Goal: Task Accomplishment & Management: Use online tool/utility

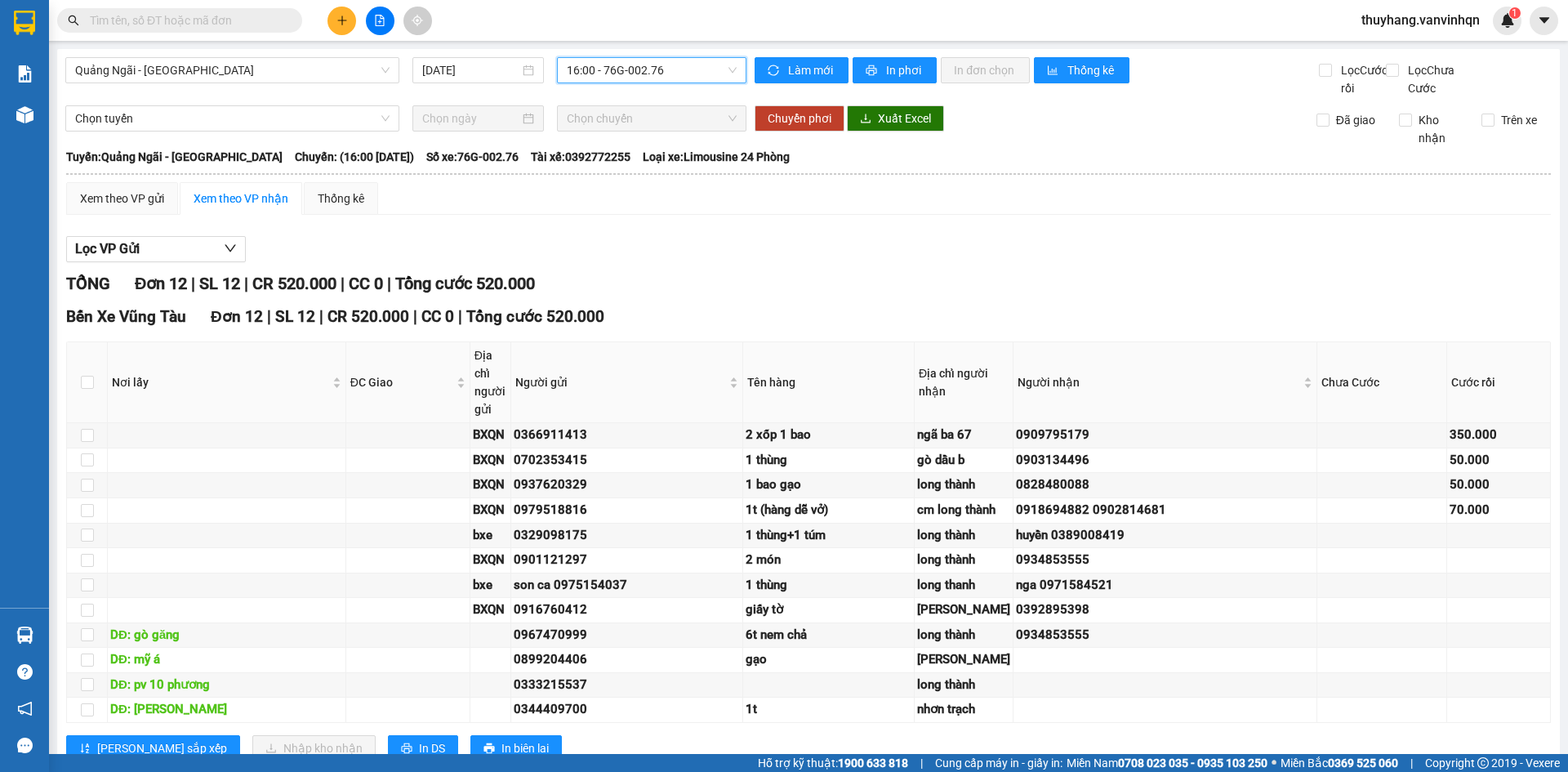
click at [652, 72] on span "16:00 - 76G-002.76" at bounding box center [652, 70] width 169 height 25
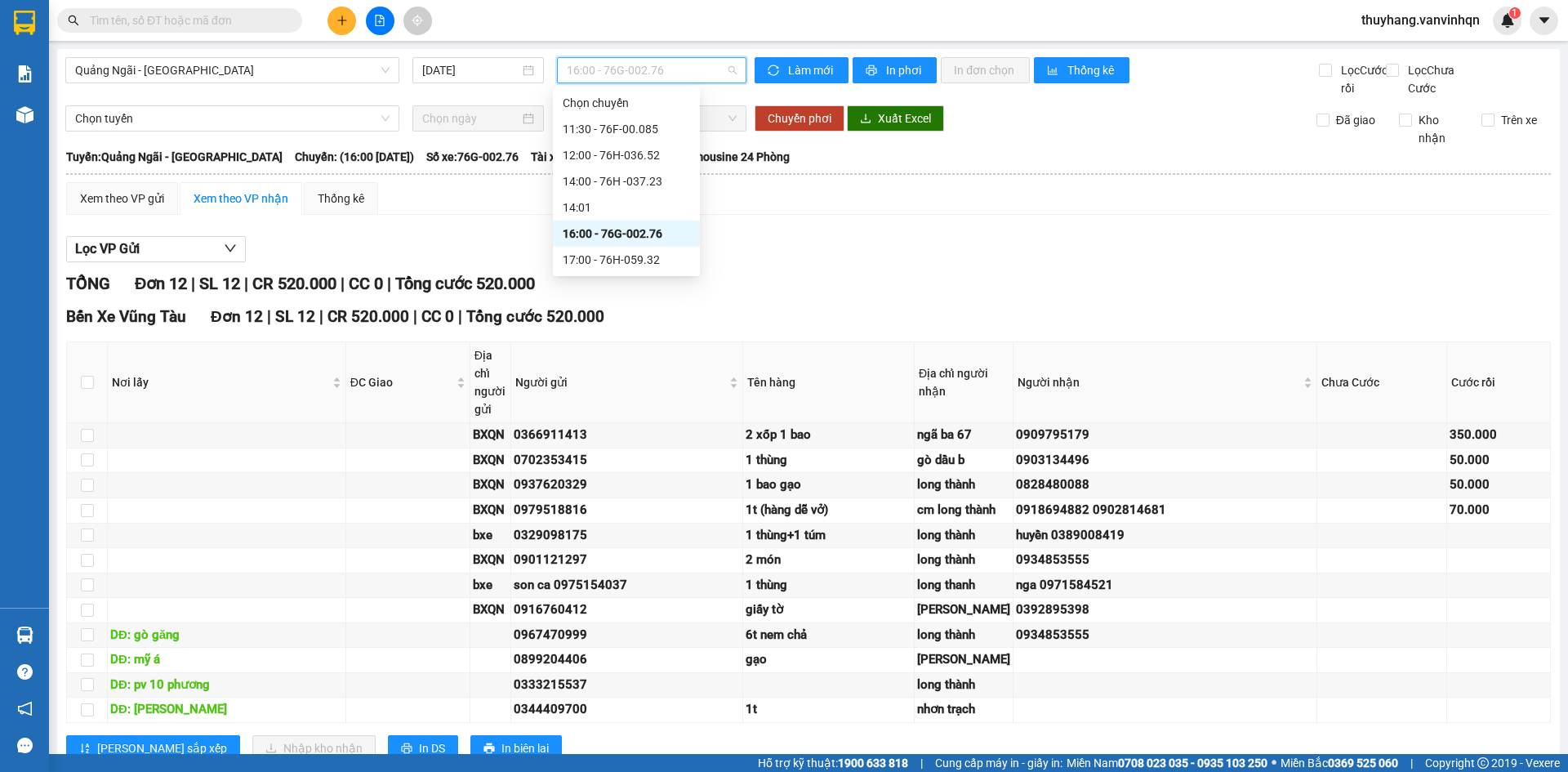
click at [665, 228] on div "16:00 - 76G-002.76" at bounding box center [626, 234] width 127 height 18
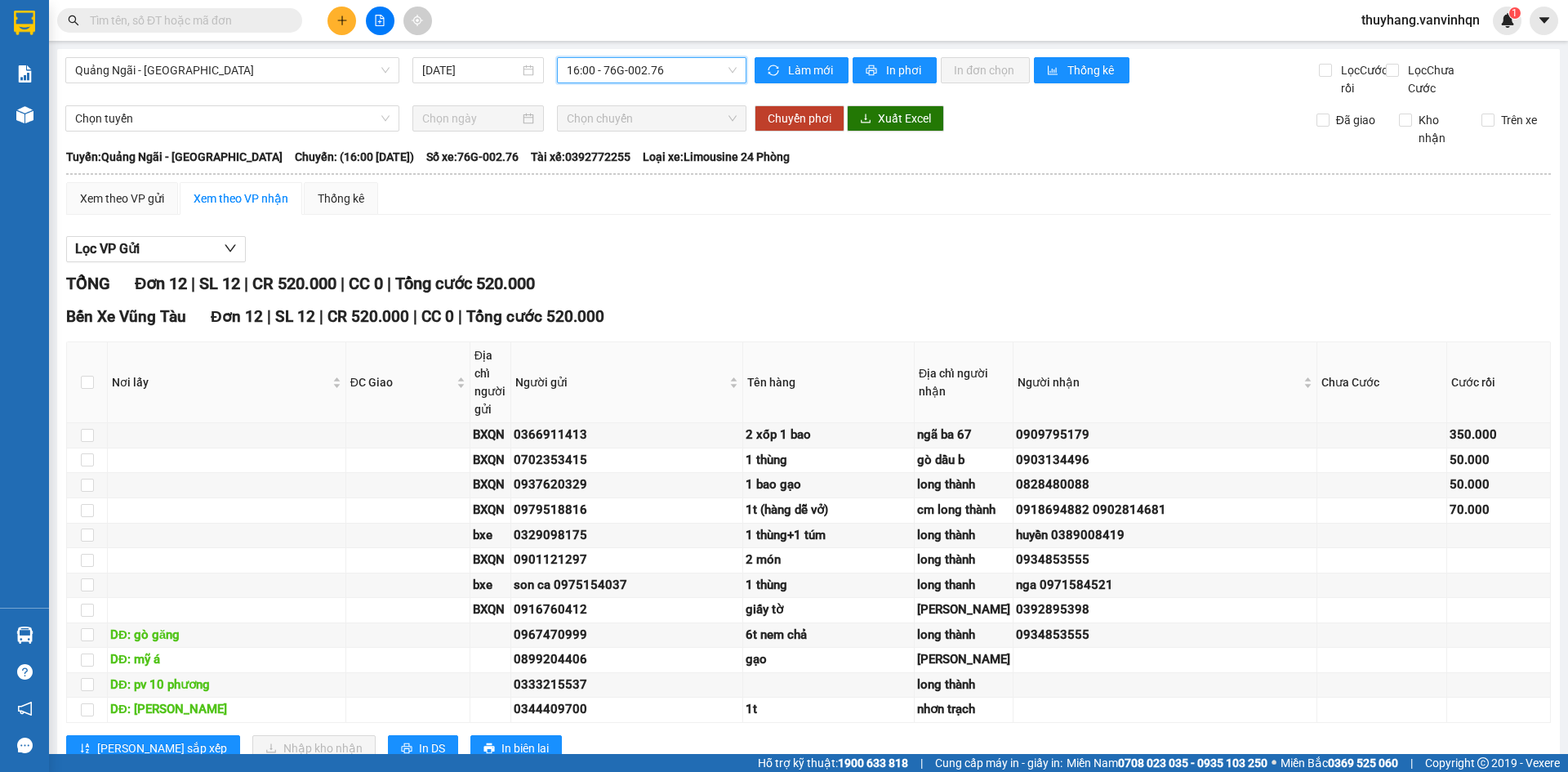
click at [346, 15] on icon "plus" at bounding box center [342, 20] width 11 height 11
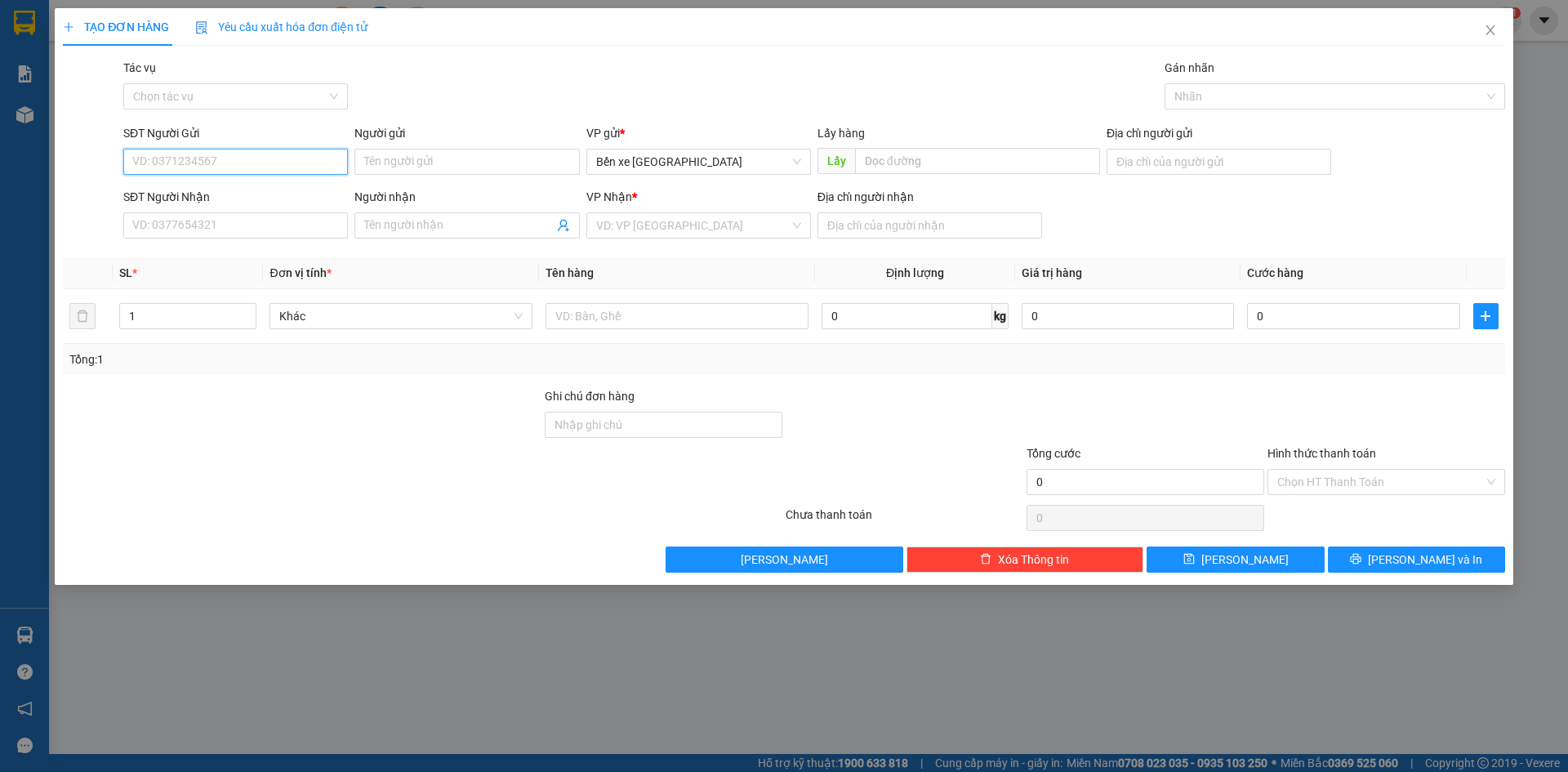
click at [247, 152] on input "SĐT Người Gửi" at bounding box center [236, 161] width 225 height 26
click at [703, 154] on span "Bến xe [GEOGRAPHIC_DATA]" at bounding box center [698, 161] width 205 height 25
type input "0333857976"
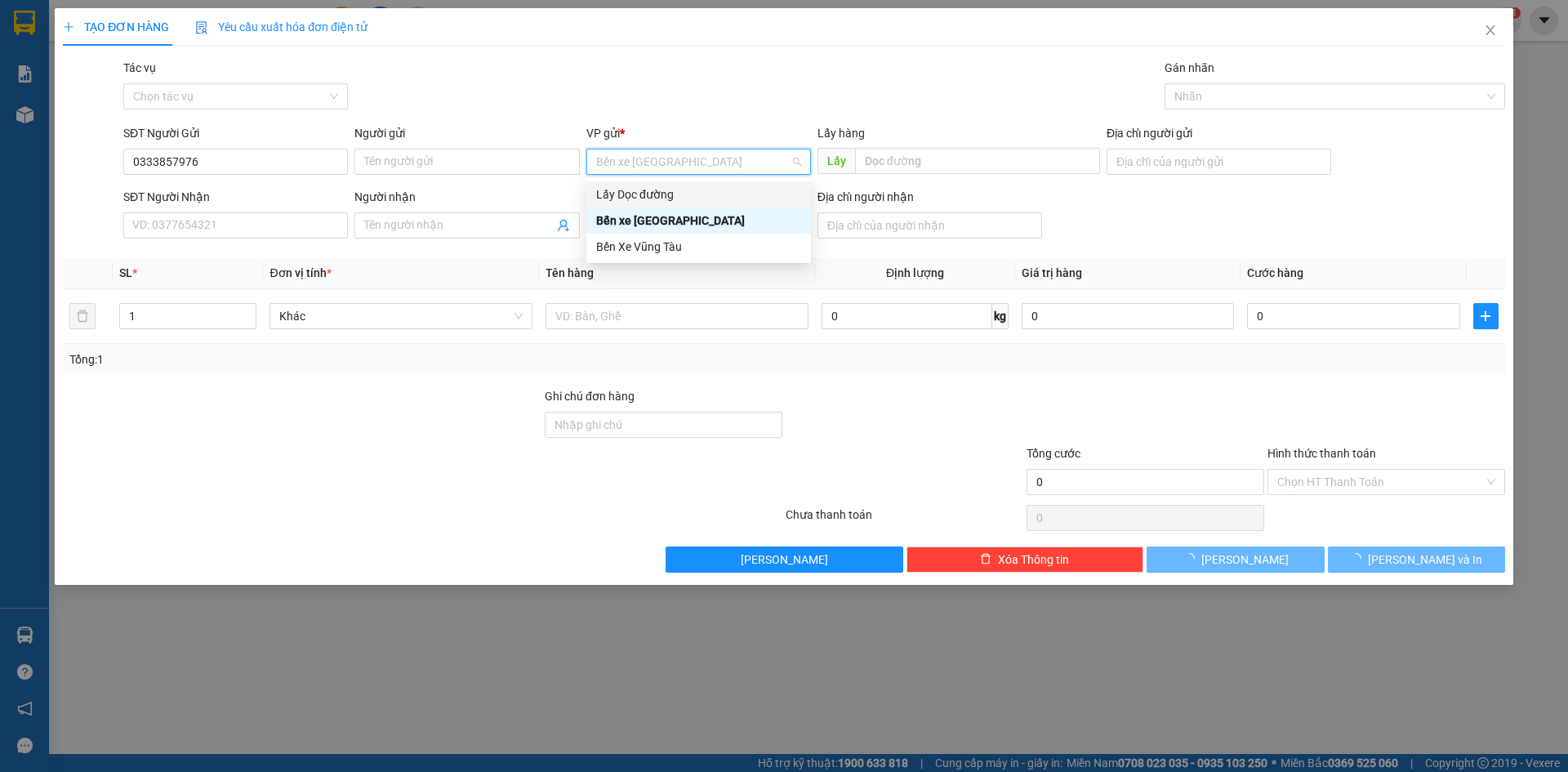
click at [687, 188] on div "Lấy Dọc đường" at bounding box center [698, 194] width 205 height 18
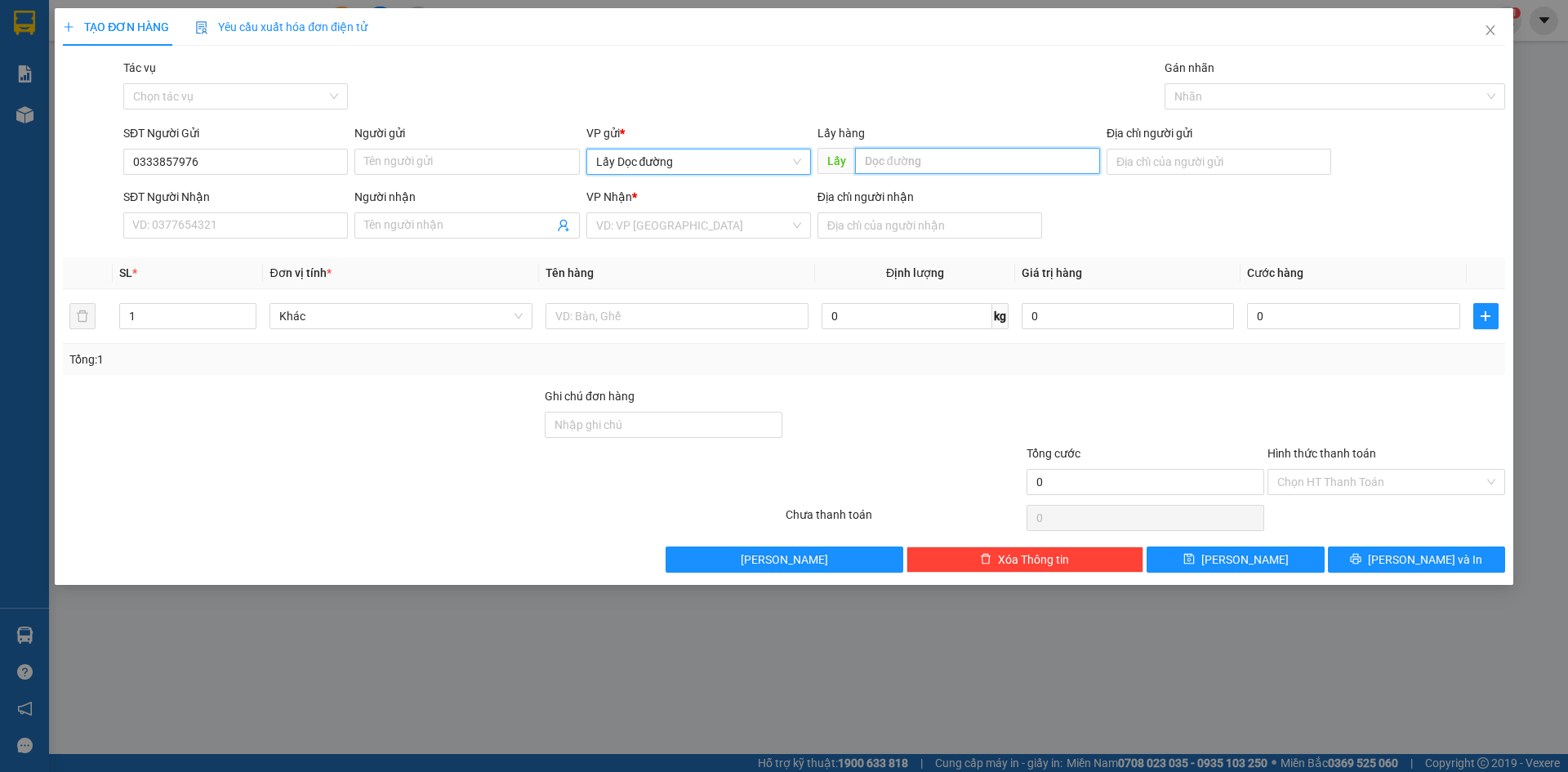
click at [932, 165] on input "text" at bounding box center [978, 161] width 245 height 26
type input "b"
click at [861, 158] on input "v thạch trụ" at bounding box center [978, 161] width 245 height 26
type input "pv thạch trụ"
click at [774, 232] on input "search" at bounding box center [692, 225] width 193 height 25
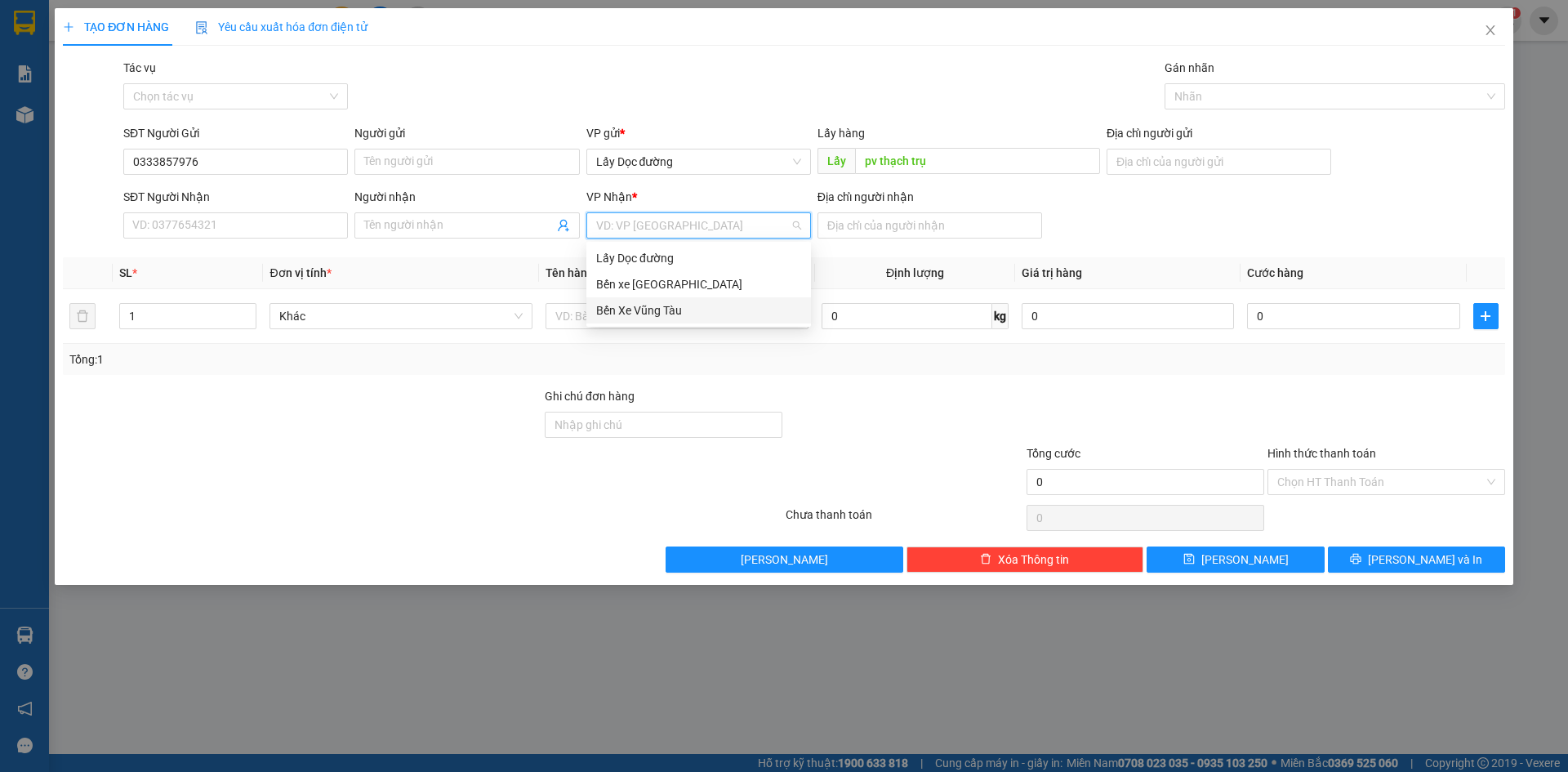
drag, startPoint x: 711, startPoint y: 313, endPoint x: 742, endPoint y: 280, distance: 45.3
click at [710, 313] on div "Bến Xe Vũng Tàu" at bounding box center [698, 310] width 205 height 18
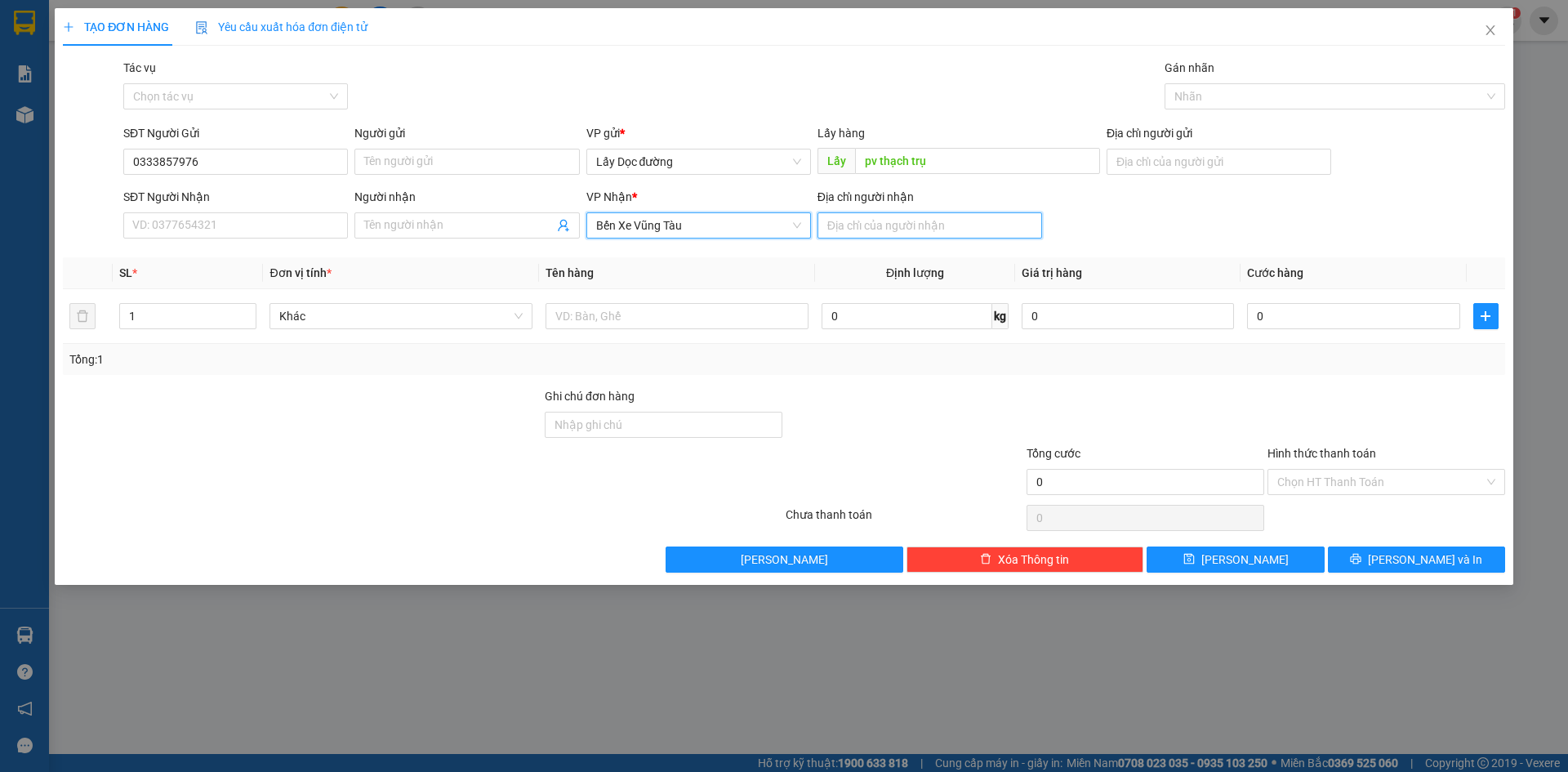
click at [867, 229] on input "Địa chỉ người nhận" at bounding box center [930, 226] width 225 height 26
type input "[PERSON_NAME]"
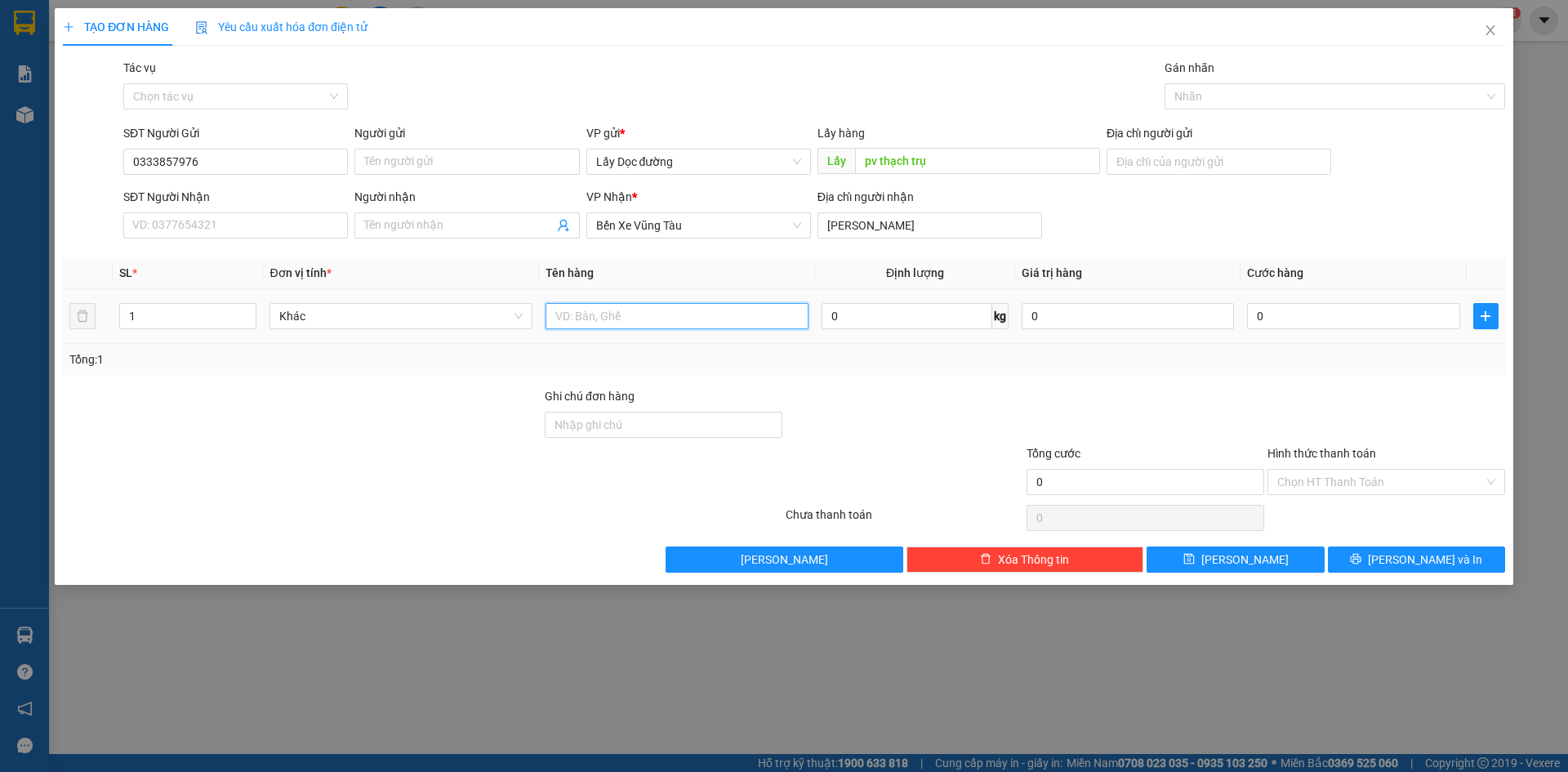
click at [718, 308] on input "text" at bounding box center [677, 316] width 263 height 26
type input "1T"
click at [1229, 565] on button "[PERSON_NAME]" at bounding box center [1235, 559] width 177 height 26
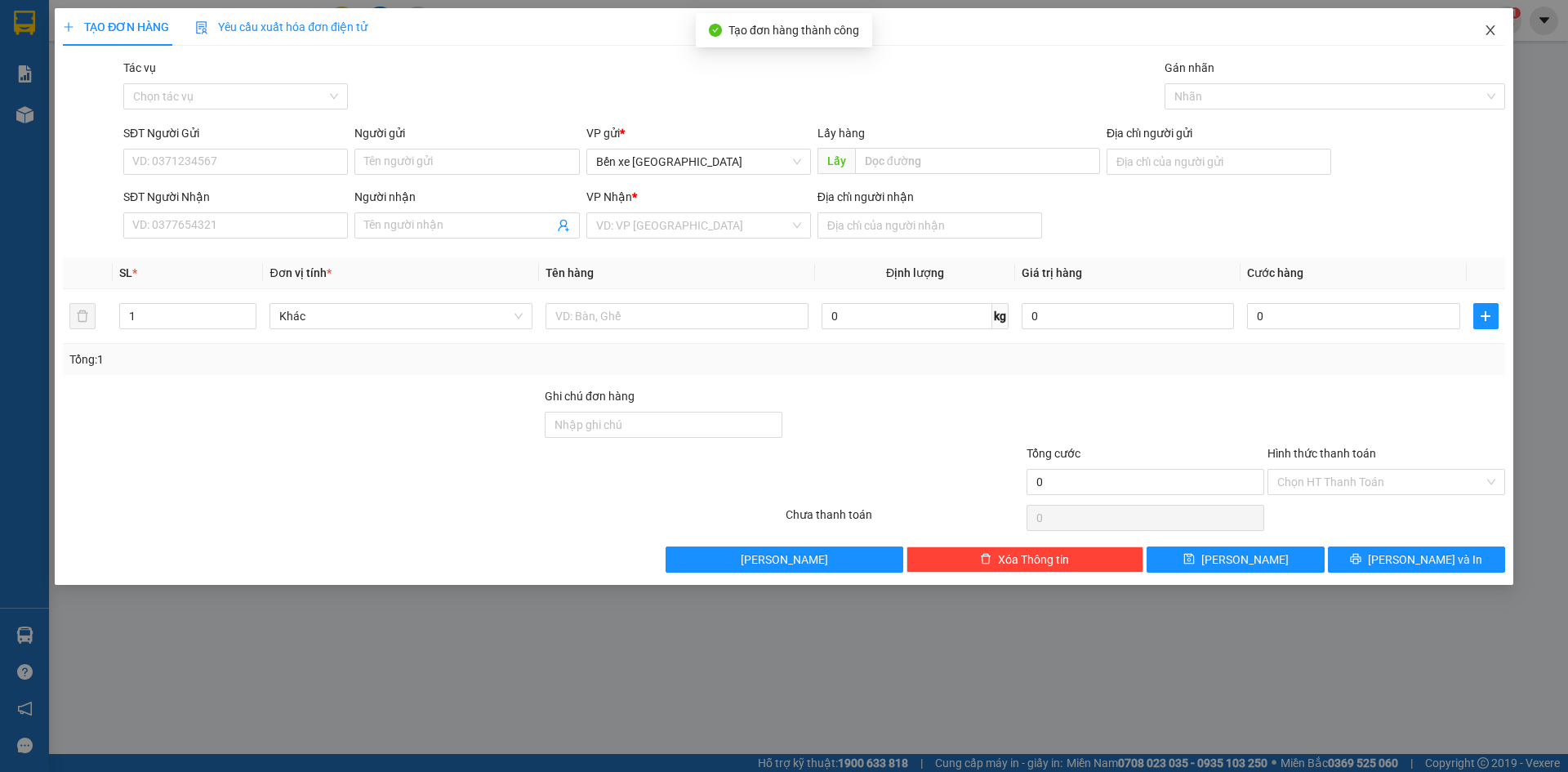
click at [1491, 10] on span "Close" at bounding box center [1491, 31] width 46 height 46
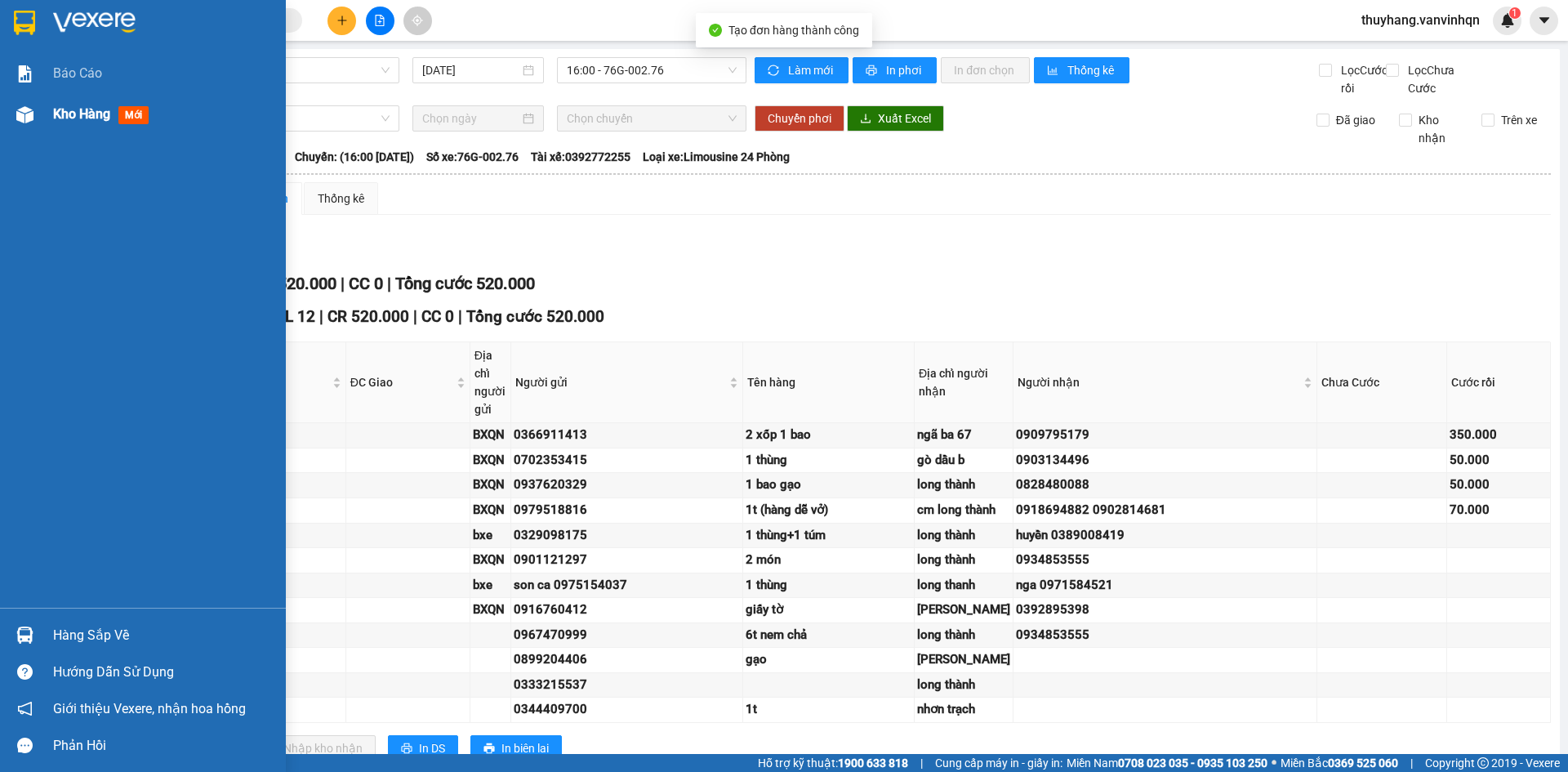
click at [9, 129] on div "Kho hàng mới" at bounding box center [143, 114] width 285 height 41
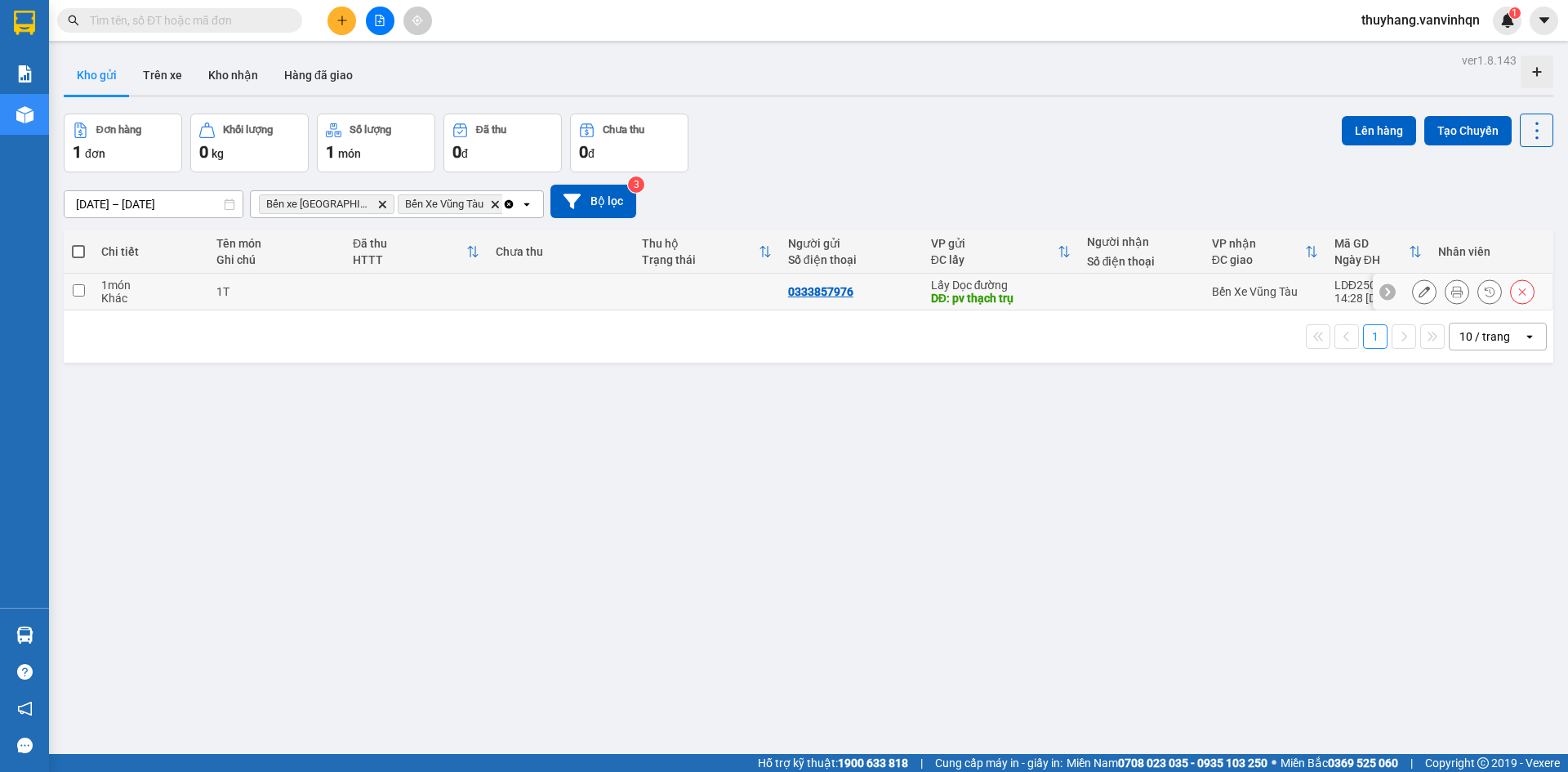
click at [491, 301] on td at bounding box center [560, 292] width 146 height 37
checkbox input "true"
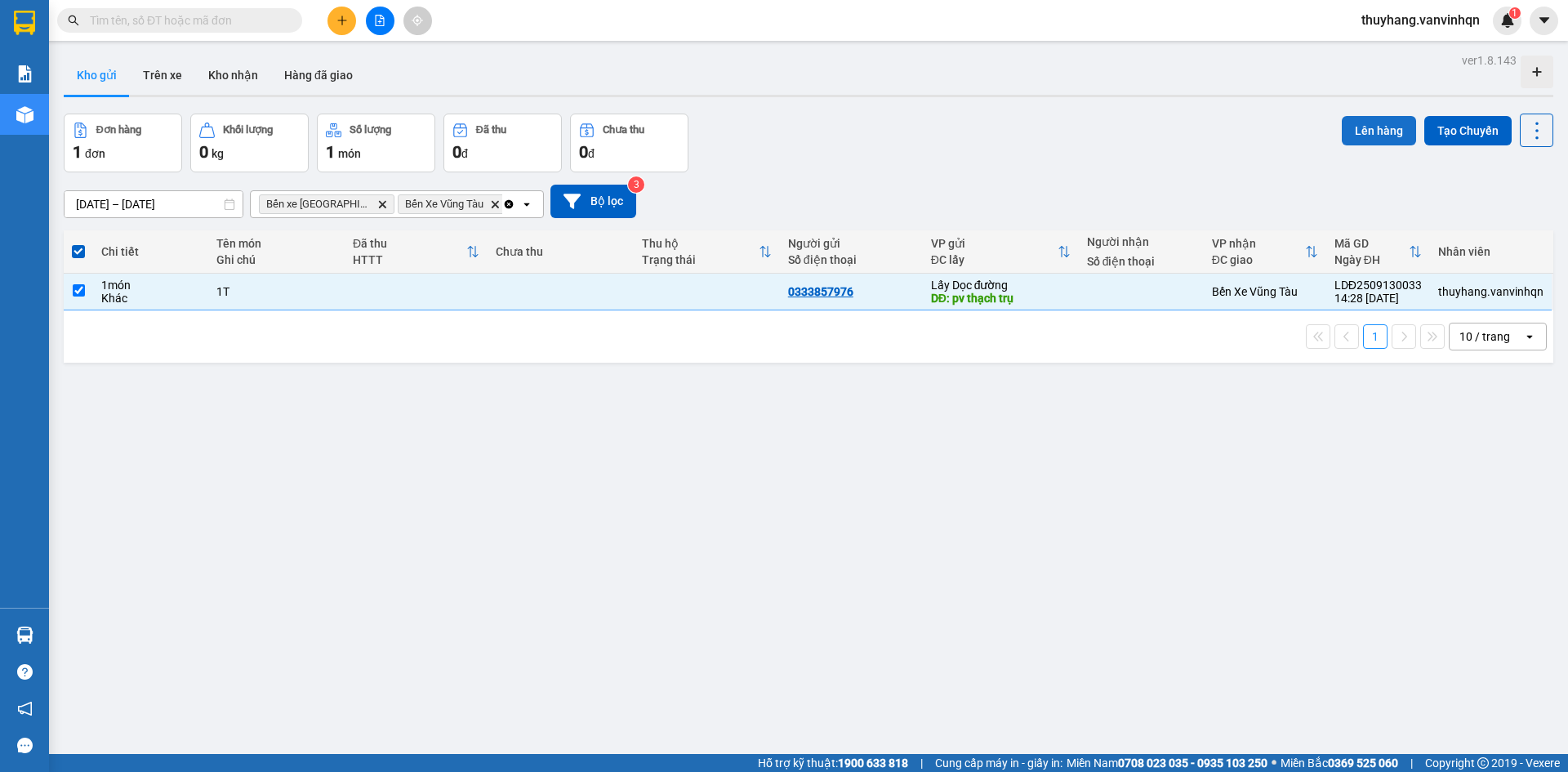
click at [1350, 134] on button "Lên hàng" at bounding box center [1378, 131] width 75 height 29
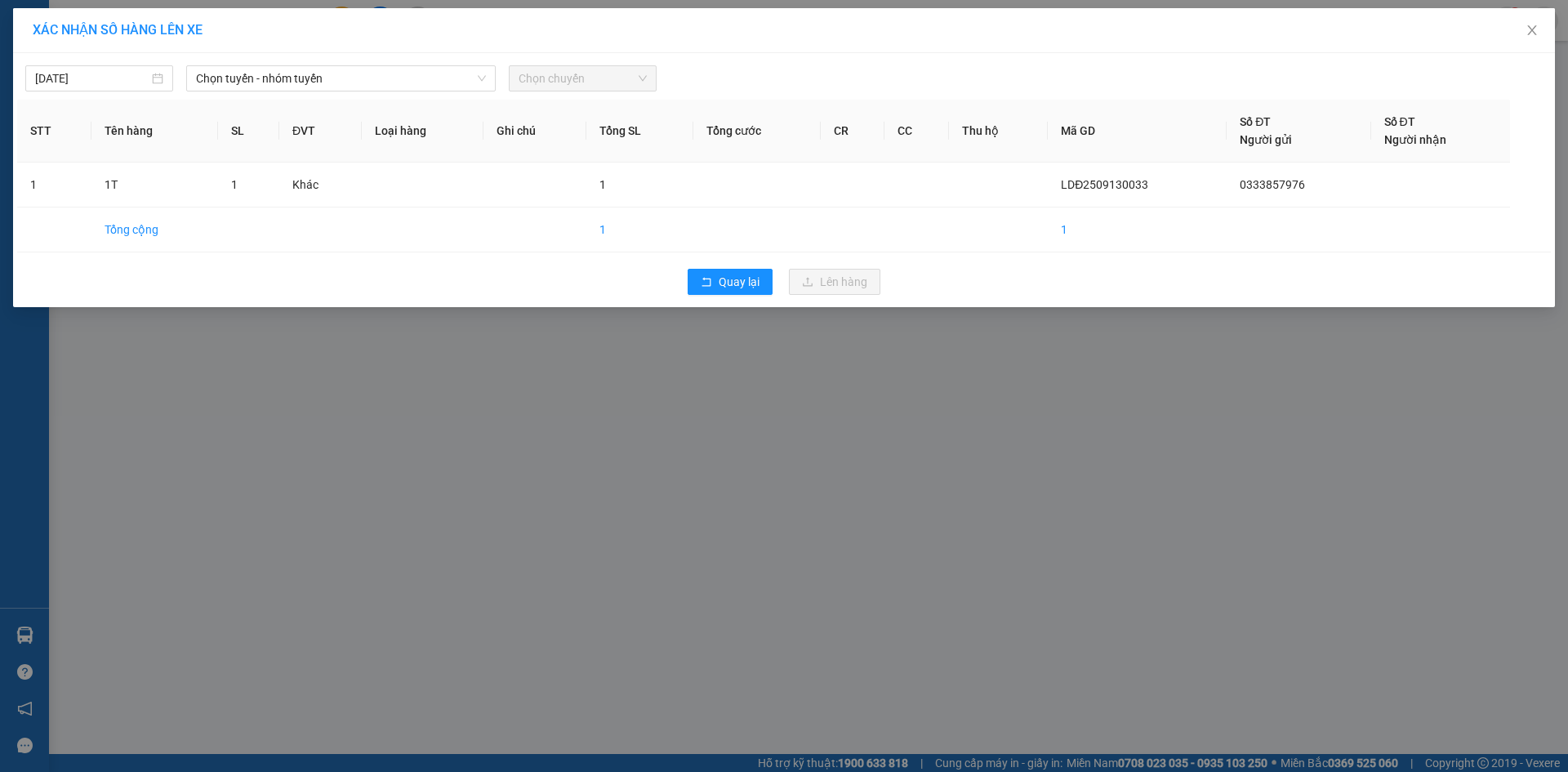
click at [421, 59] on div "[DATE] Chọn tuyến - nhóm tuyến Chọn chuyến" at bounding box center [784, 74] width 1534 height 34
click at [417, 83] on span "Chọn tuyến - nhóm tuyến" at bounding box center [341, 78] width 290 height 25
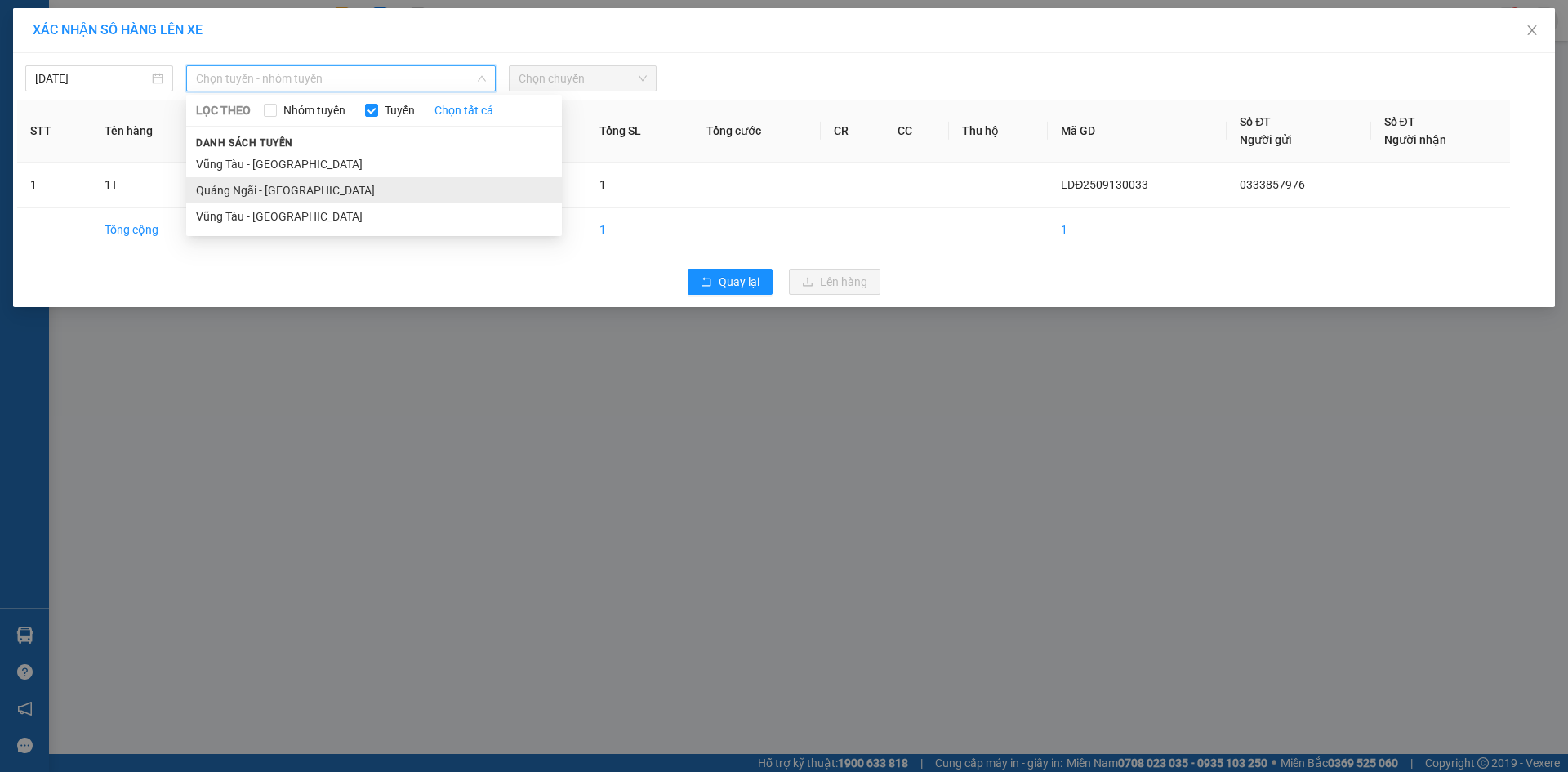
click at [383, 187] on li "Quảng Ngãi - [GEOGRAPHIC_DATA]" at bounding box center [374, 190] width 376 height 26
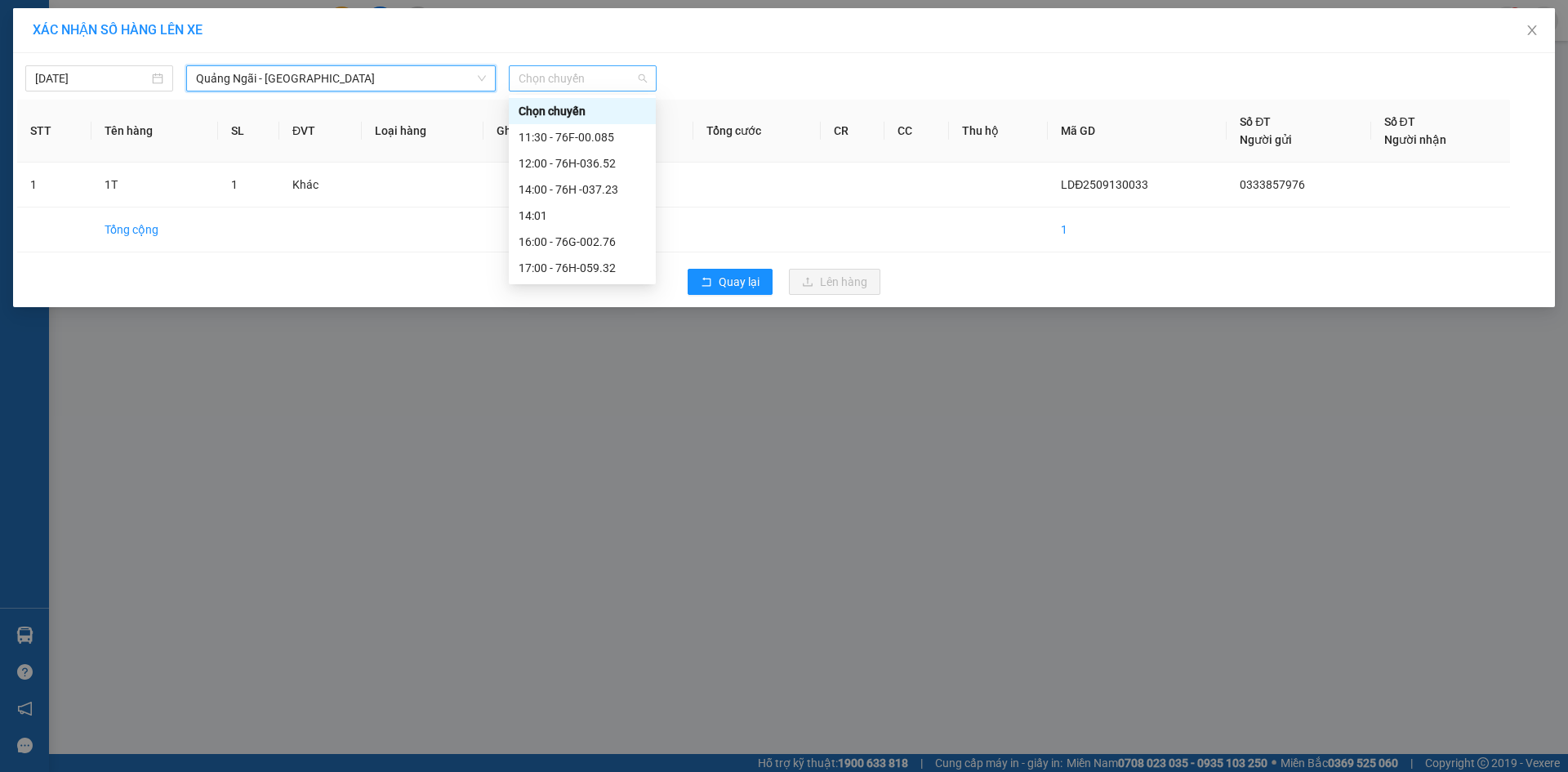
click at [612, 80] on span "Chọn chuyến" at bounding box center [582, 78] width 128 height 25
click at [615, 242] on div "16:00 - 76G-002.76" at bounding box center [582, 242] width 127 height 18
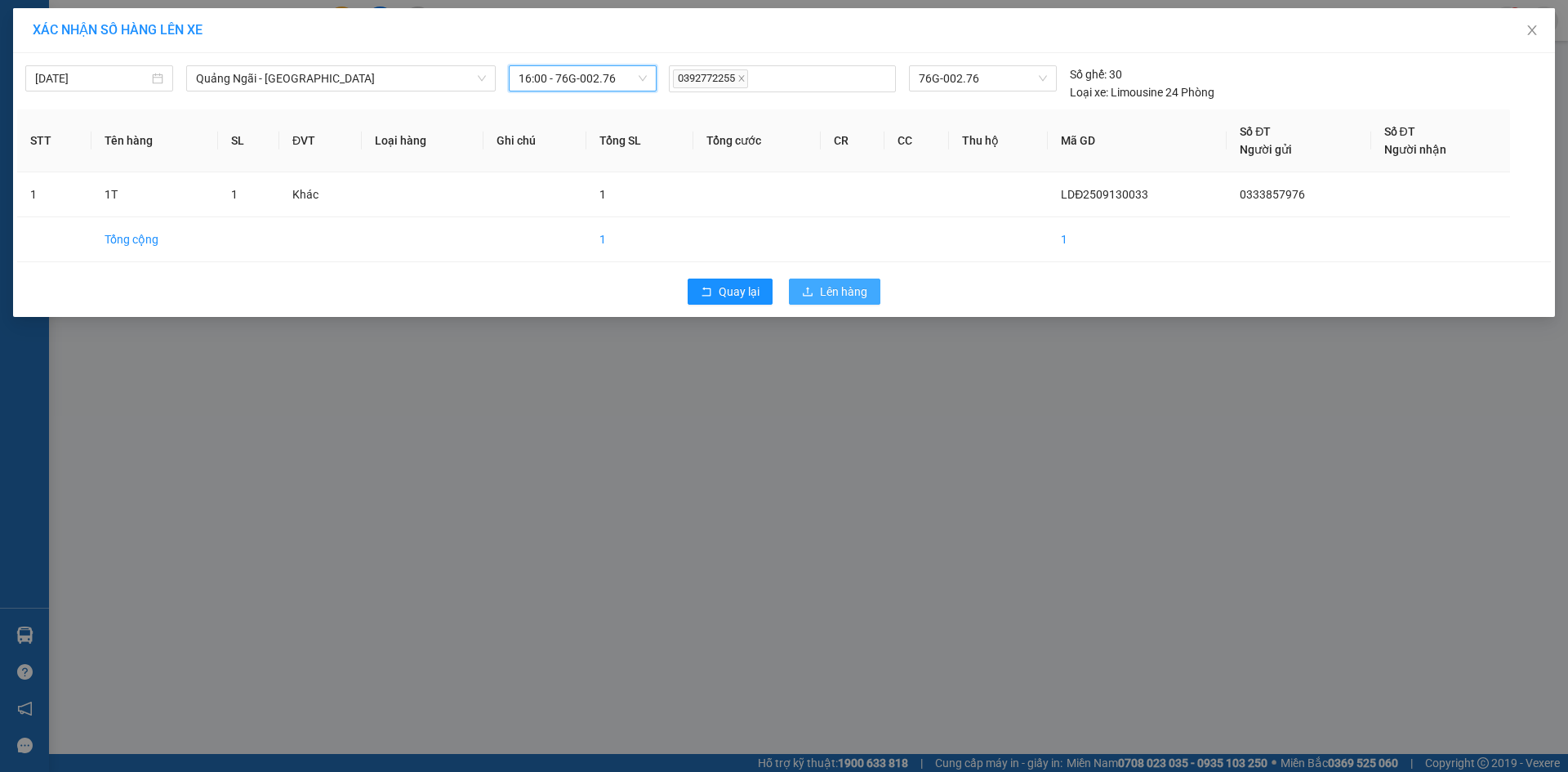
click at [842, 282] on button "Lên hàng" at bounding box center [834, 291] width 91 height 26
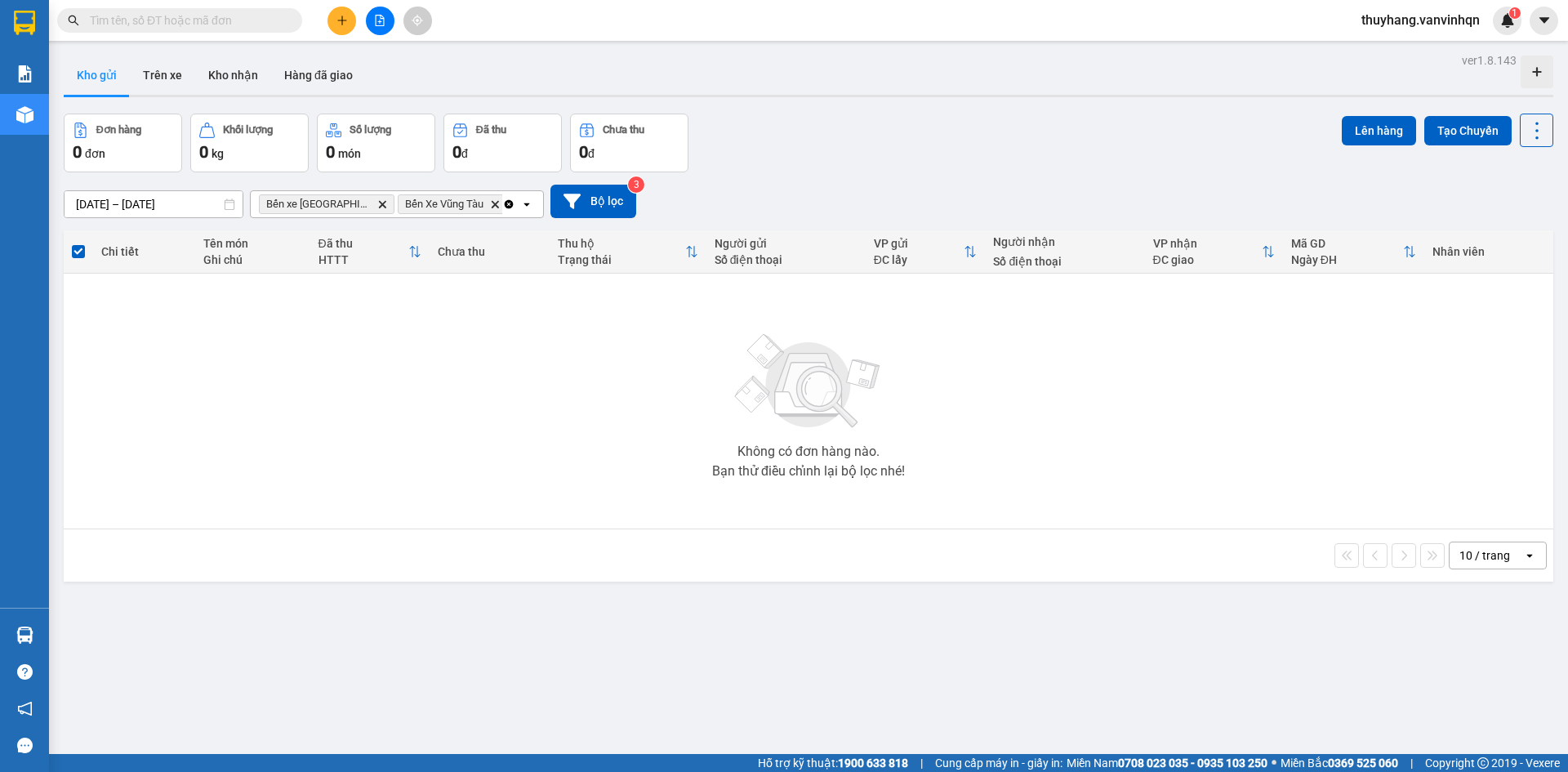
drag, startPoint x: 377, startPoint y: 21, endPoint x: 339, endPoint y: 47, distance: 46.0
click at [375, 21] on icon "file-add" at bounding box center [379, 20] width 11 height 11
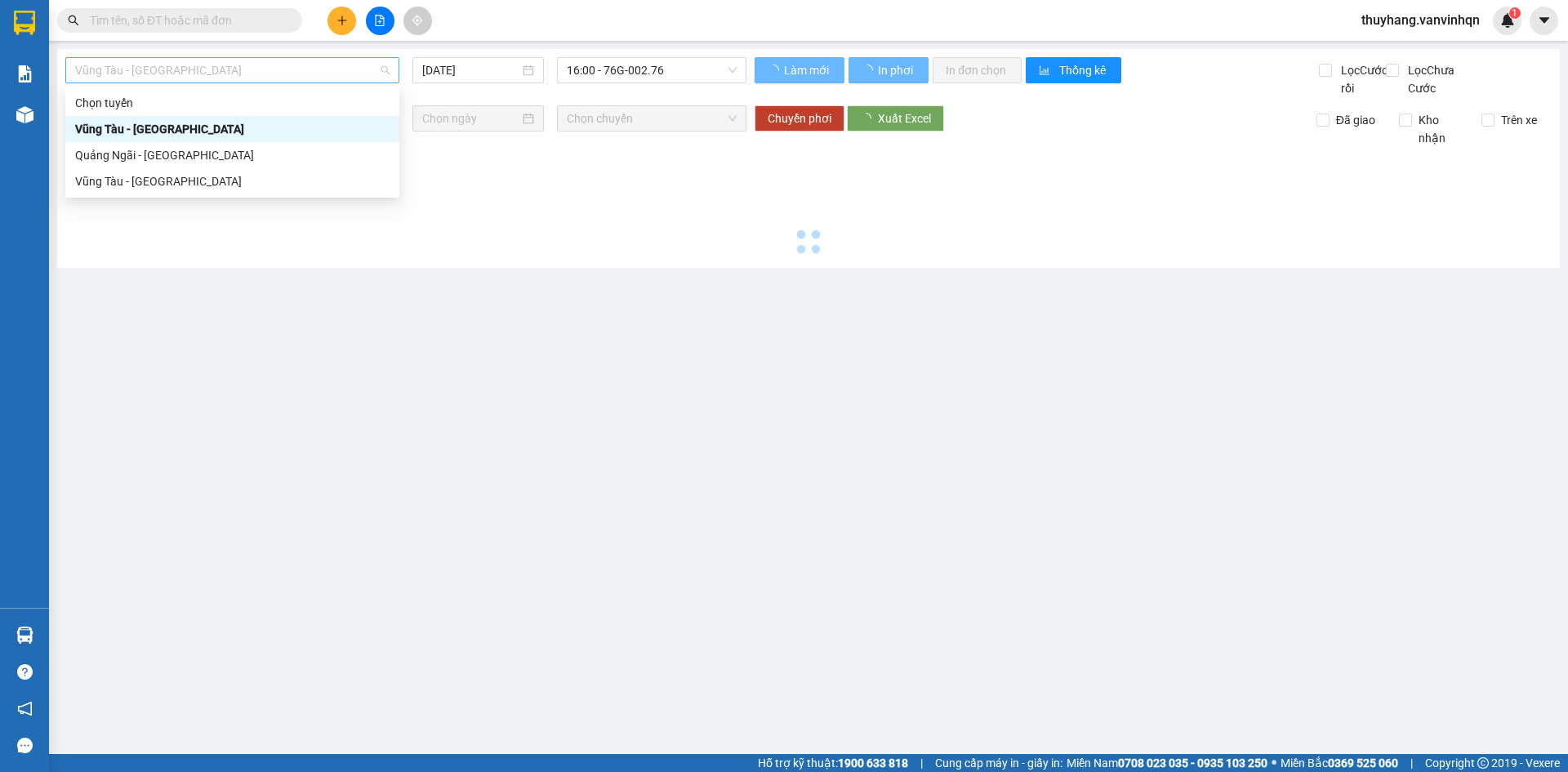
click at [250, 68] on span "Vũng Tàu - [GEOGRAPHIC_DATA]" at bounding box center [232, 70] width 314 height 25
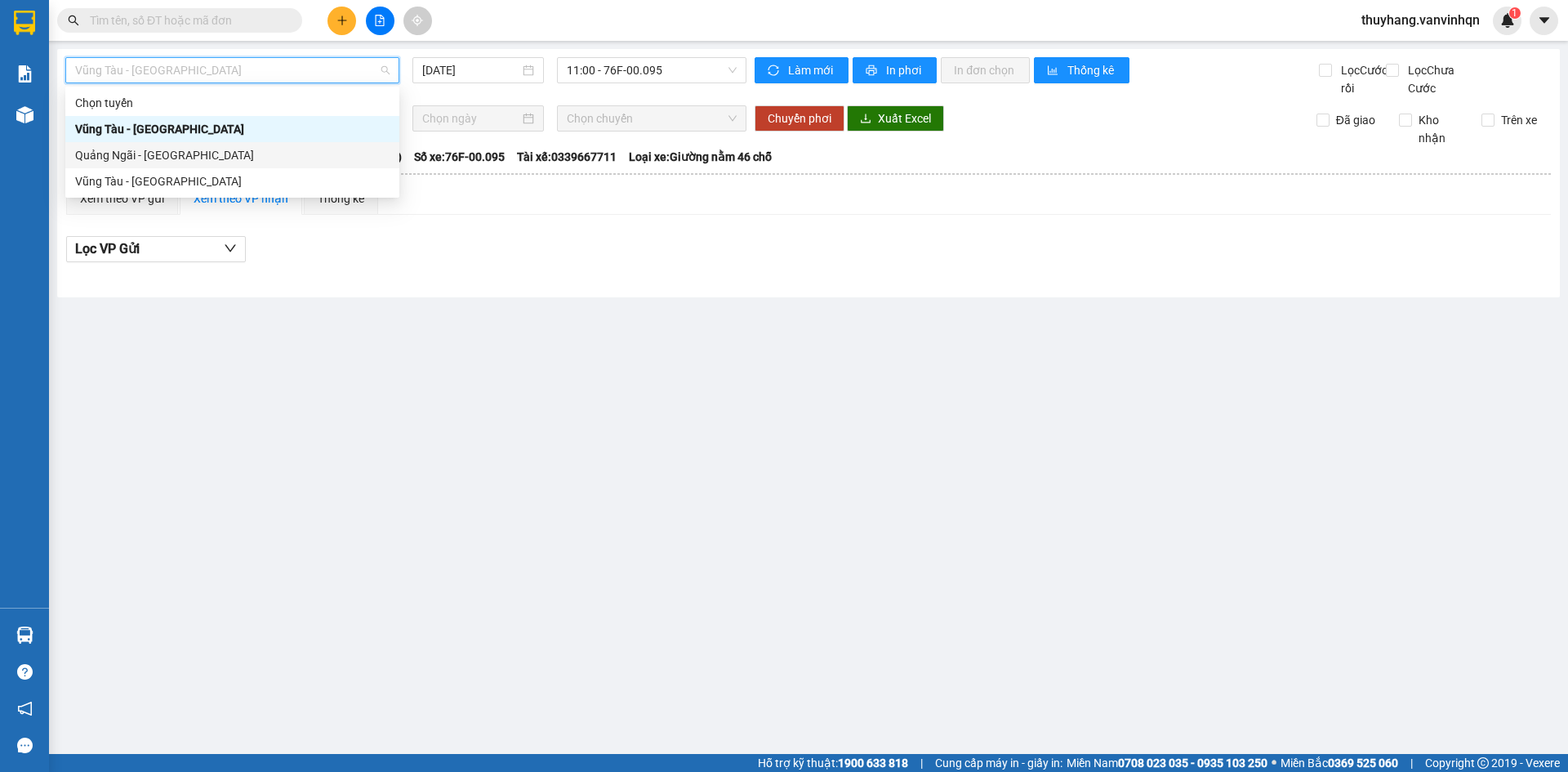
click at [244, 155] on div "Quảng Ngãi - [GEOGRAPHIC_DATA]" at bounding box center [232, 156] width 314 height 18
type input "[DATE]"
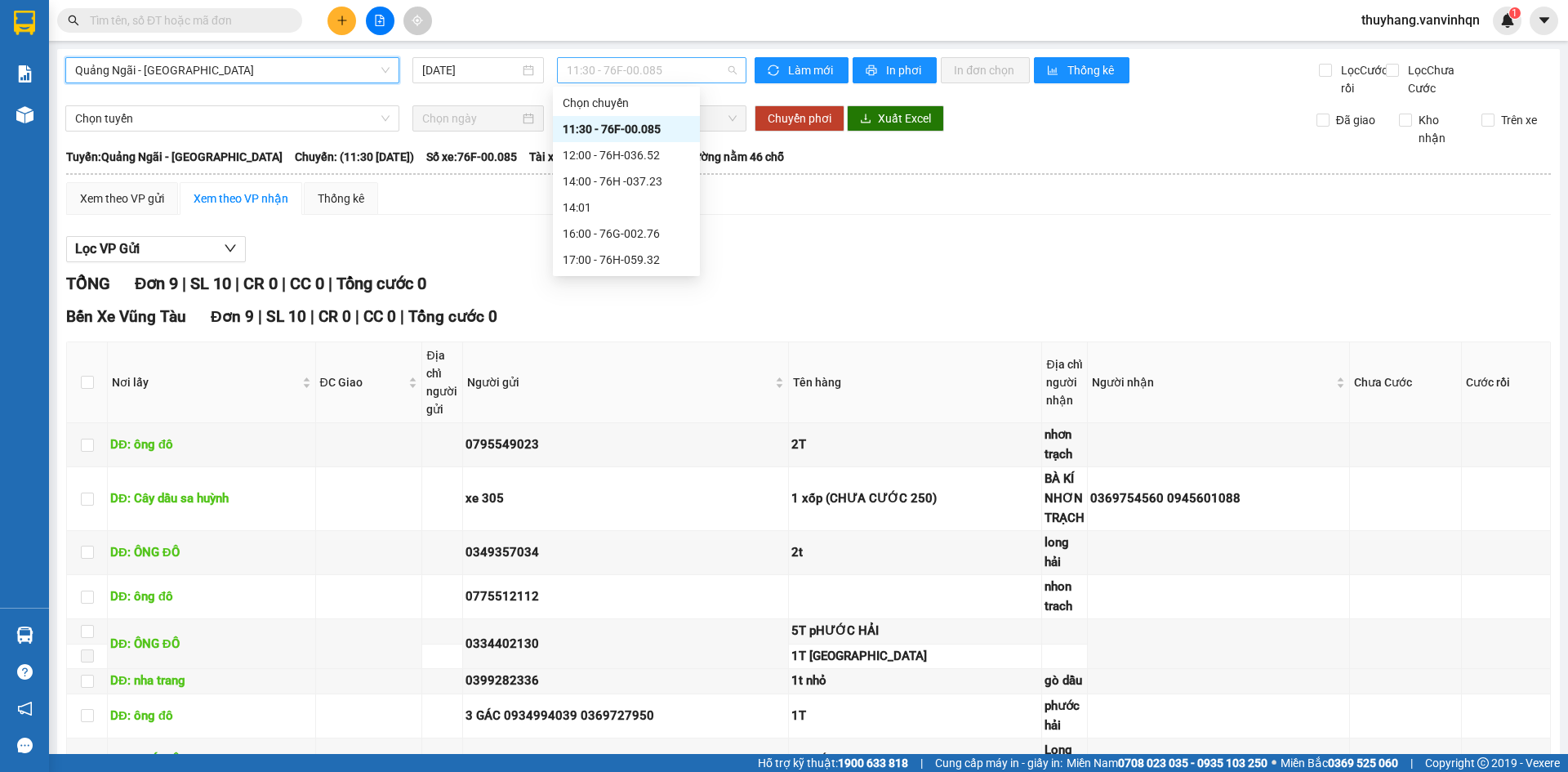
click at [666, 66] on span "11:30 - 76F-00.085" at bounding box center [652, 70] width 169 height 25
click at [658, 256] on div "17:00 - 76H-059.32" at bounding box center [626, 260] width 127 height 18
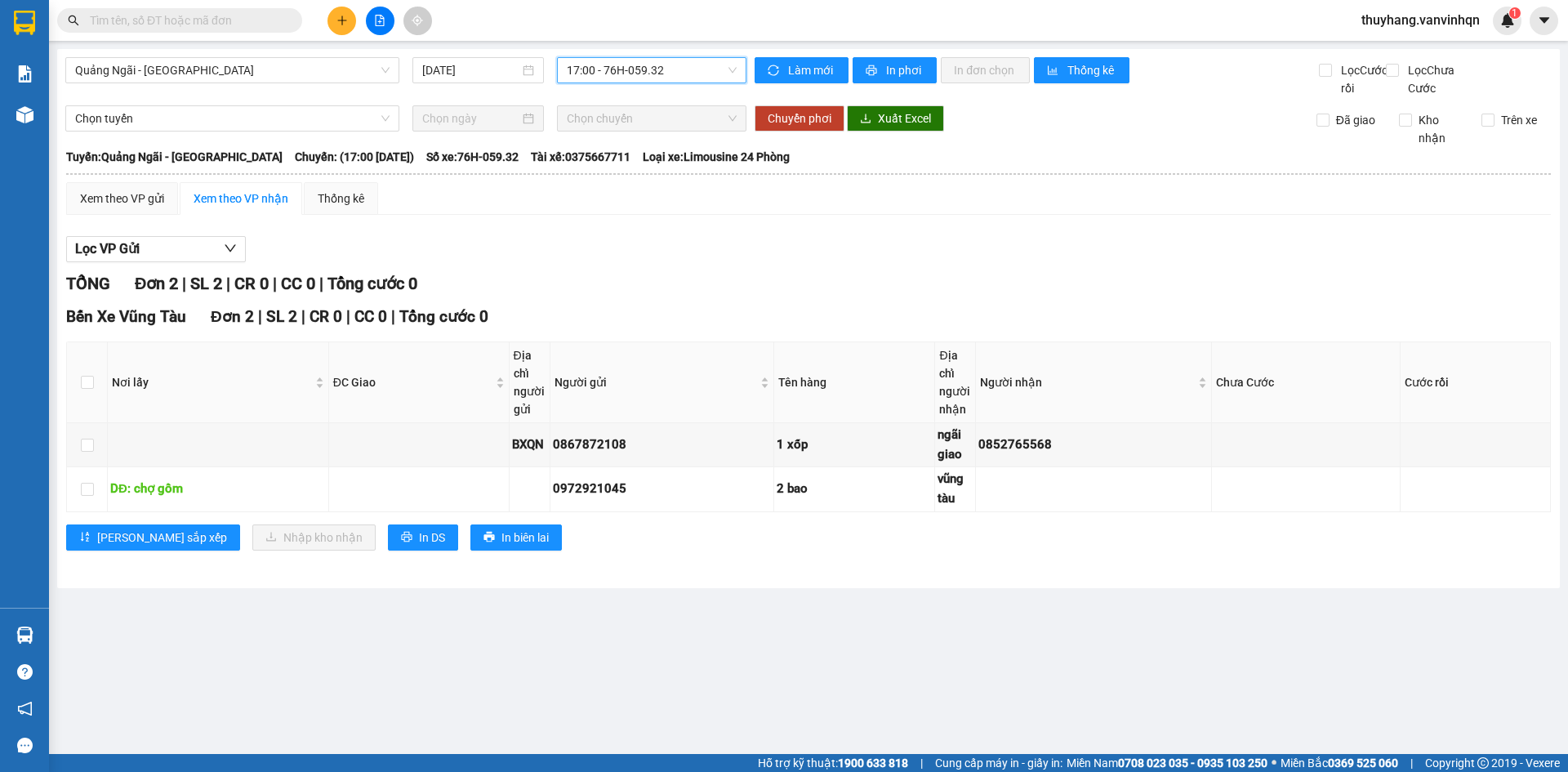
click at [677, 81] on span "17:00 - 76H-059.32" at bounding box center [652, 70] width 169 height 25
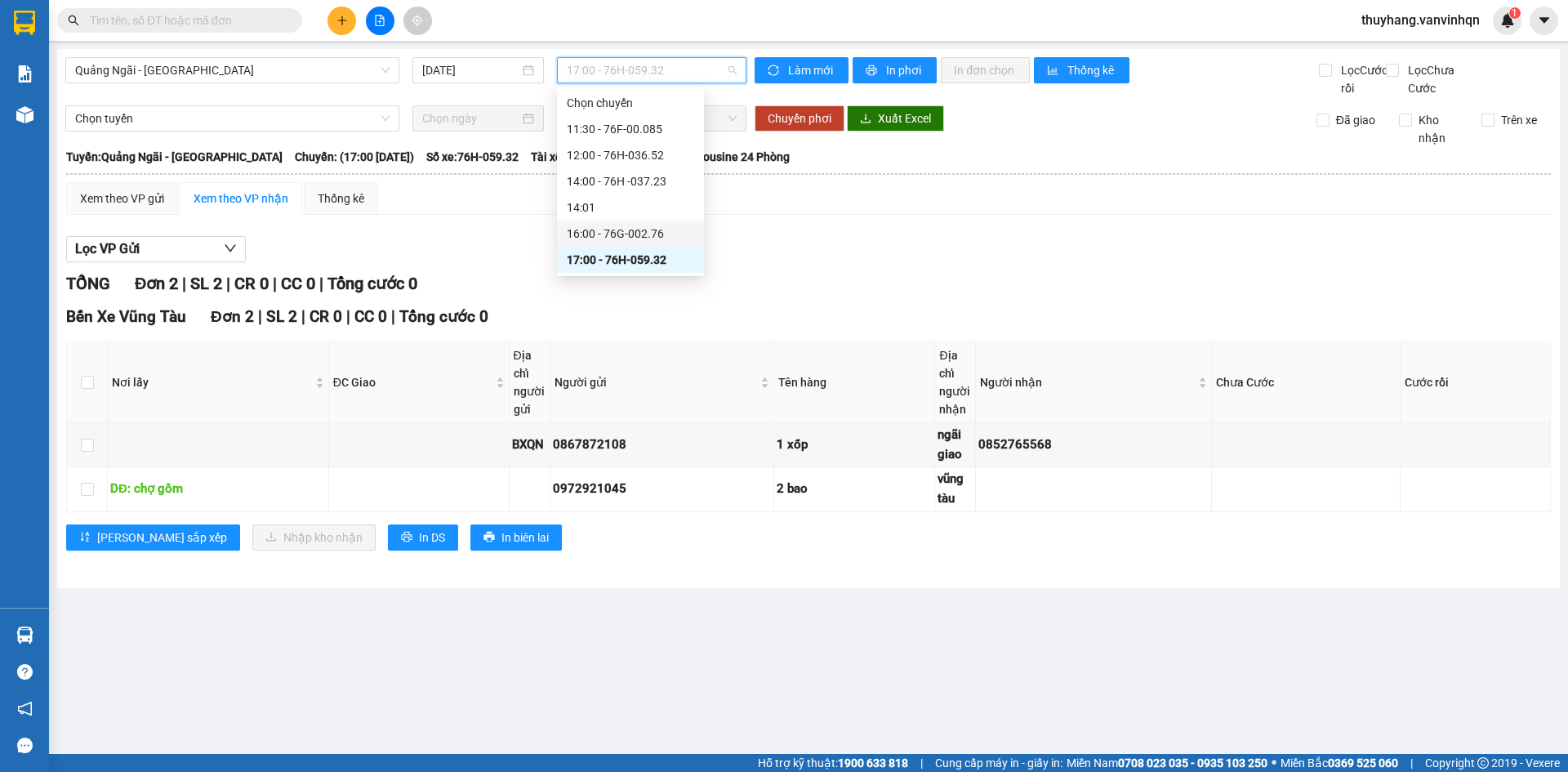
click at [661, 232] on div "16:00 - 76G-002.76" at bounding box center [631, 234] width 127 height 18
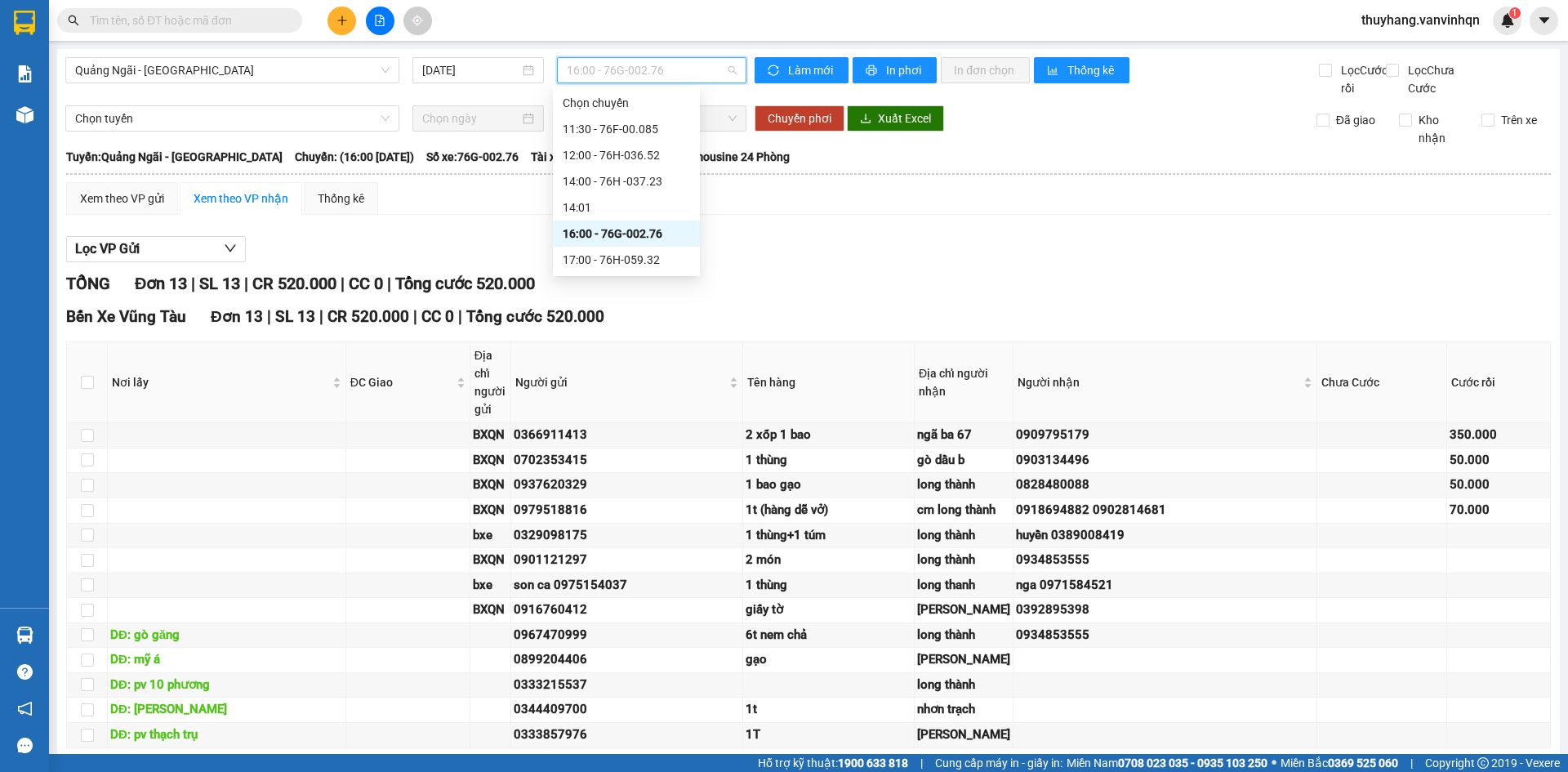
click at [661, 72] on span "16:00 - 76G-002.76" at bounding box center [652, 70] width 169 height 25
click at [679, 183] on div "14:00 - 76H -037.23" at bounding box center [626, 181] width 127 height 18
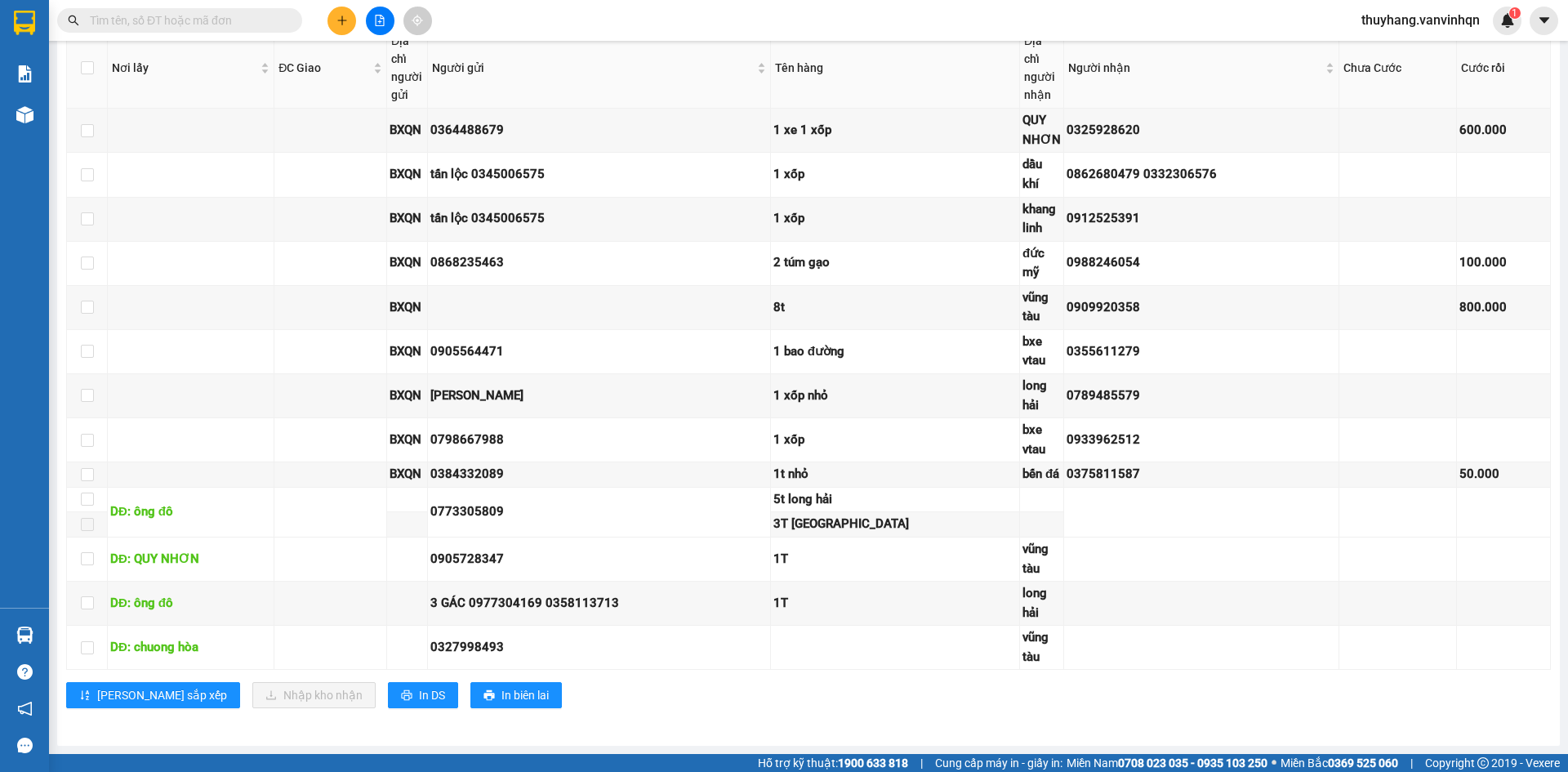
scroll to position [25, 0]
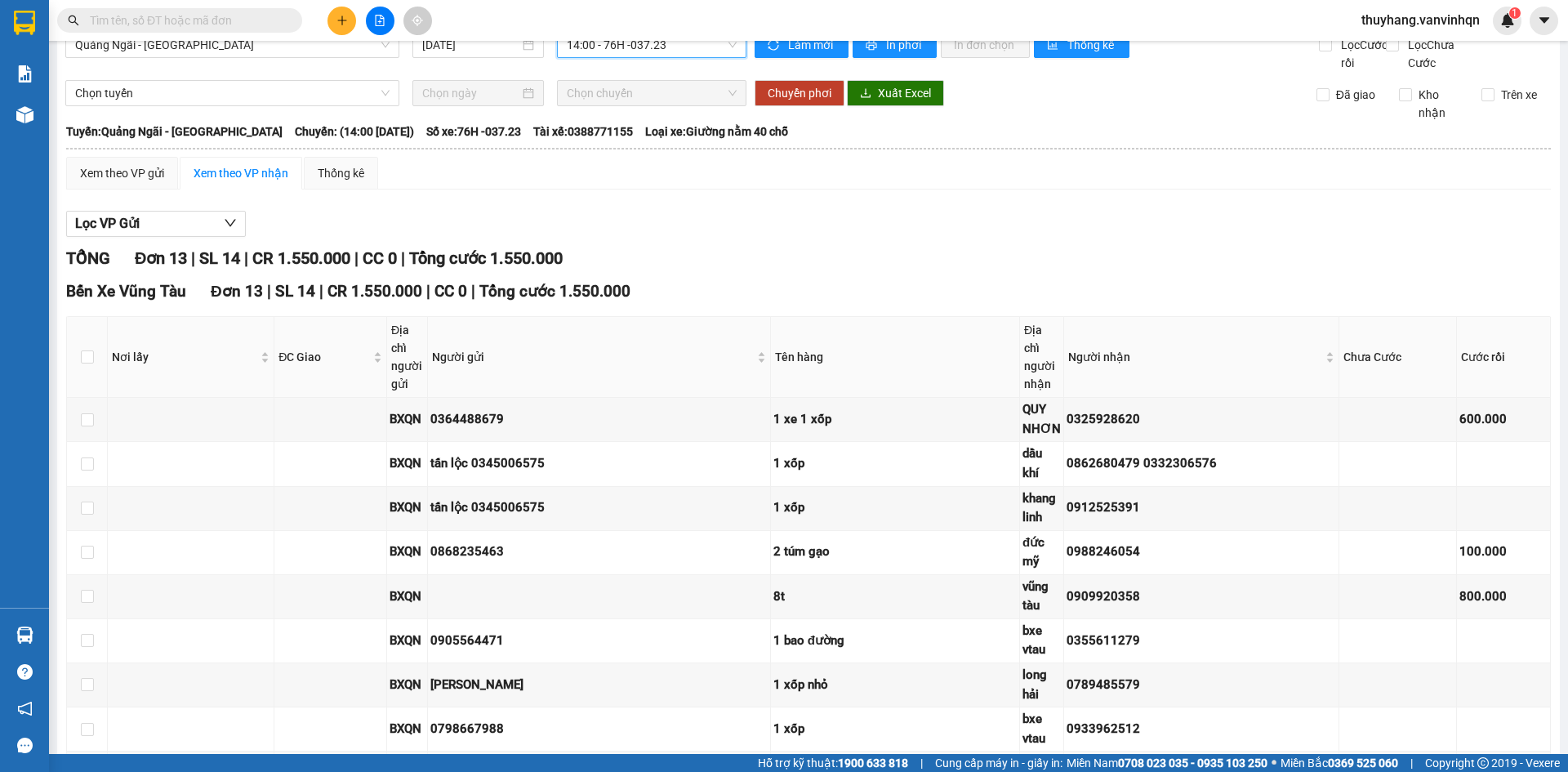
click at [678, 49] on span "14:00 - 76H -037.23" at bounding box center [652, 44] width 169 height 25
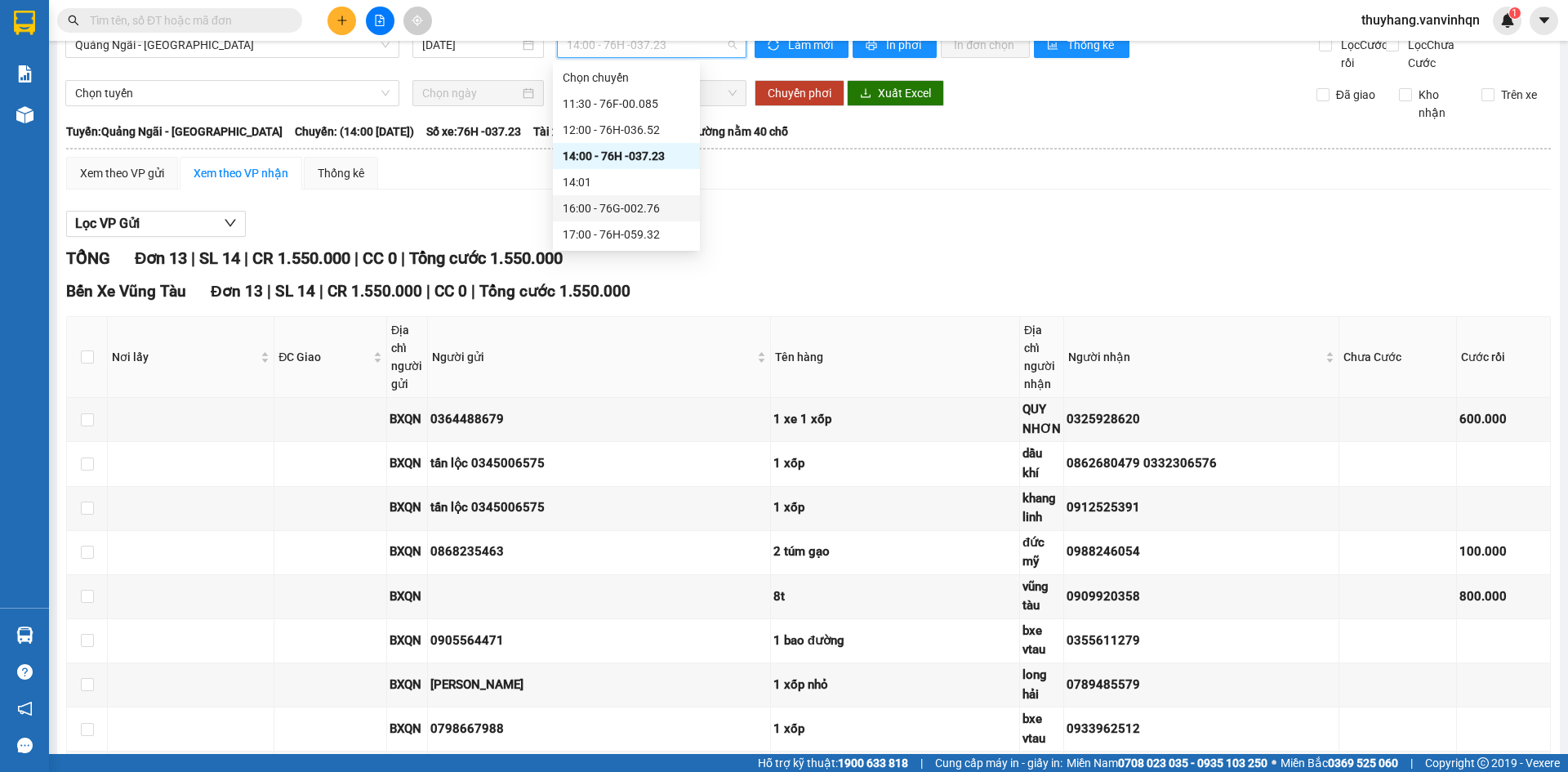
click at [661, 209] on div "16:00 - 76G-002.76" at bounding box center [626, 208] width 127 height 18
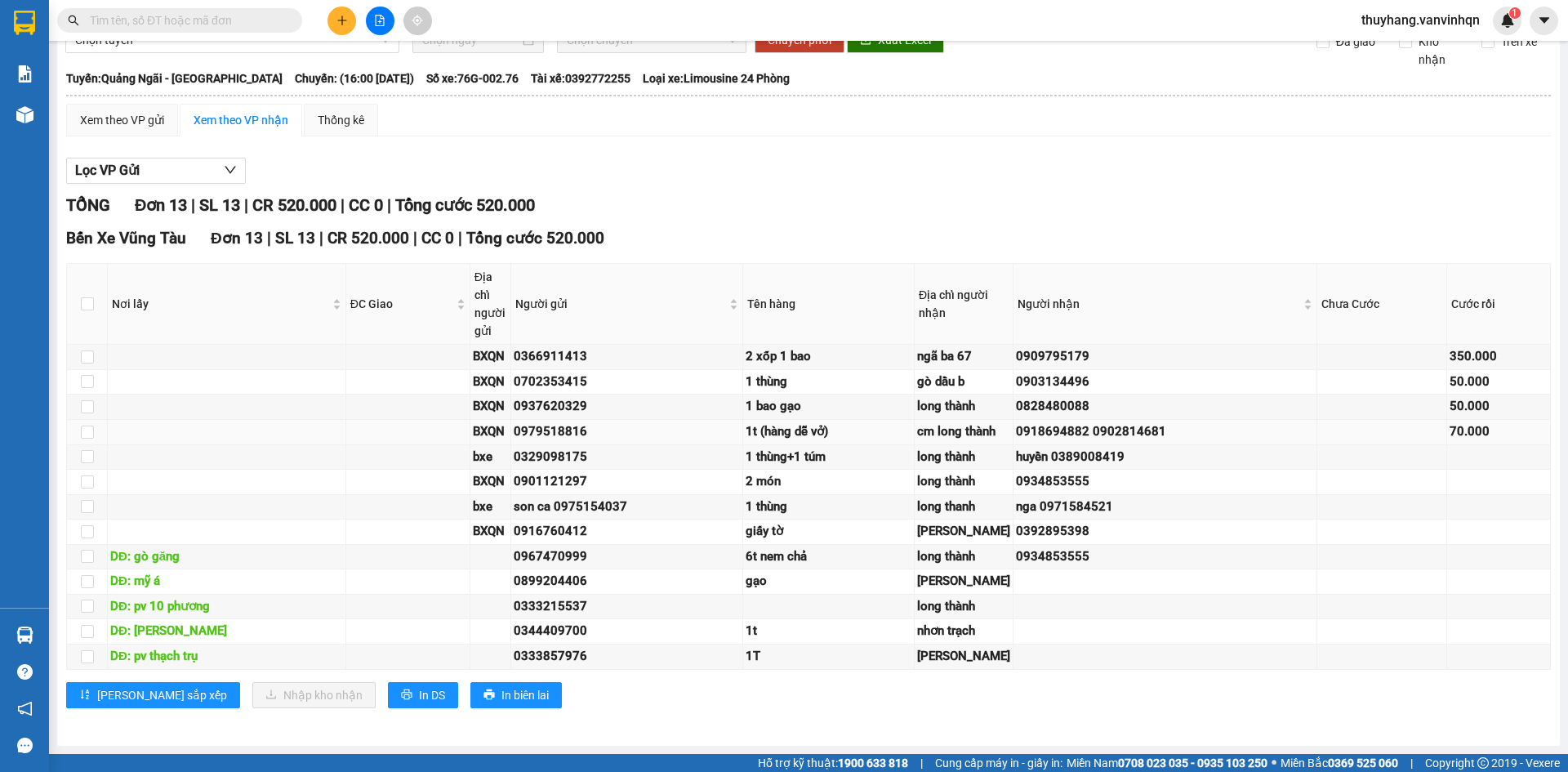
scroll to position [58, 0]
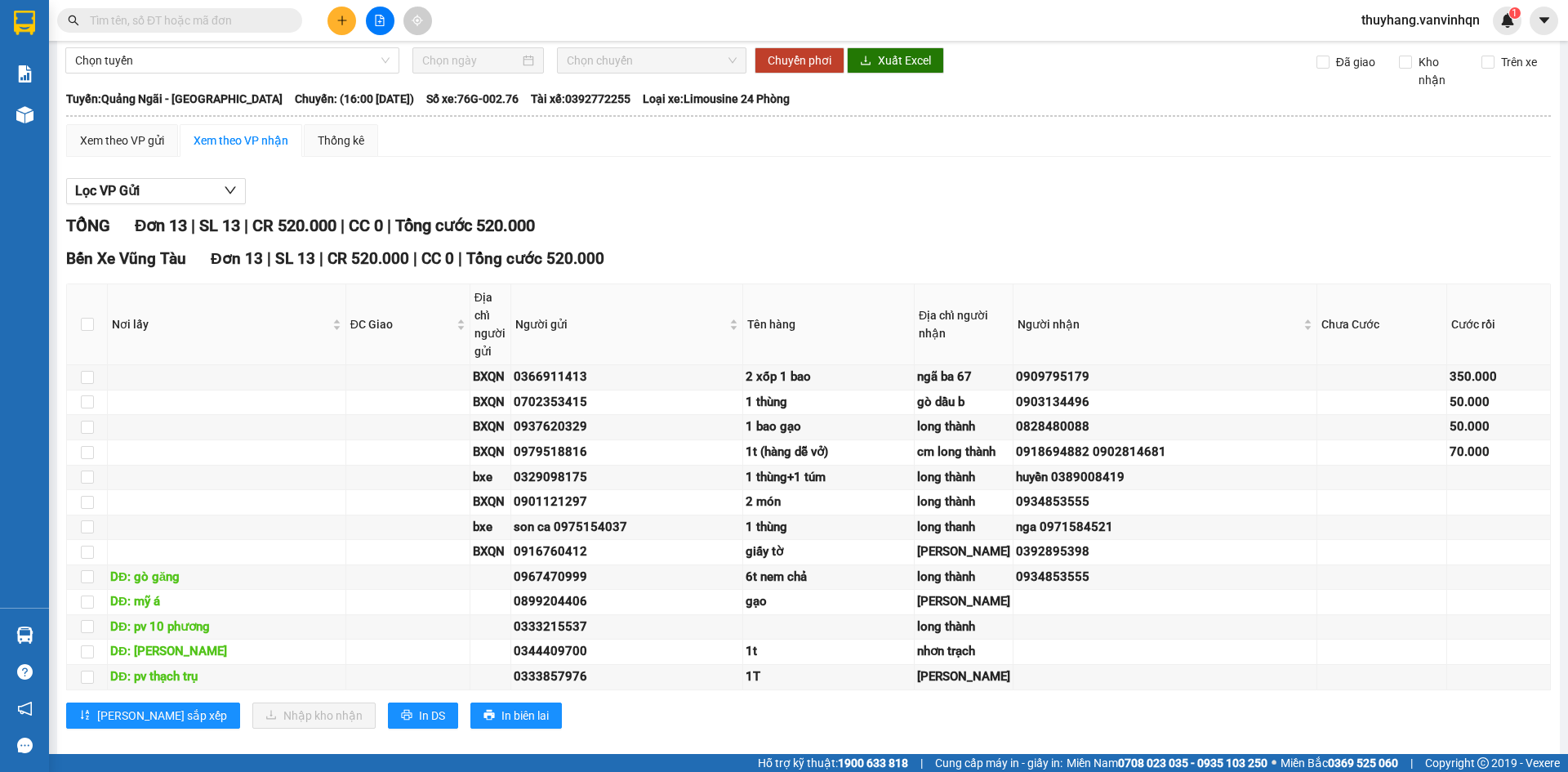
click at [740, 224] on div "Lọc VP Gửi TỔNG Đơn 13 | SL 13 | CR 520.000 | CC 0 | Tổng cước 520.000 Bến Xe …" at bounding box center [808, 459] width 1484 height 579
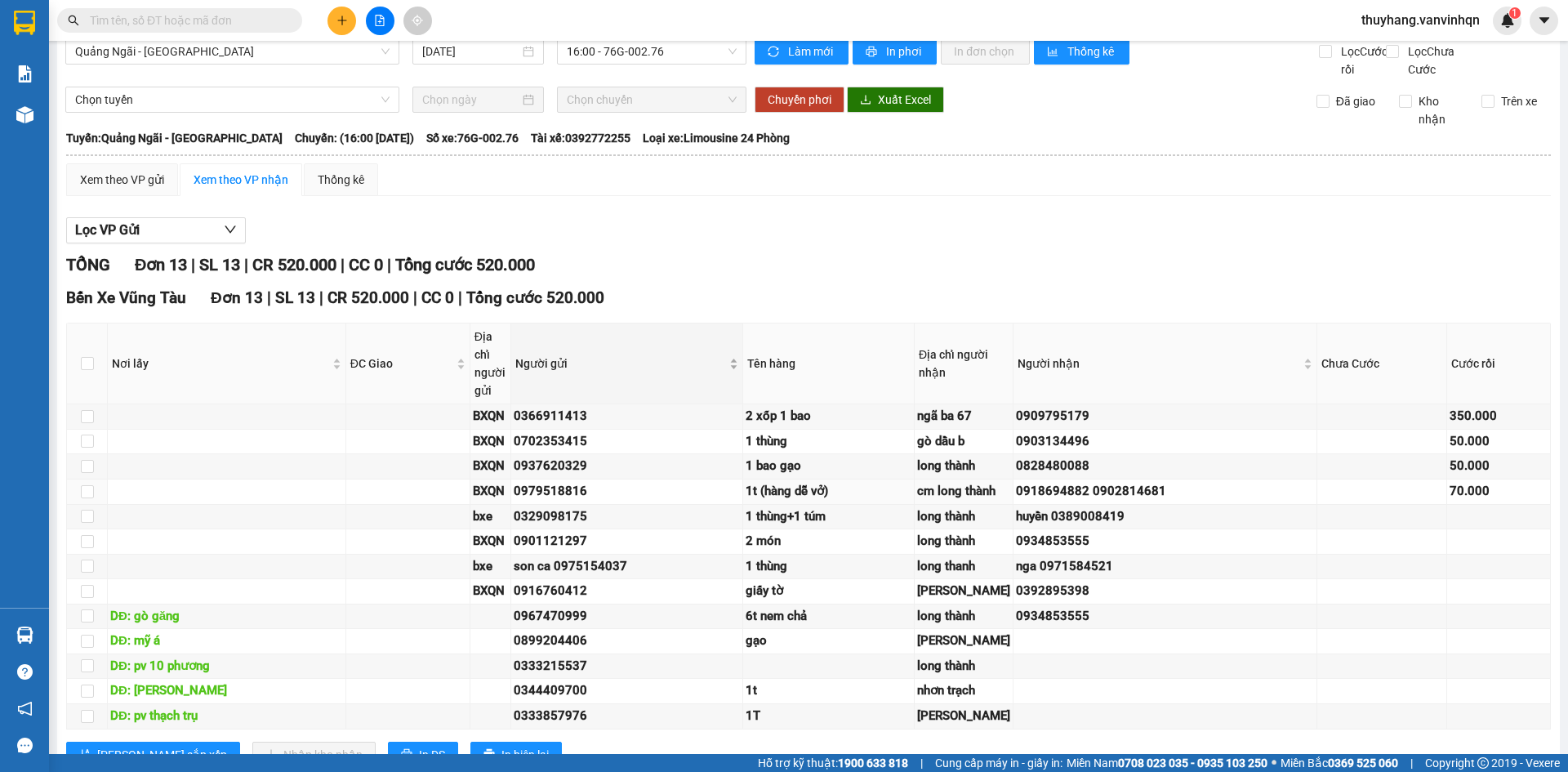
scroll to position [0, 0]
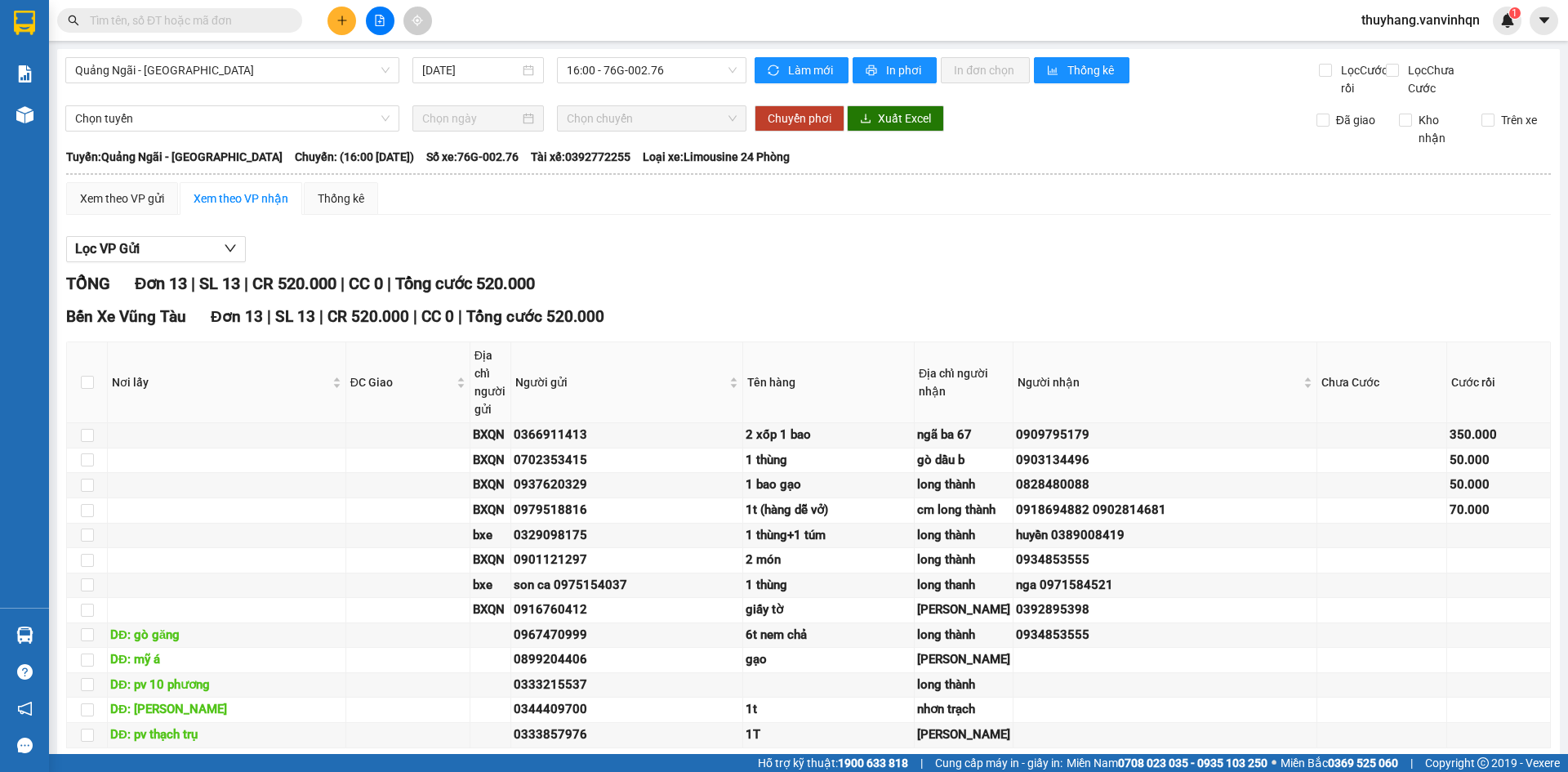
click at [693, 238] on div "Xem theo VP gửi Xem theo VP nhận Thống kê Lọc VP Gửi TỔNG Đơn 13 | SL 13 | CR …" at bounding box center [808, 495] width 1484 height 625
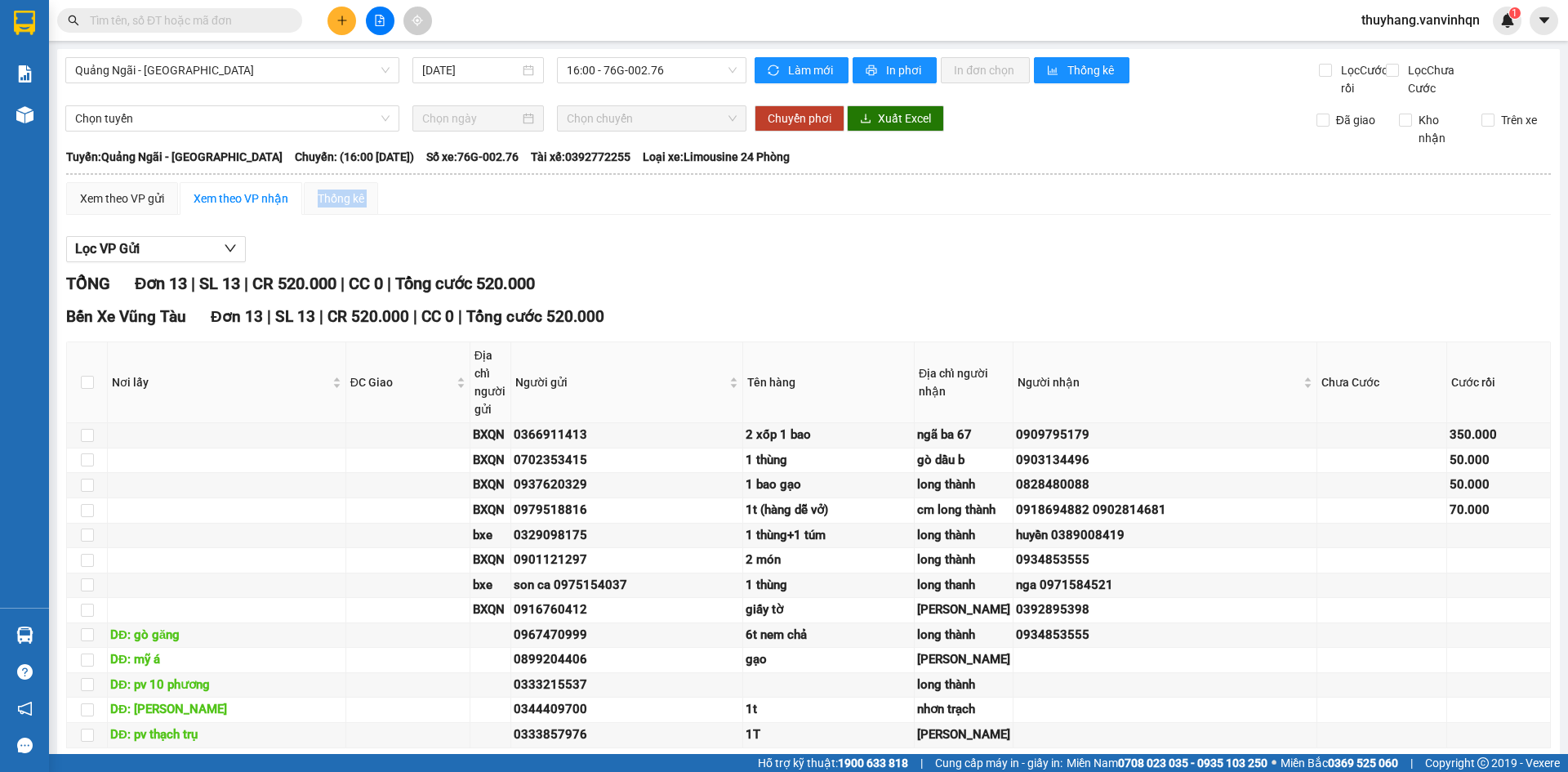
click at [693, 238] on div "Xem theo VP gửi Xem theo VP nhận Thống kê Lọc VP Gửi TỔNG Đơn 13 | SL 13 | CR …" at bounding box center [808, 495] width 1484 height 625
click at [699, 251] on div "Lọc VP Gửi TỔNG Đơn 13 | SL 13 | CR 520.000 | CC 0 | Tổng cước 520.000 Bến Xe …" at bounding box center [808, 517] width 1484 height 579
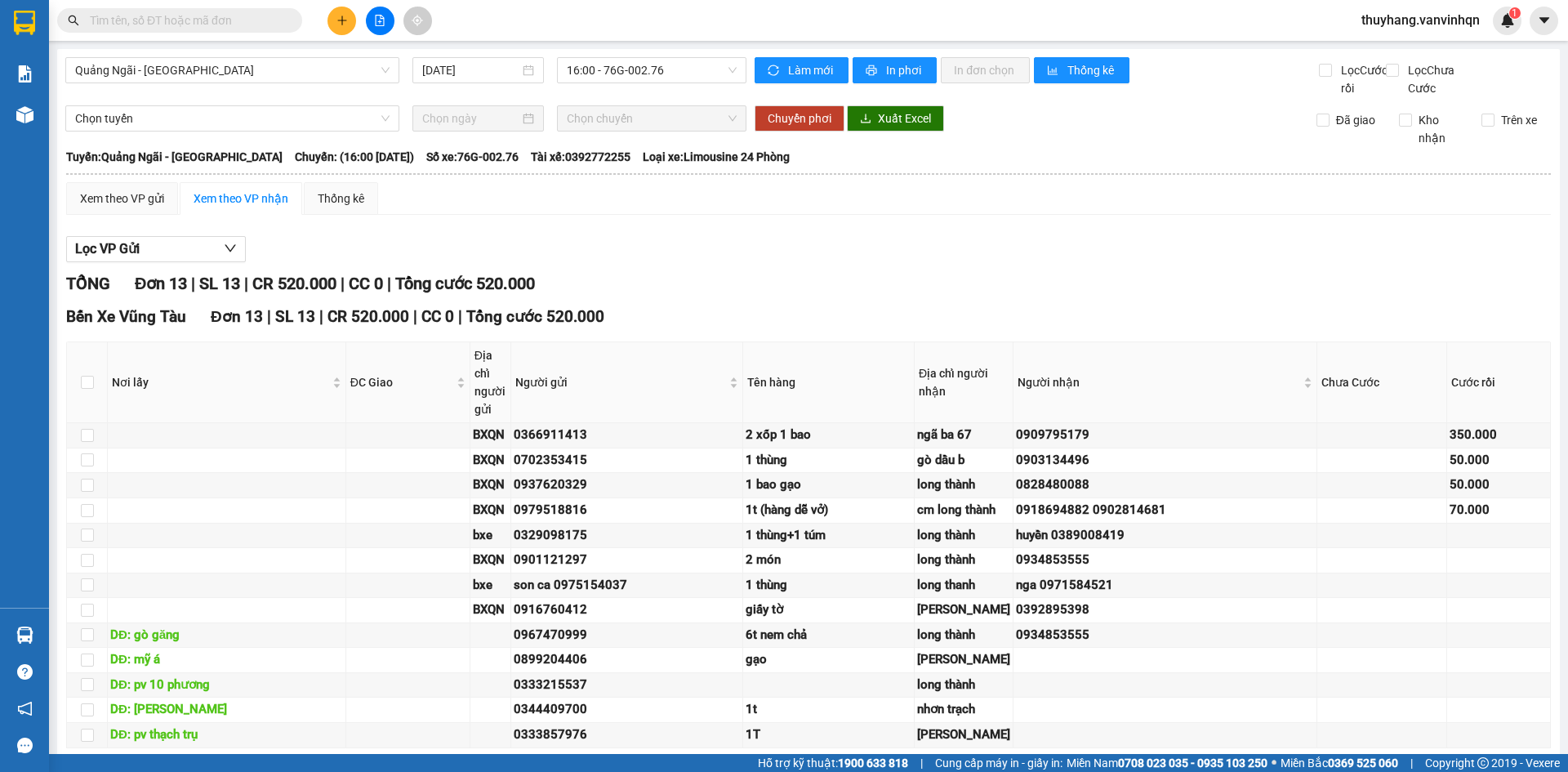
click at [699, 251] on div "Lọc VP Gửi TỔNG Đơn 13 | SL 13 | CR 520.000 | CC 0 | Tổng cước 520.000 Bến Xe …" at bounding box center [808, 517] width 1484 height 579
click at [316, 63] on span "Quảng Ngãi - [GEOGRAPHIC_DATA]" at bounding box center [232, 70] width 314 height 25
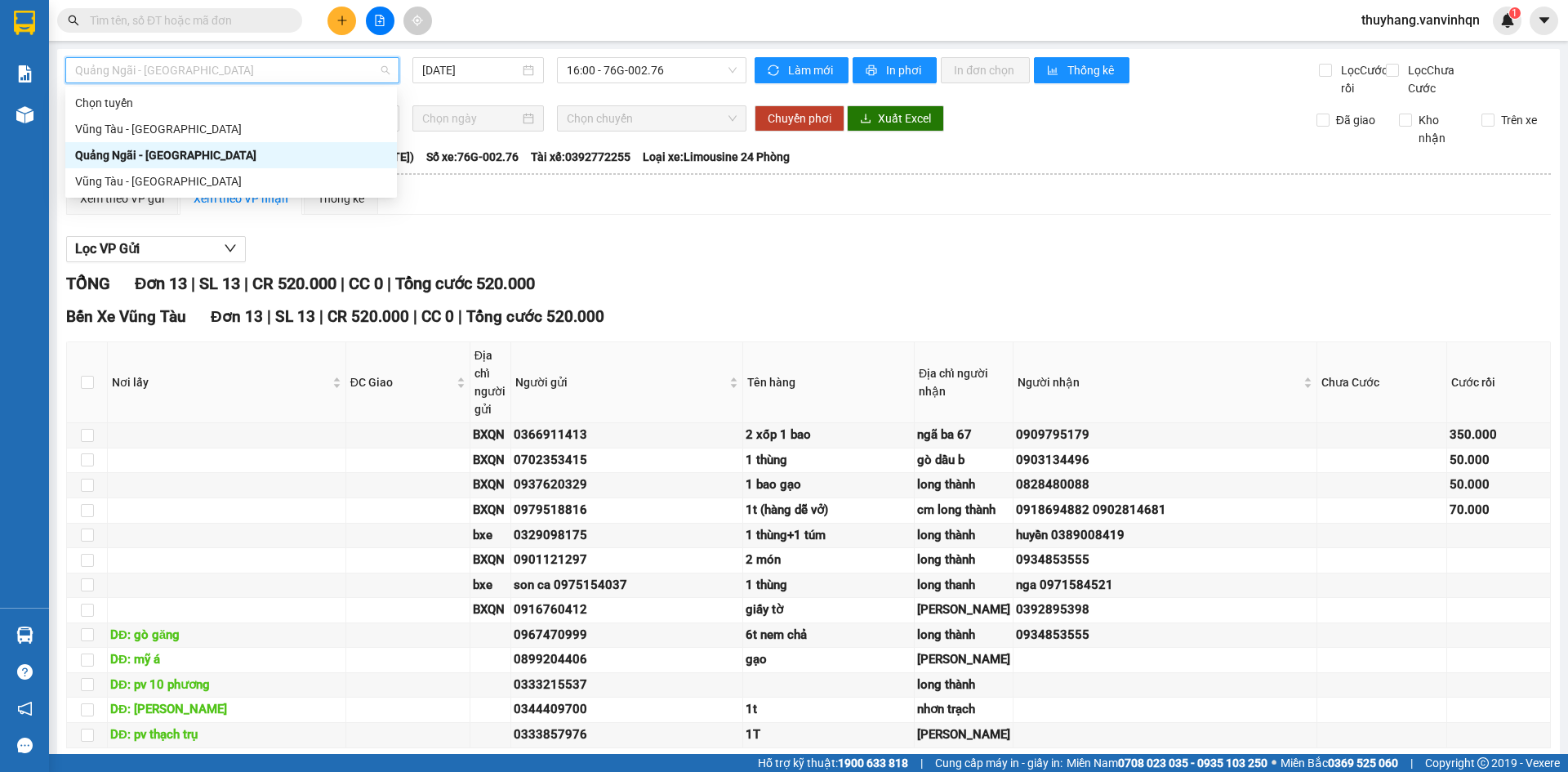
click at [290, 156] on div "Quảng Ngãi - [GEOGRAPHIC_DATA]" at bounding box center [231, 156] width 312 height 18
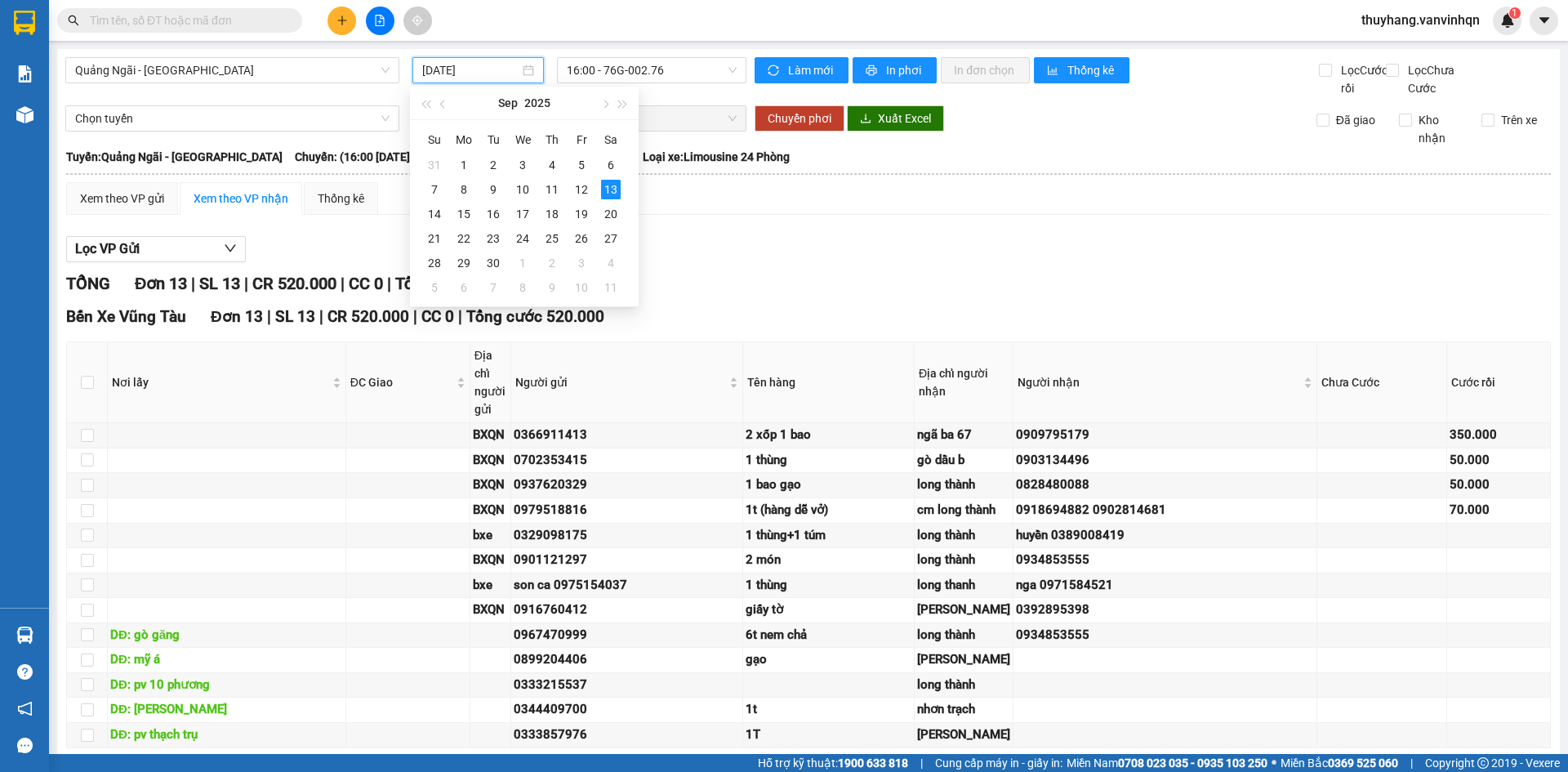
click at [449, 73] on input "[DATE]" at bounding box center [471, 71] width 98 height 18
click at [714, 76] on span "16:00 - 76G-002.76" at bounding box center [652, 70] width 169 height 25
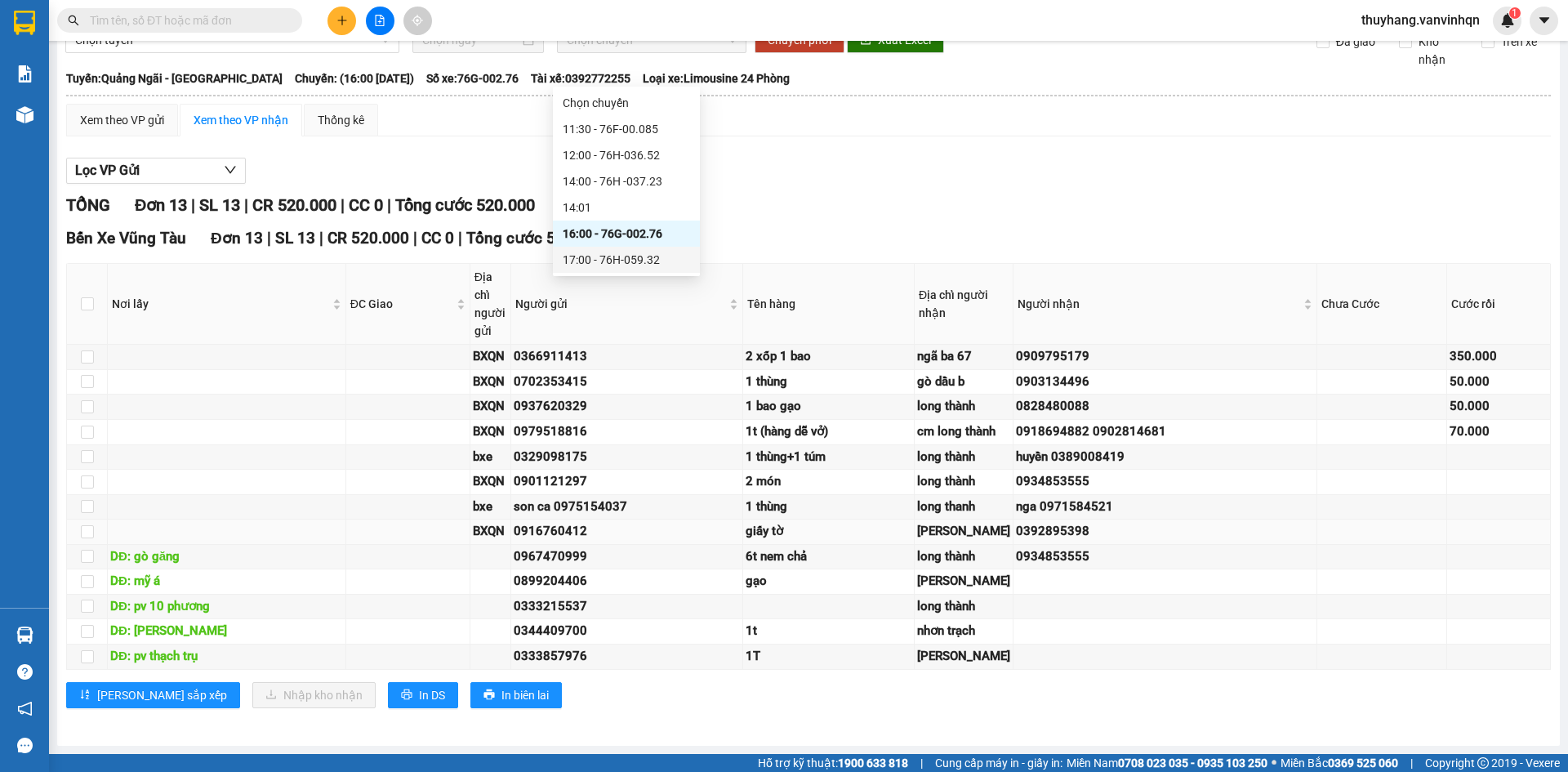
scroll to position [385, 0]
click at [813, 707] on div "[PERSON_NAME] sắp xếp Nhập kho nhận In DS In biên lai" at bounding box center [808, 696] width 1484 height 26
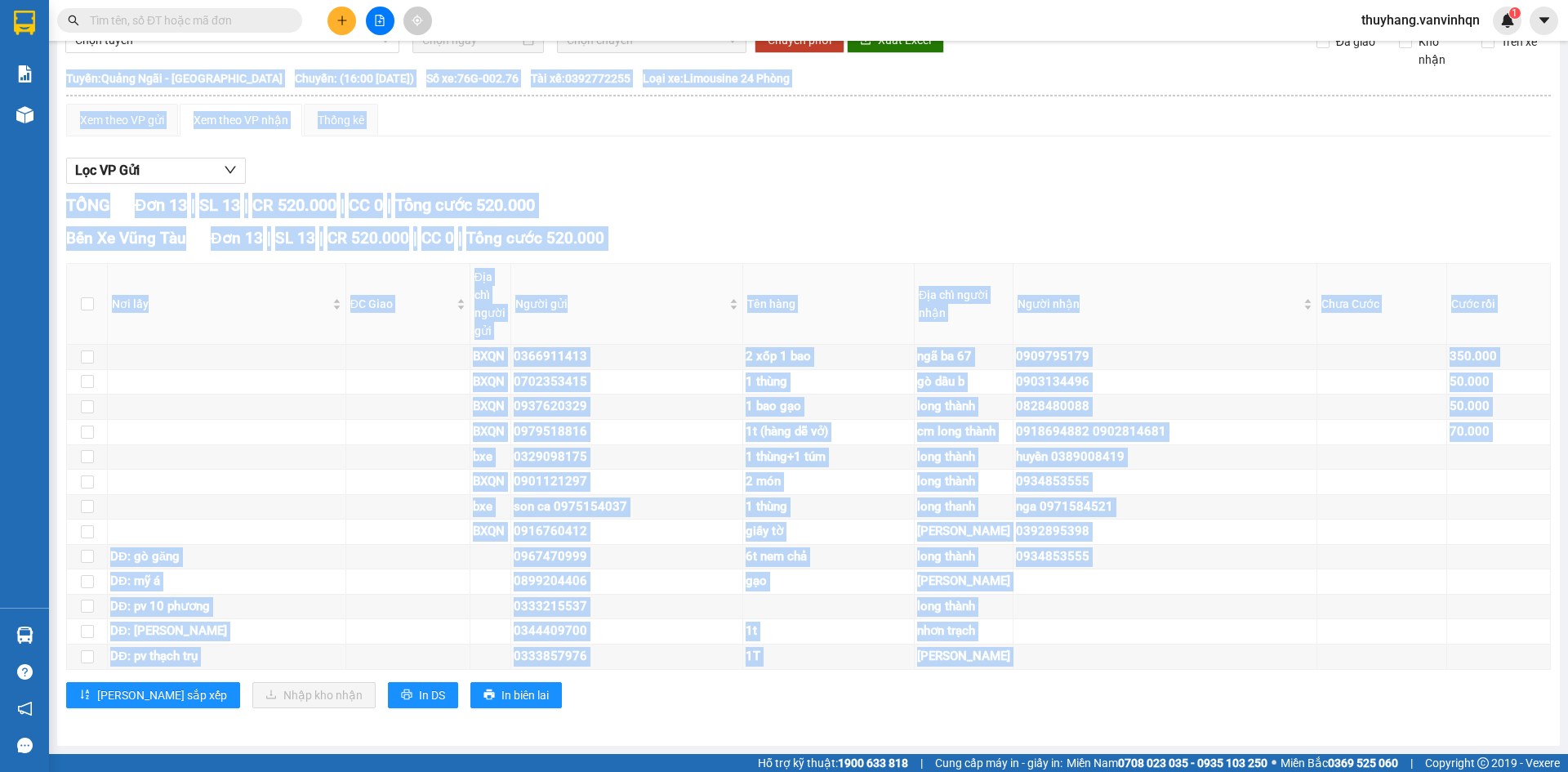
click at [813, 707] on div "[PERSON_NAME] sắp xếp Nhập kho nhận In DS In biên lai" at bounding box center [808, 696] width 1484 height 26
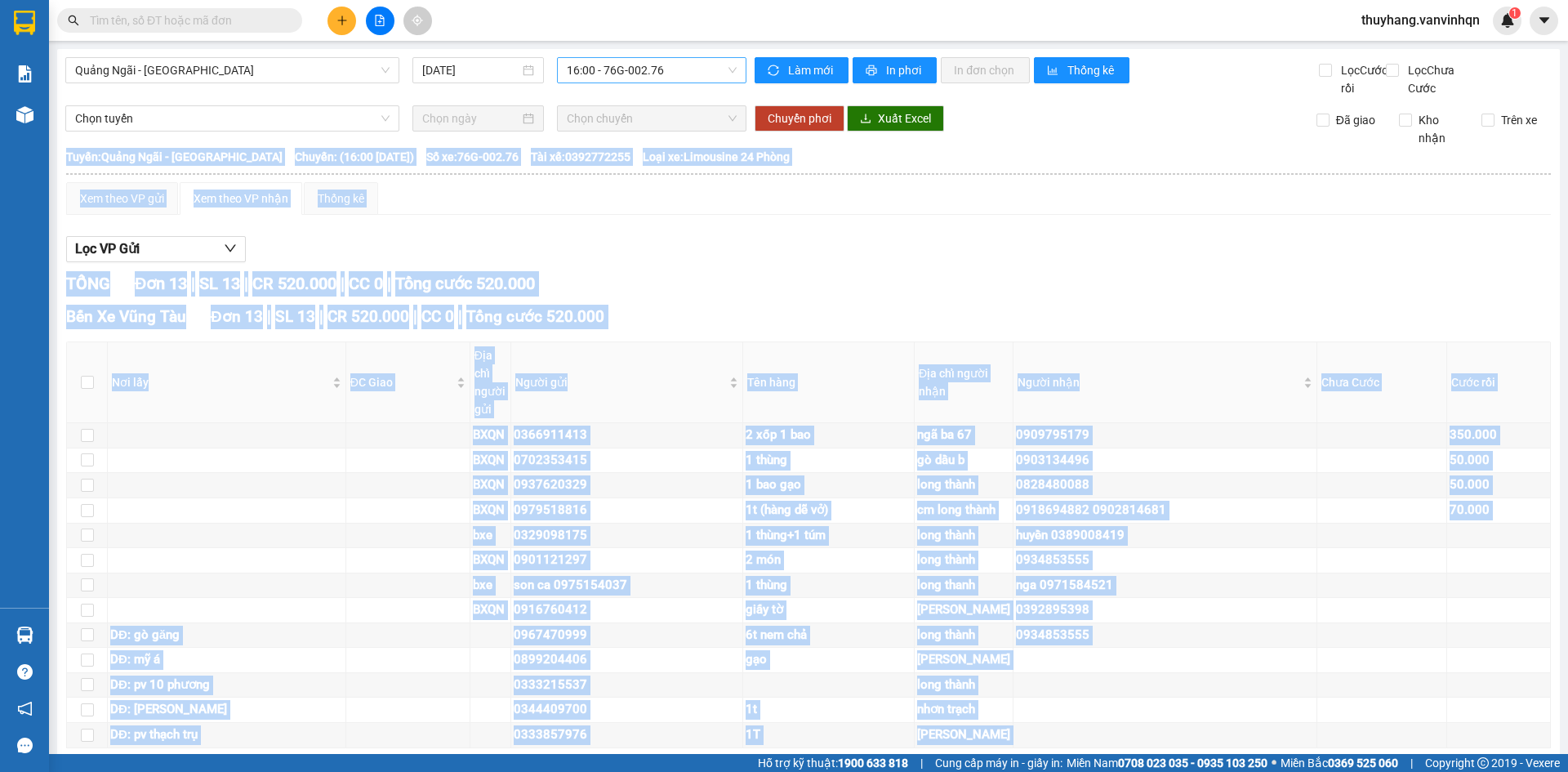
click at [667, 73] on span "16:00 - 76G-002.76" at bounding box center [652, 70] width 169 height 25
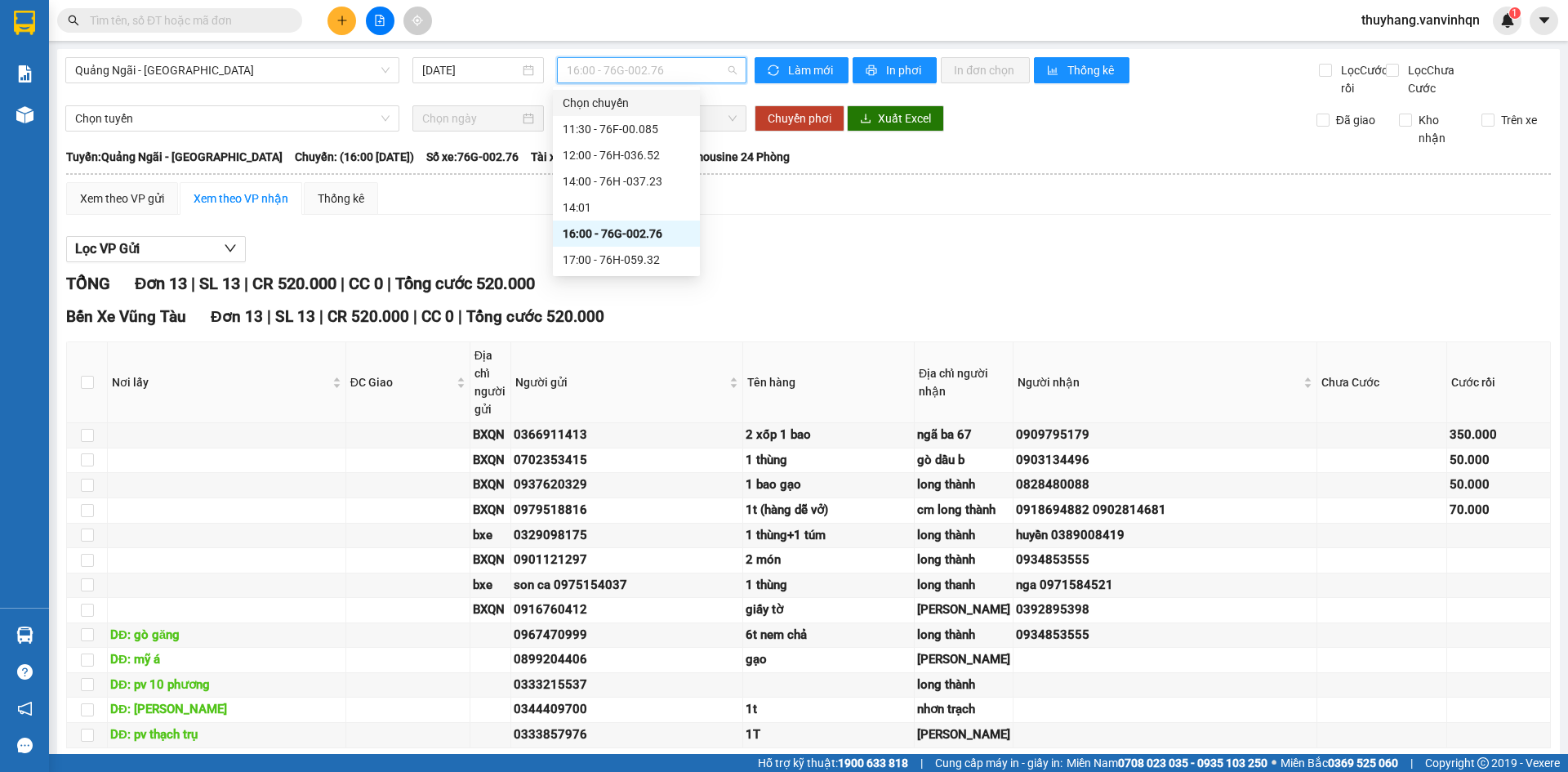
click at [654, 126] on div "11:30 - 76F-00.085" at bounding box center [626, 129] width 127 height 18
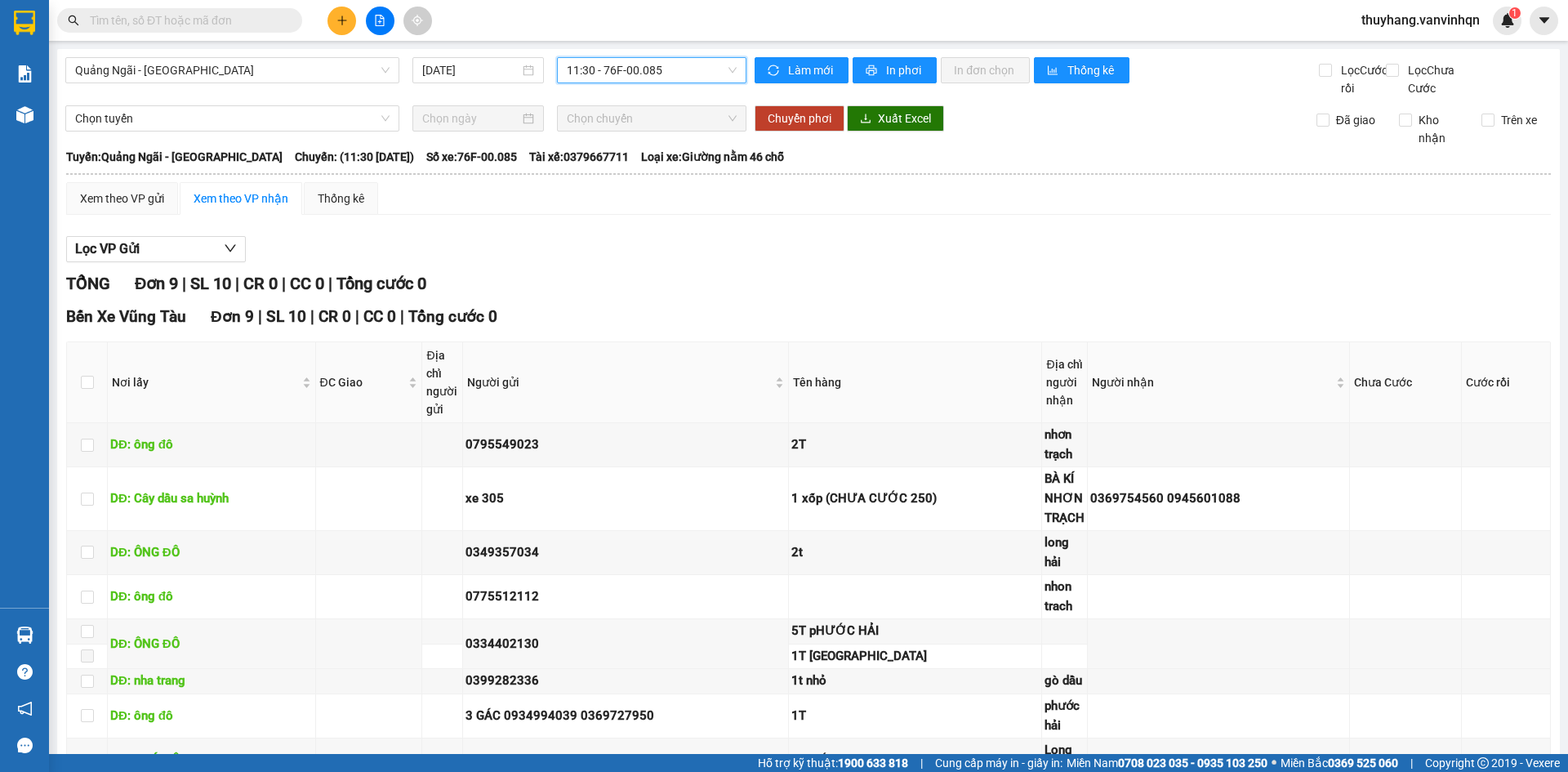
click at [637, 73] on span "11:30 - 76F-00.085" at bounding box center [652, 70] width 169 height 25
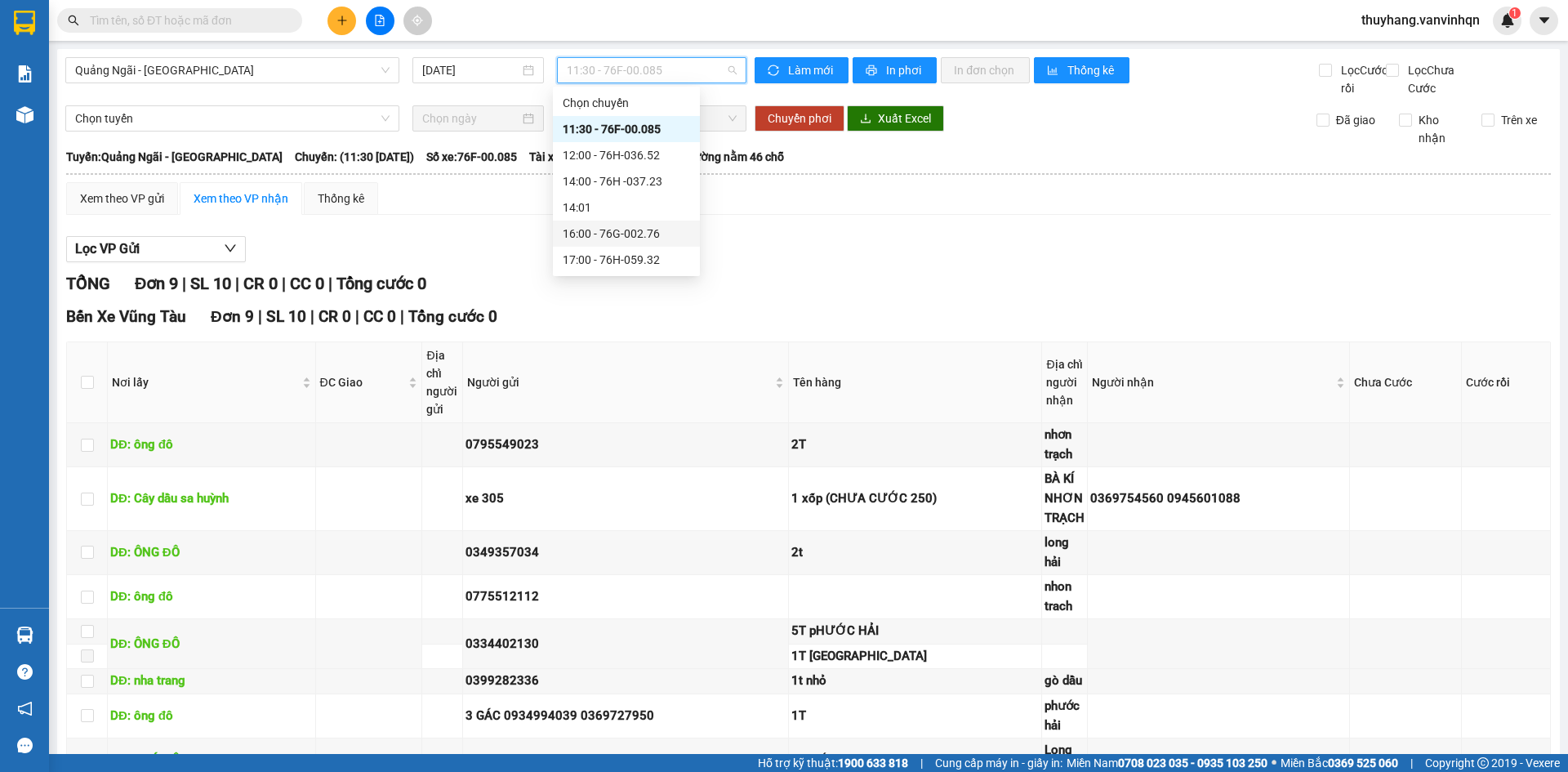
click at [647, 233] on div "16:00 - 76G-002.76" at bounding box center [626, 234] width 127 height 18
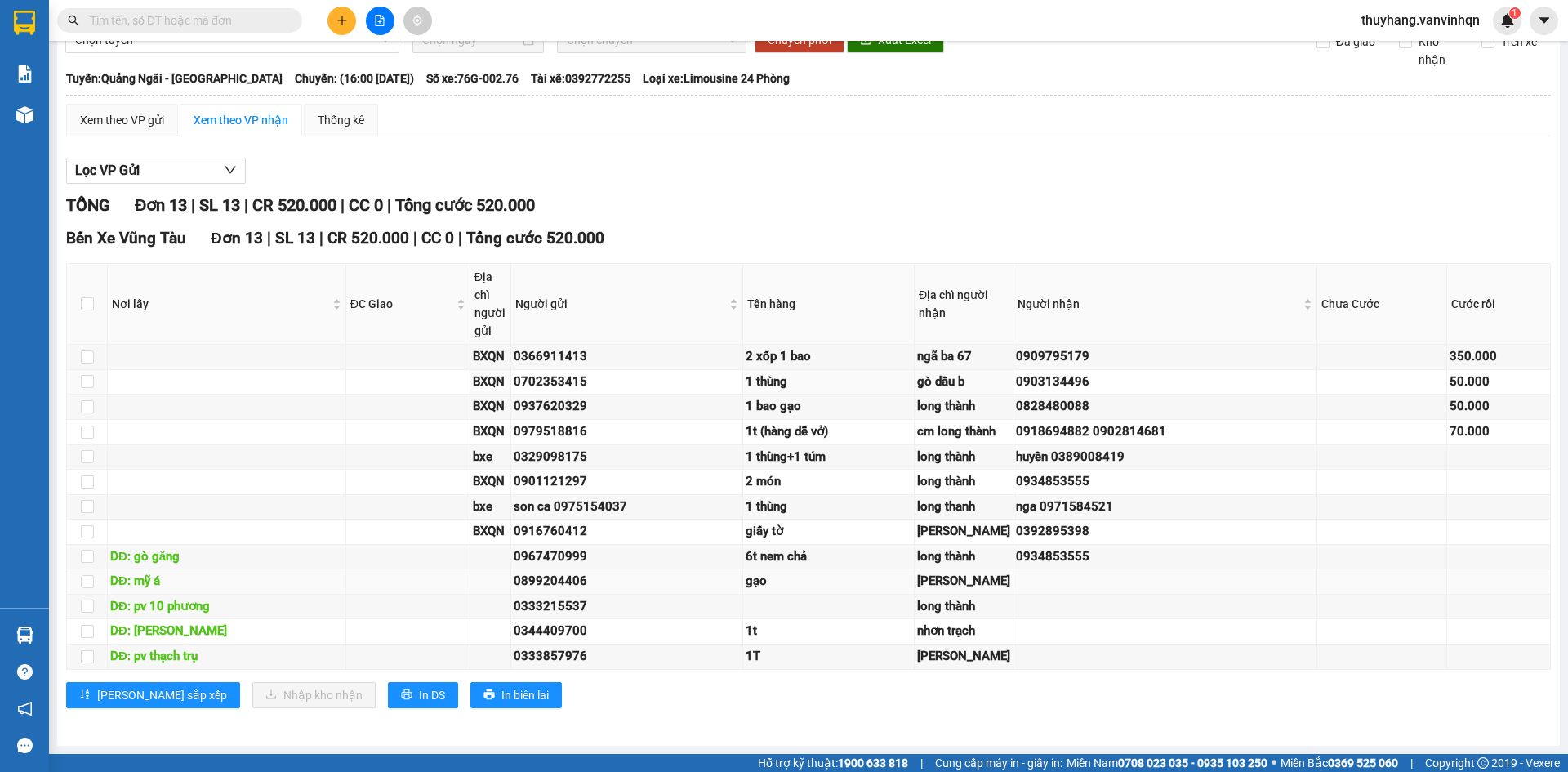
scroll to position [385, 0]
click at [226, 18] on input "text" at bounding box center [186, 20] width 192 height 18
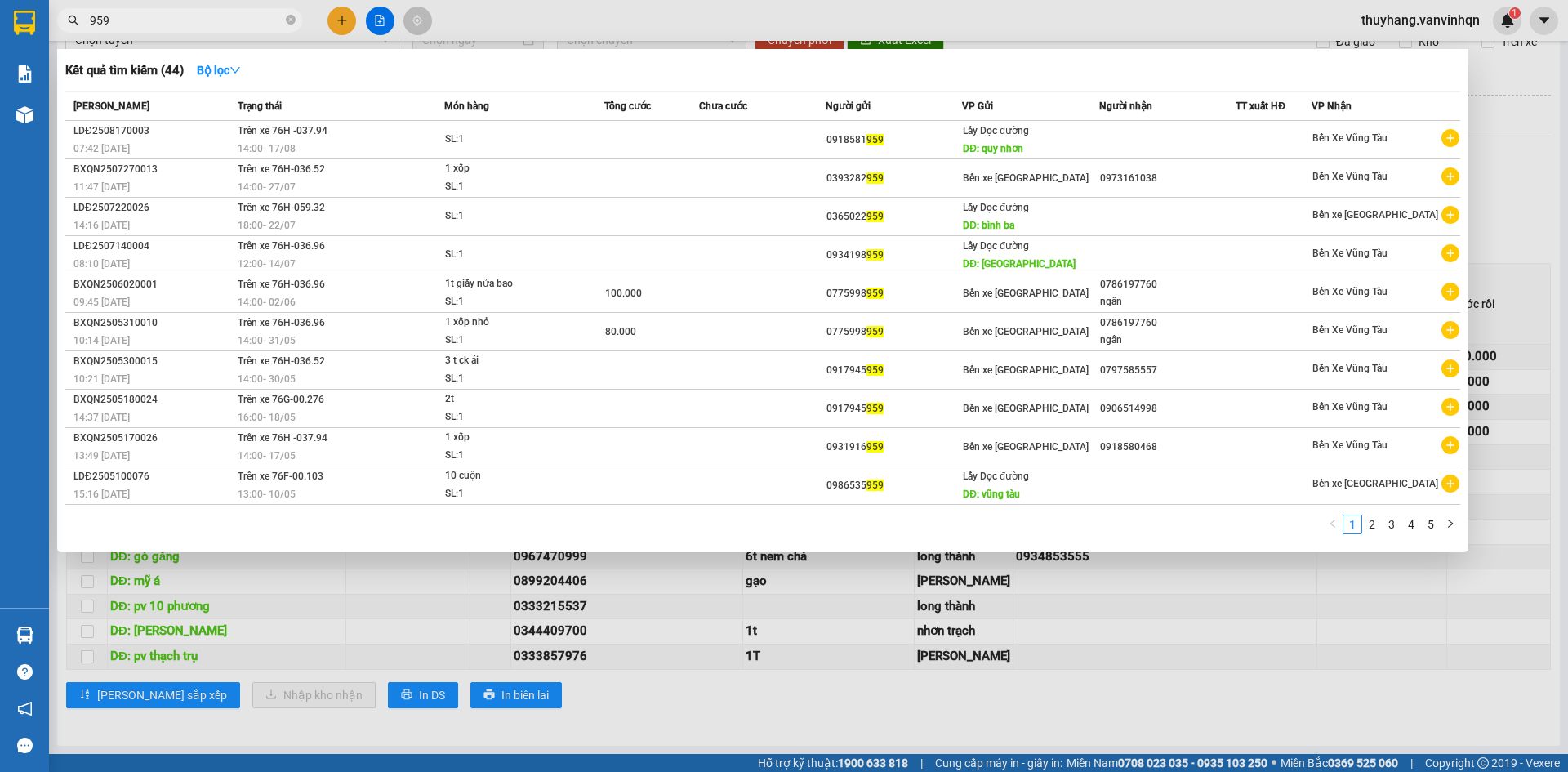
type input "959"
click at [206, 27] on input "959" at bounding box center [186, 20] width 192 height 18
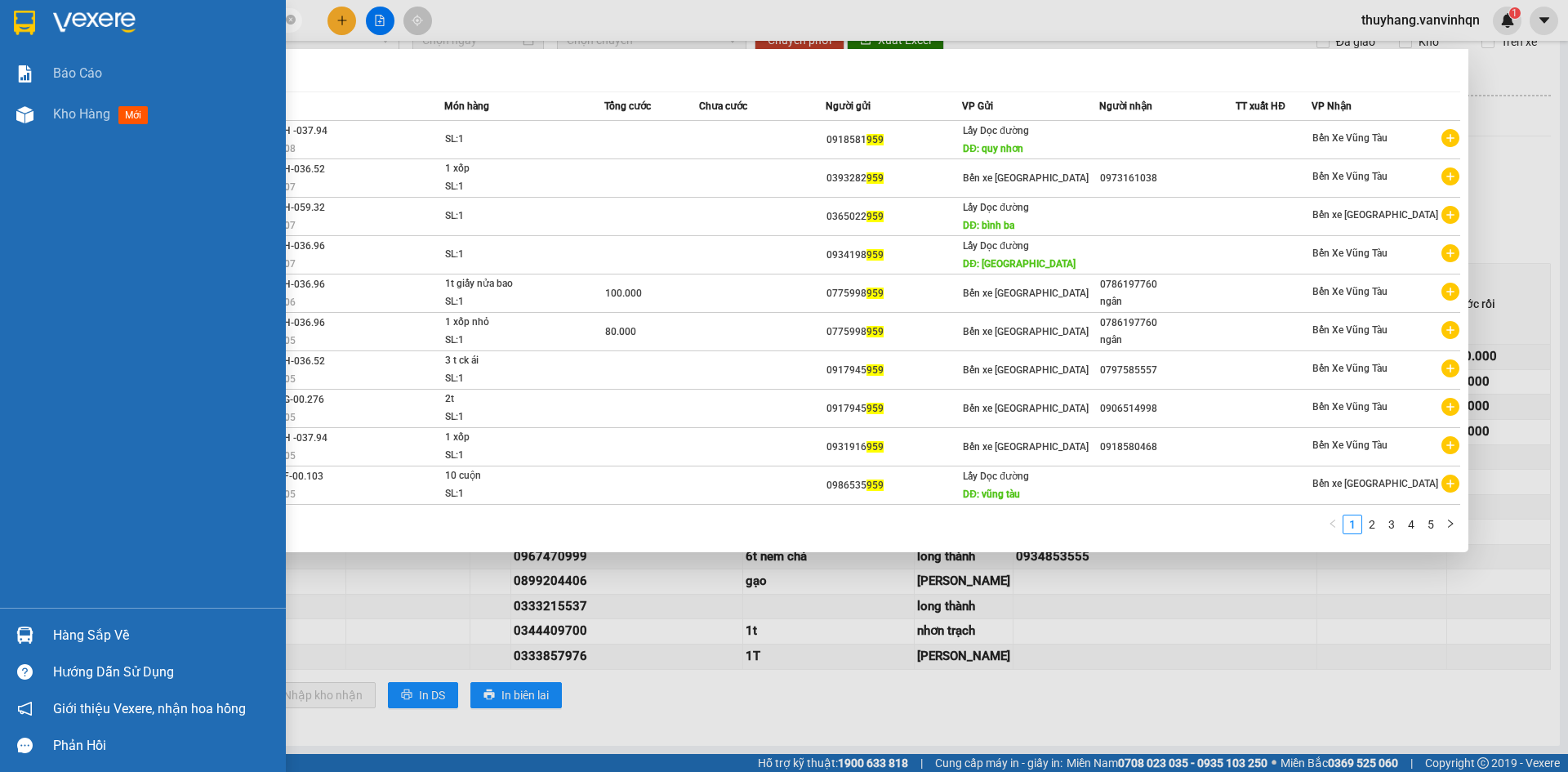
drag, startPoint x: 148, startPoint y: 26, endPoint x: 0, endPoint y: 7, distance: 149.2
click at [0, 9] on section "Kết quả tìm kiếm ( 44 ) Bộ lọc Mã ĐH Trạng thái Món hàng Tổng cước Chưa cước Ng…" at bounding box center [784, 386] width 1568 height 772
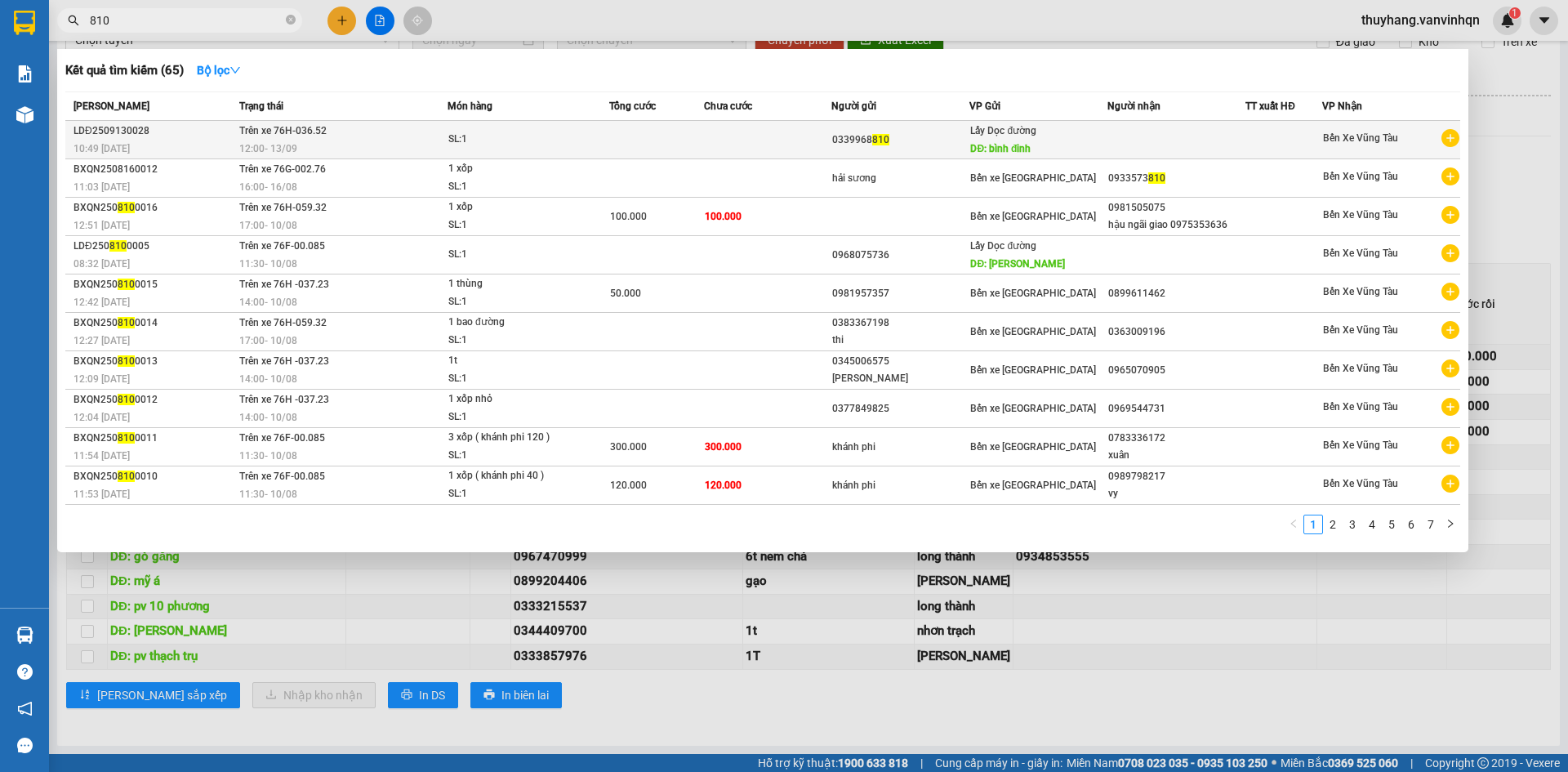
type input "810"
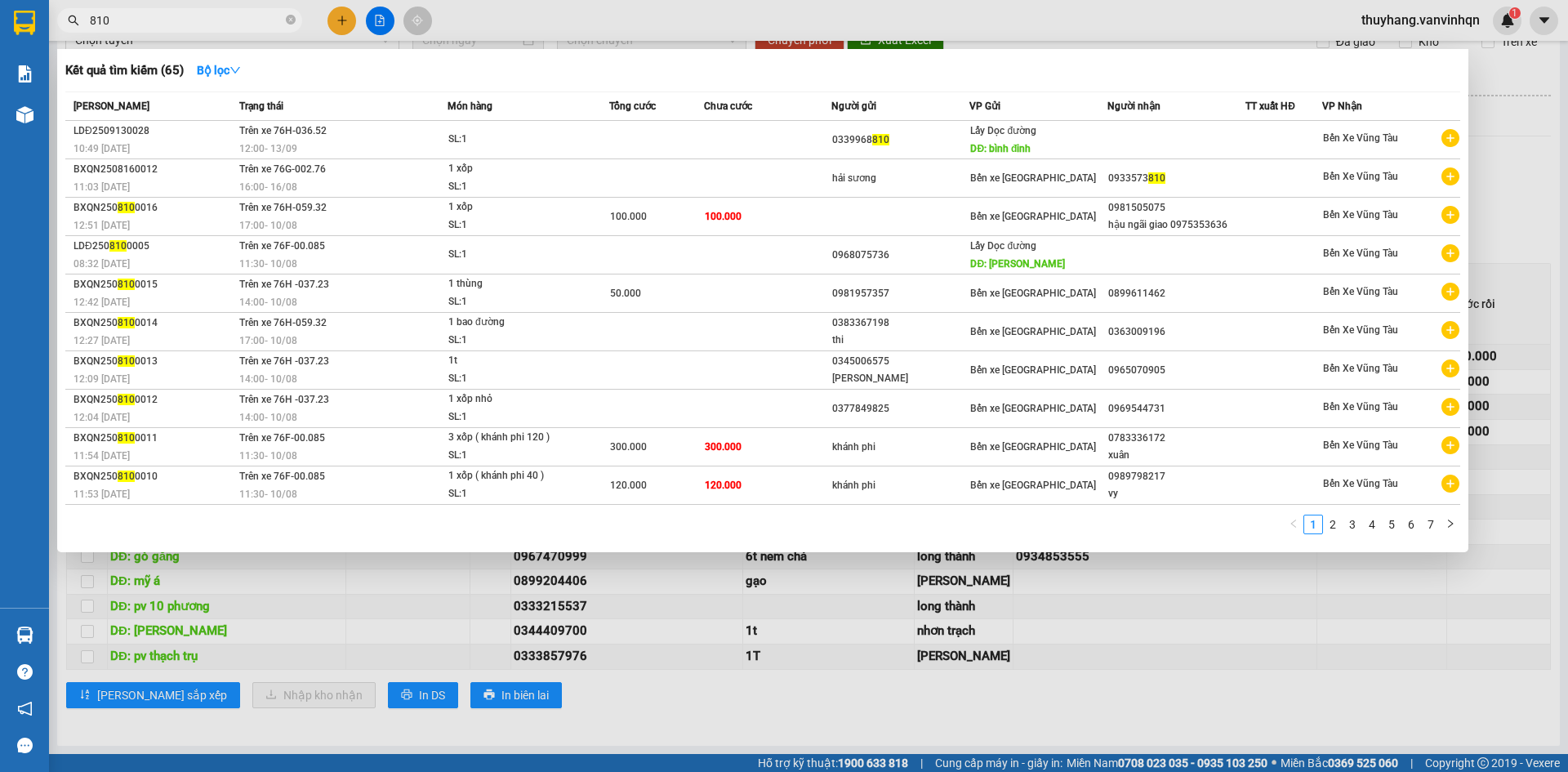
click at [422, 146] on div "12:00 [DATE]" at bounding box center [343, 149] width 207 height 18
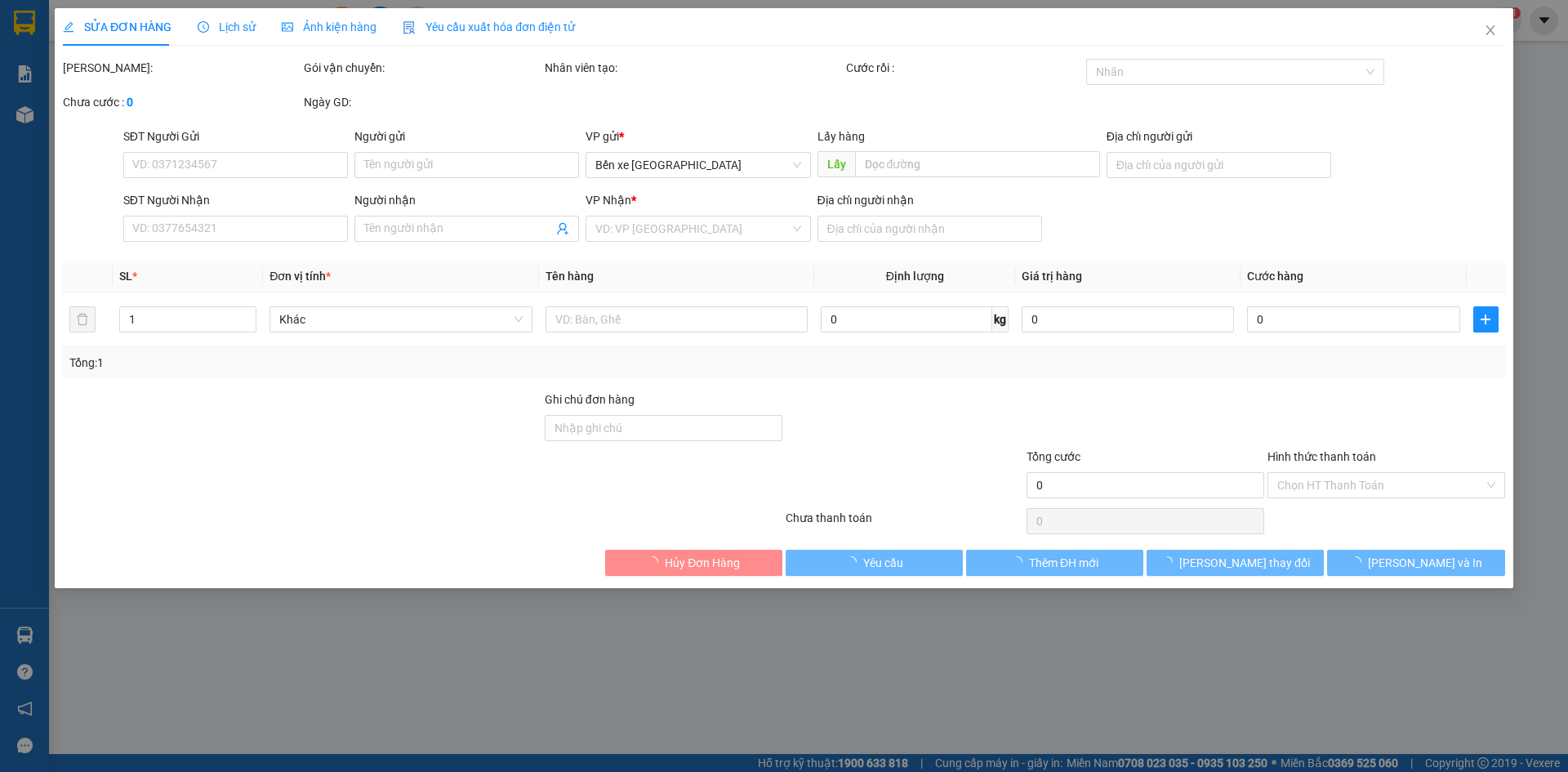
type input "0339968810"
type input "bình đinh"
type input "bà [PERSON_NAME]"
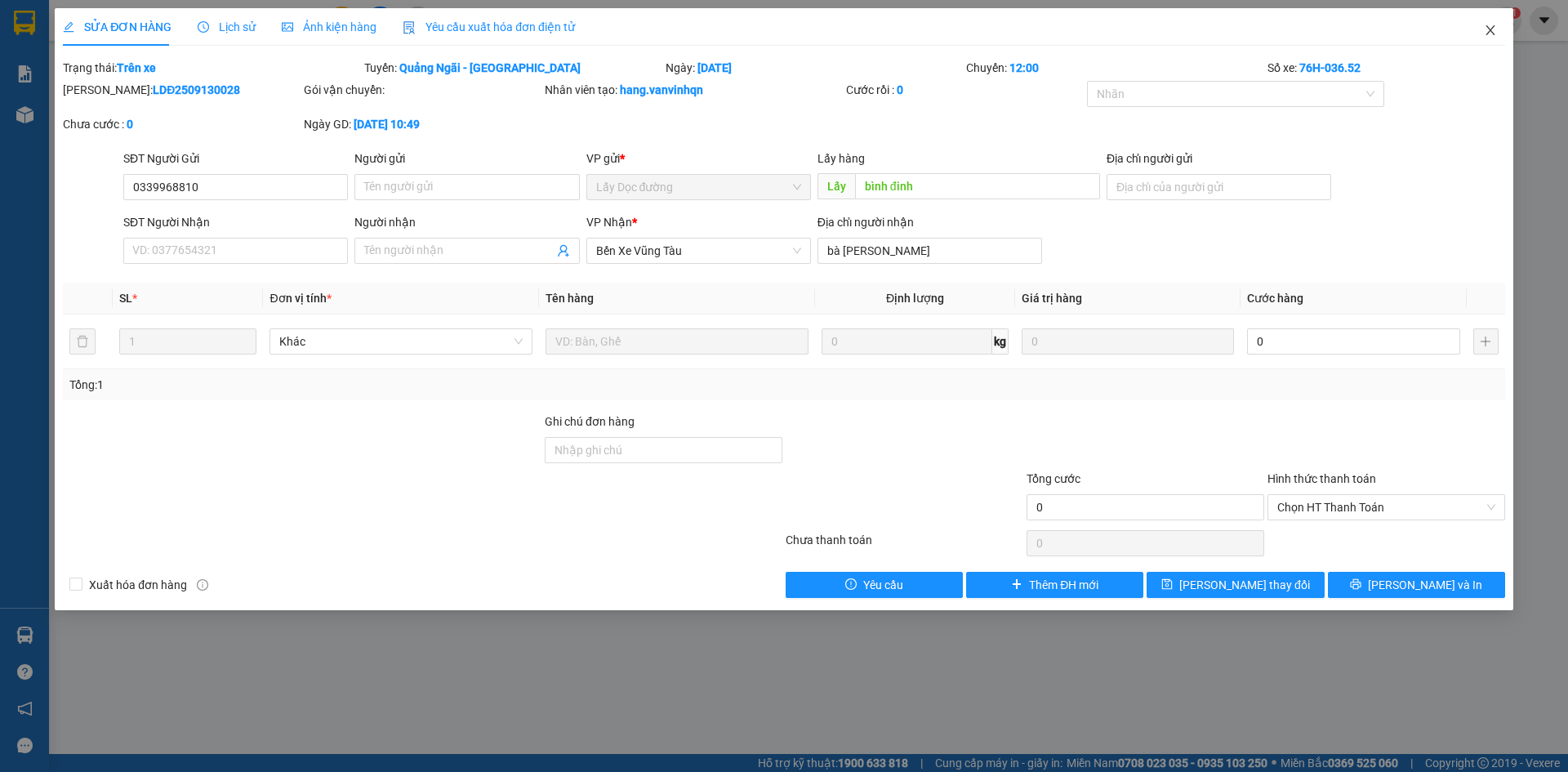
click at [1489, 31] on icon "close" at bounding box center [1490, 30] width 13 height 13
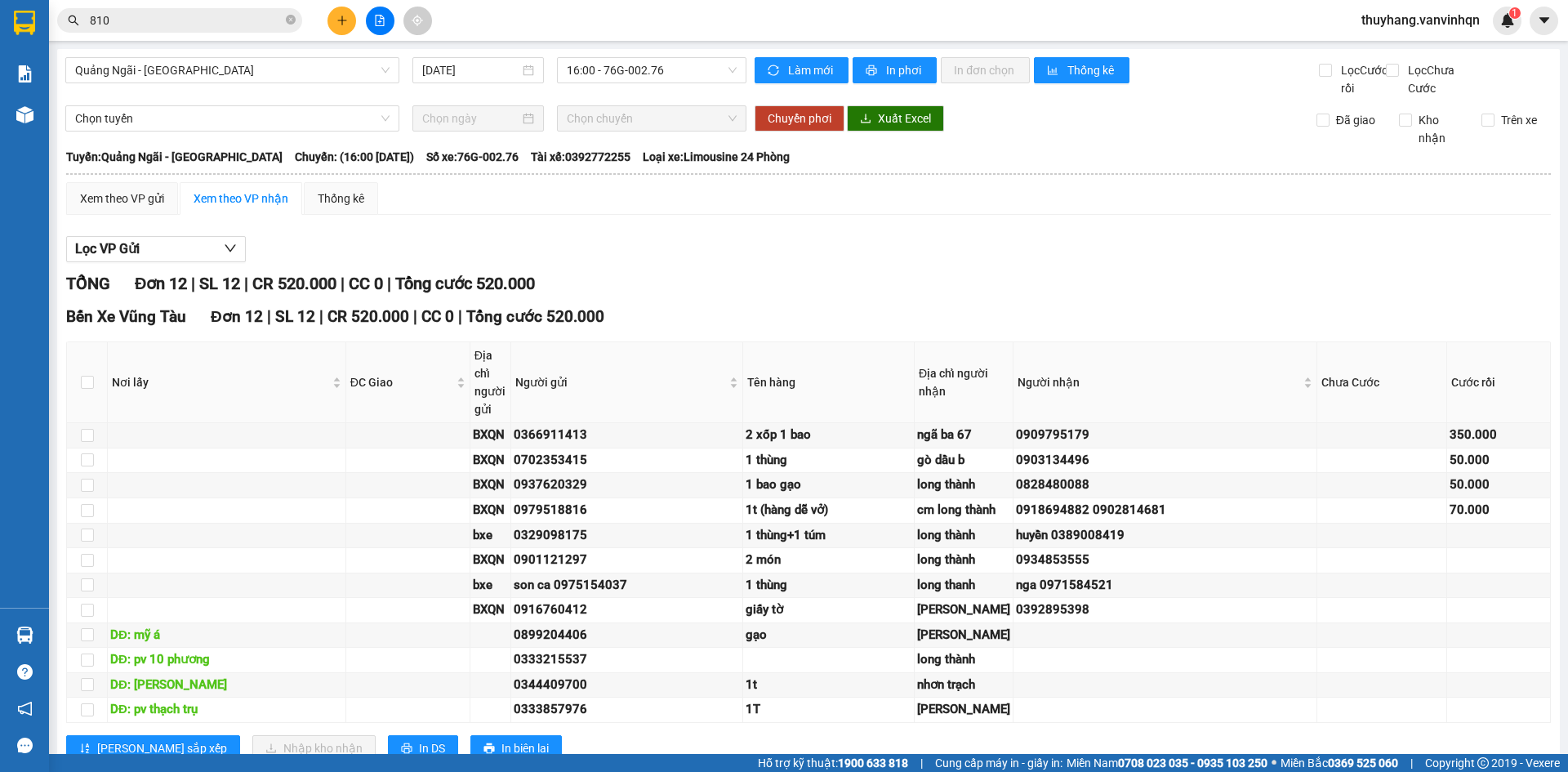
click at [711, 263] on div "Lọc VP Gửi" at bounding box center [808, 249] width 1484 height 27
click at [680, 65] on span "16:00 - 76G-002.76" at bounding box center [652, 70] width 169 height 25
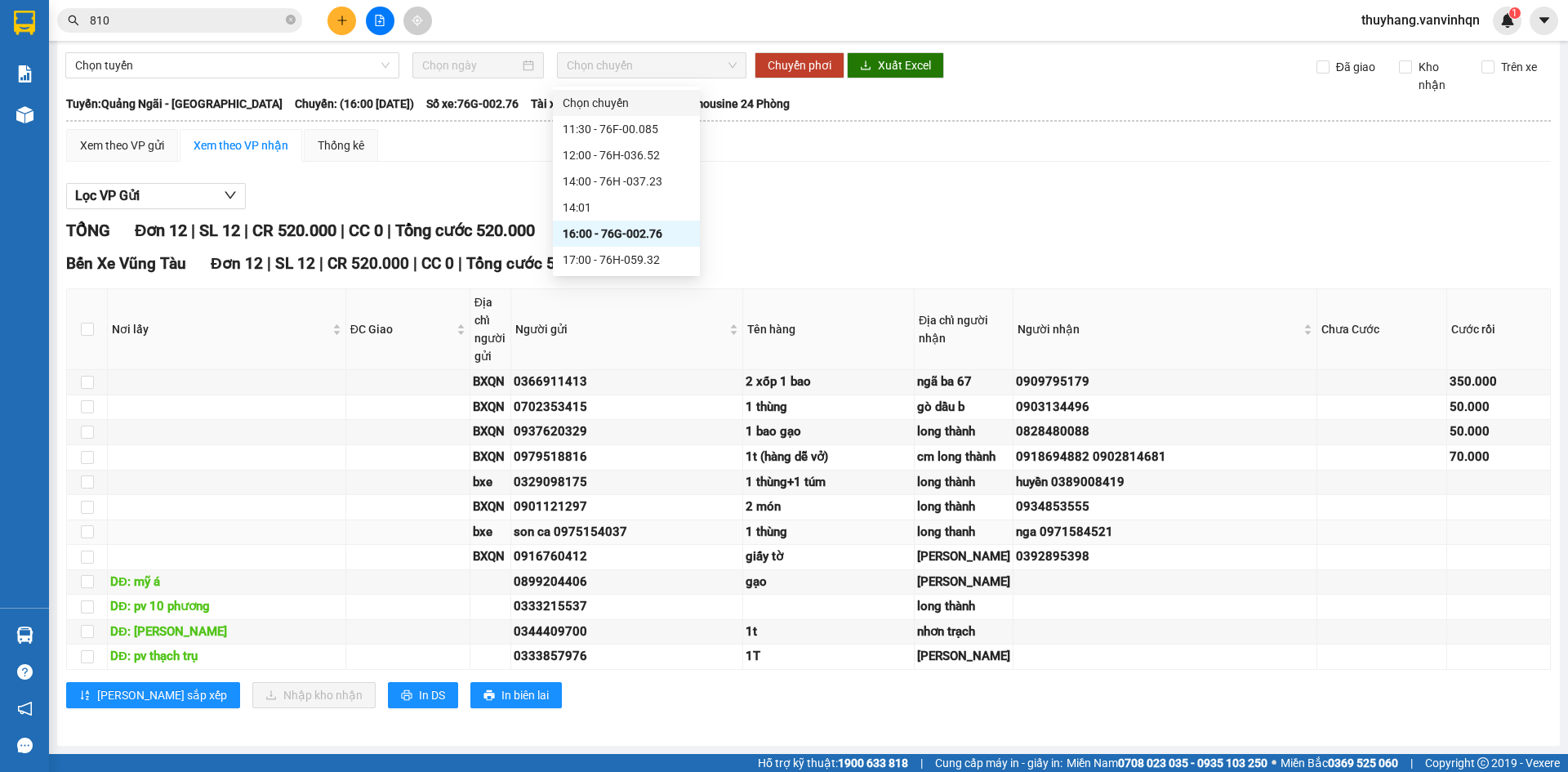
scroll to position [177, 0]
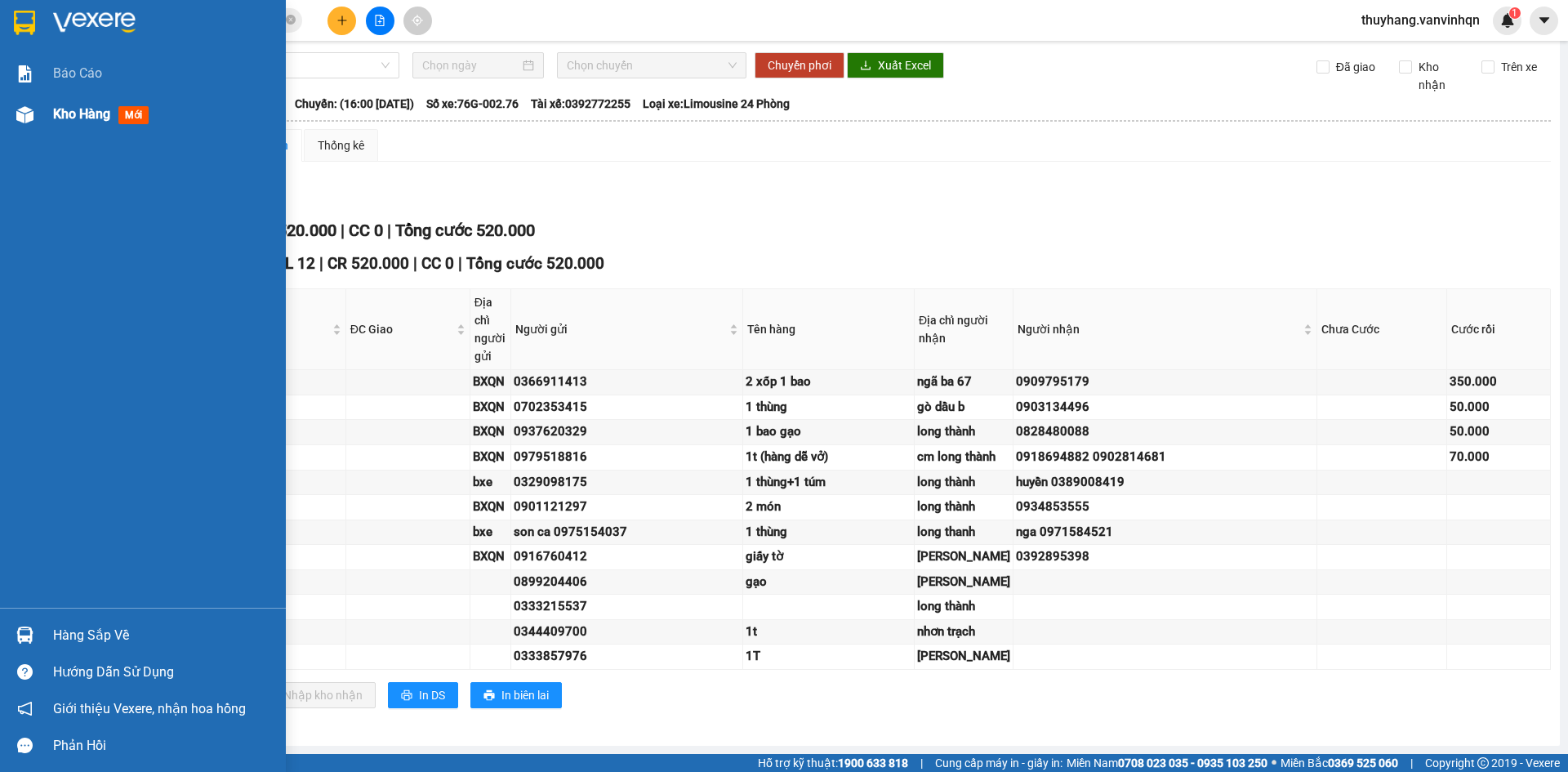
click at [46, 106] on div "Kho hàng mới" at bounding box center [143, 114] width 285 height 41
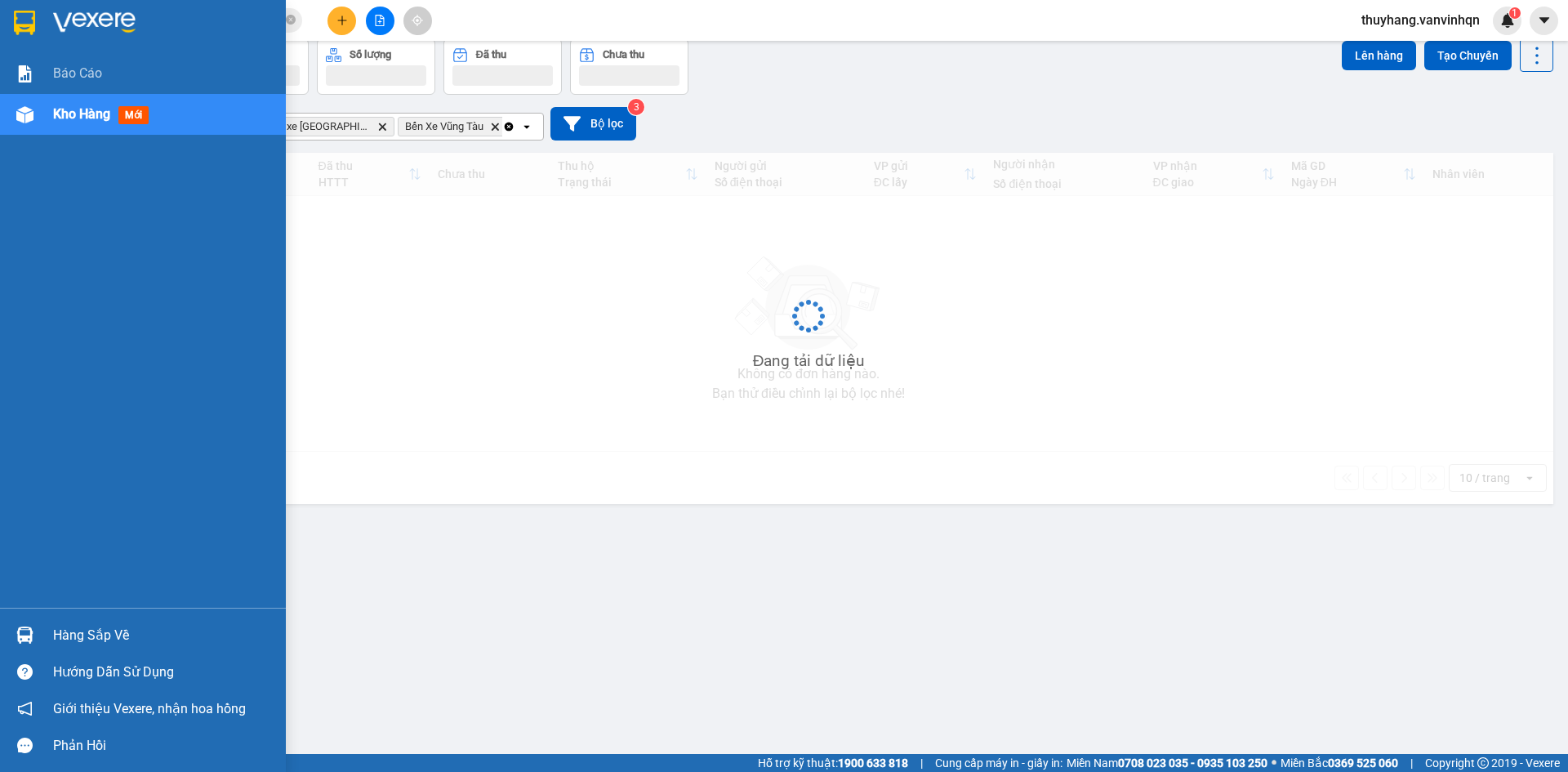
scroll to position [76, 0]
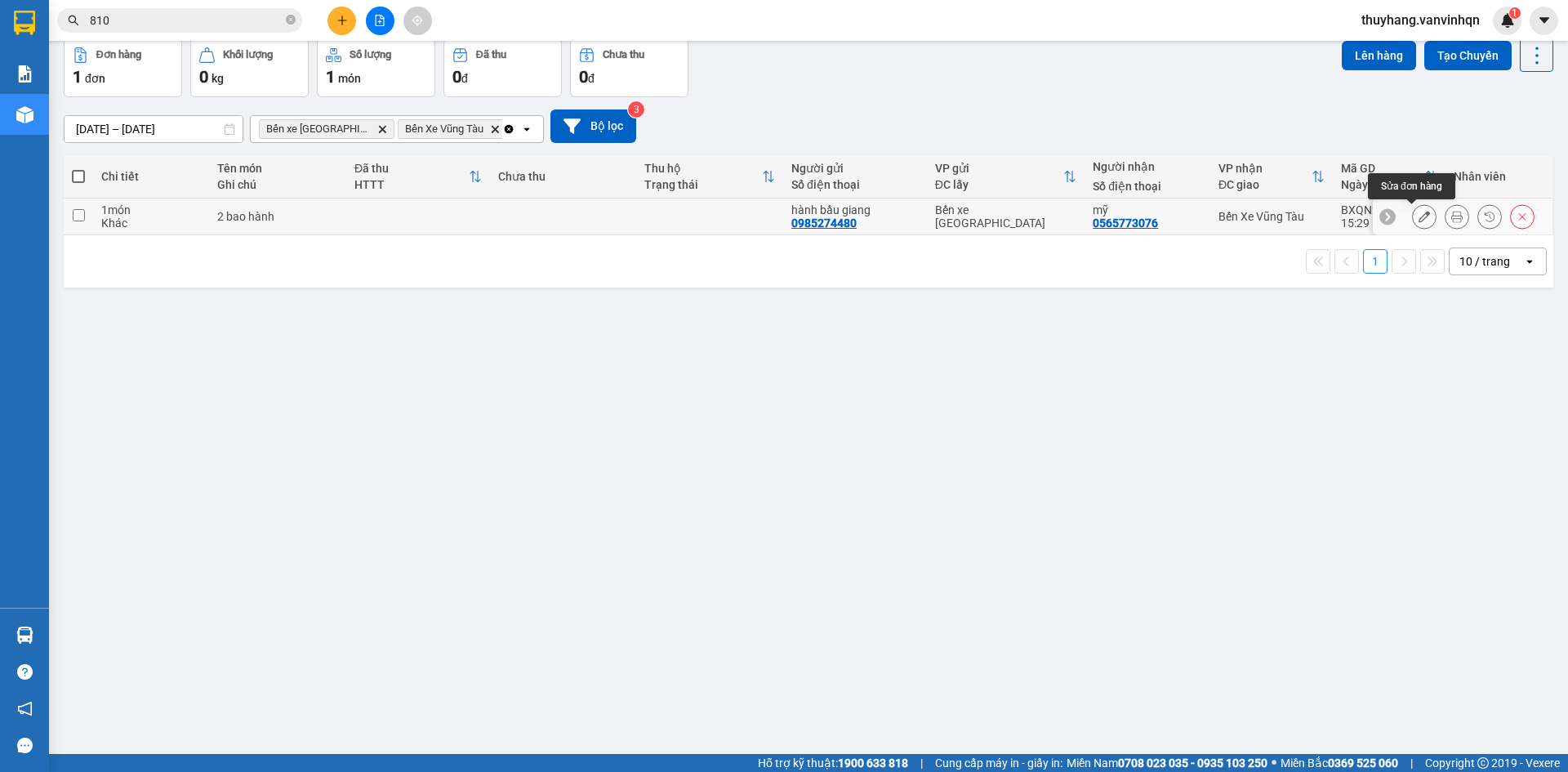
click at [1419, 222] on icon at bounding box center [1424, 216] width 11 height 11
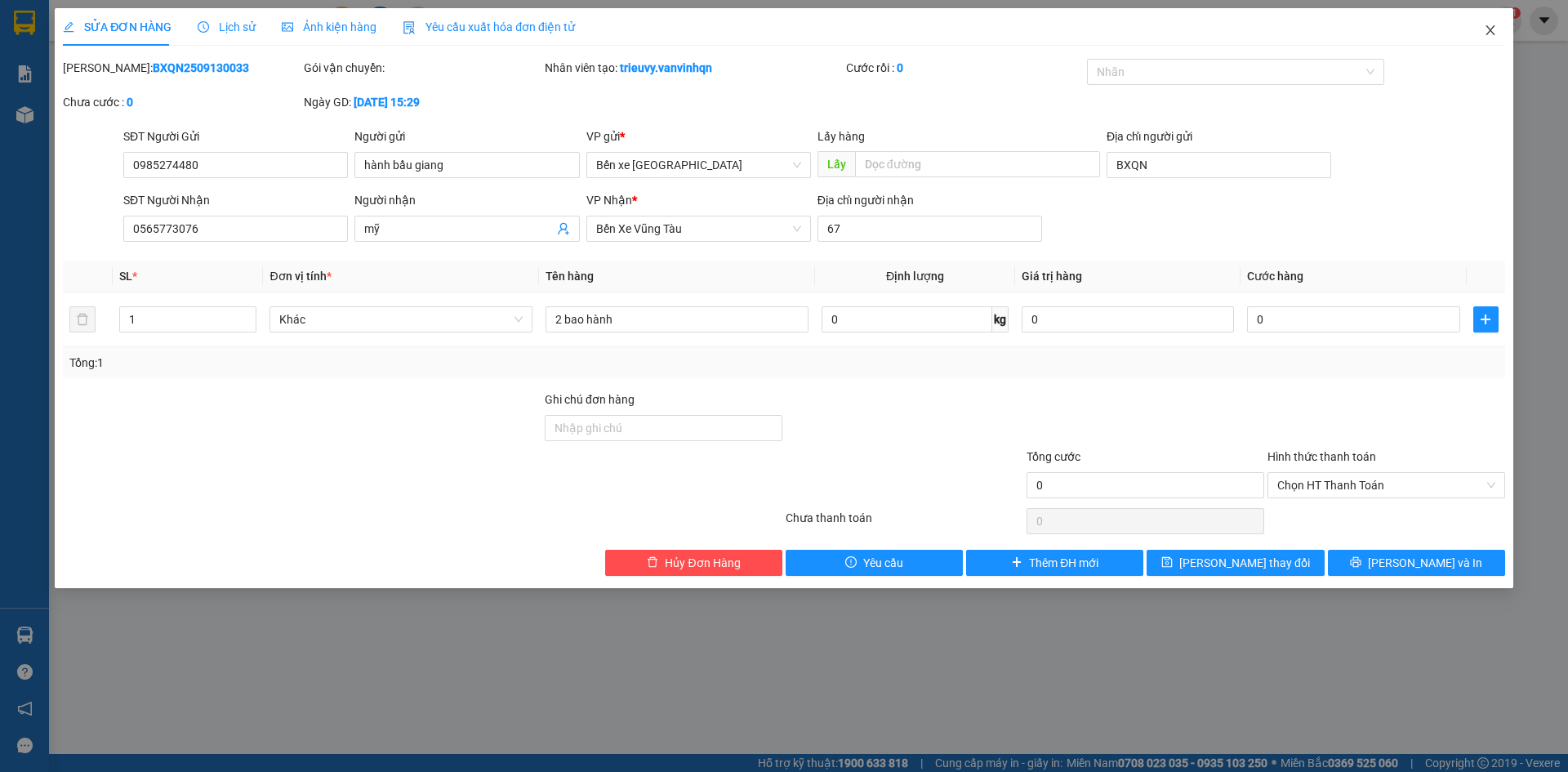
click at [1485, 33] on icon "close" at bounding box center [1490, 30] width 13 height 13
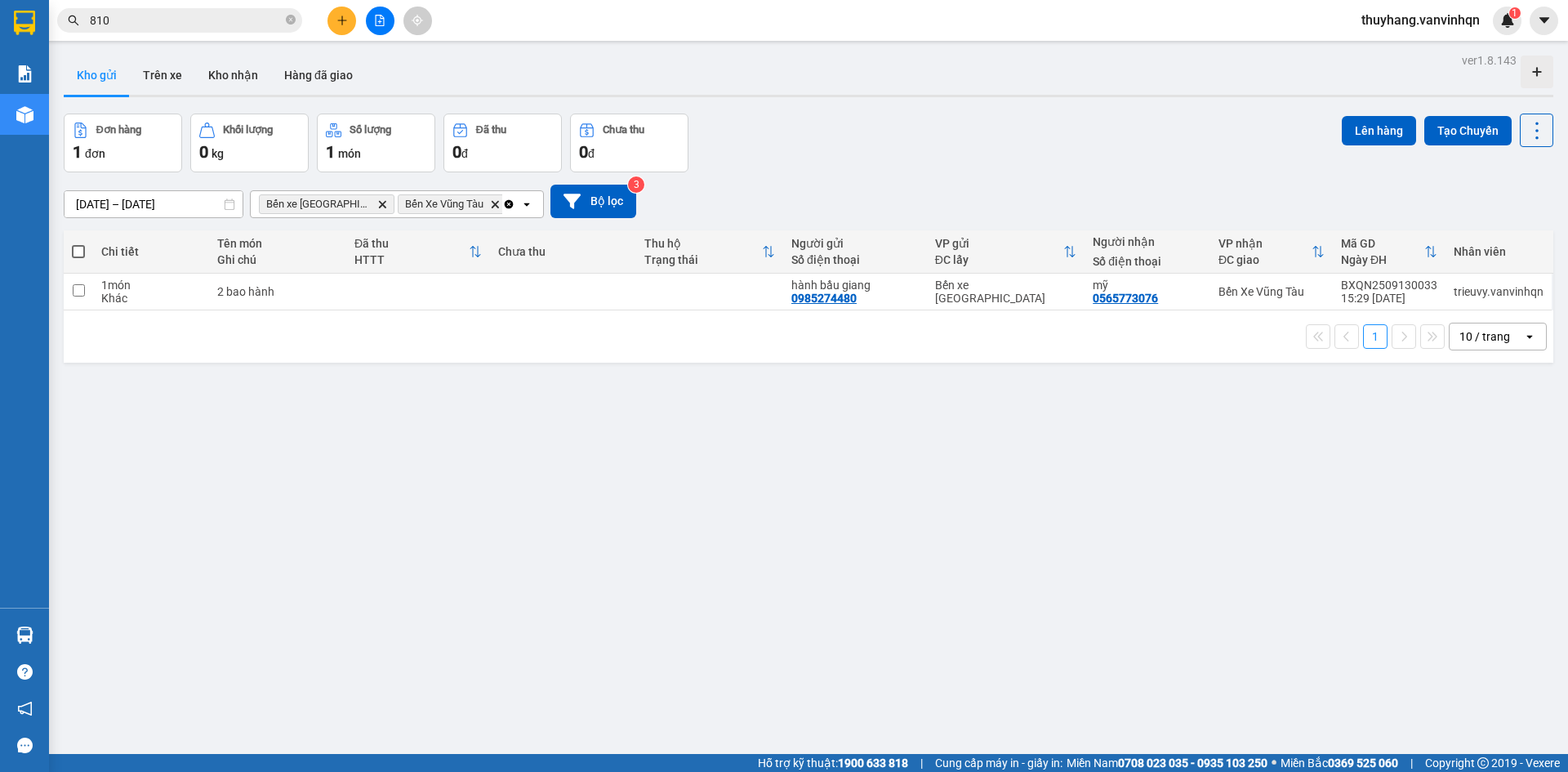
click at [596, 556] on div "ver 1.8.143 Kho gửi Trên xe Kho nhận Hàng đã giao Đơn hàng 1 đơn Khối lượng 0 k…" at bounding box center [808, 435] width 1503 height 772
click at [1000, 550] on div "ver 1.8.143 Kho gửi Trên xe Kho nhận Hàng đã giao Đơn hàng 1 đơn Khối lượng 0 k…" at bounding box center [808, 435] width 1503 height 772
click at [383, 26] on button at bounding box center [379, 20] width 29 height 29
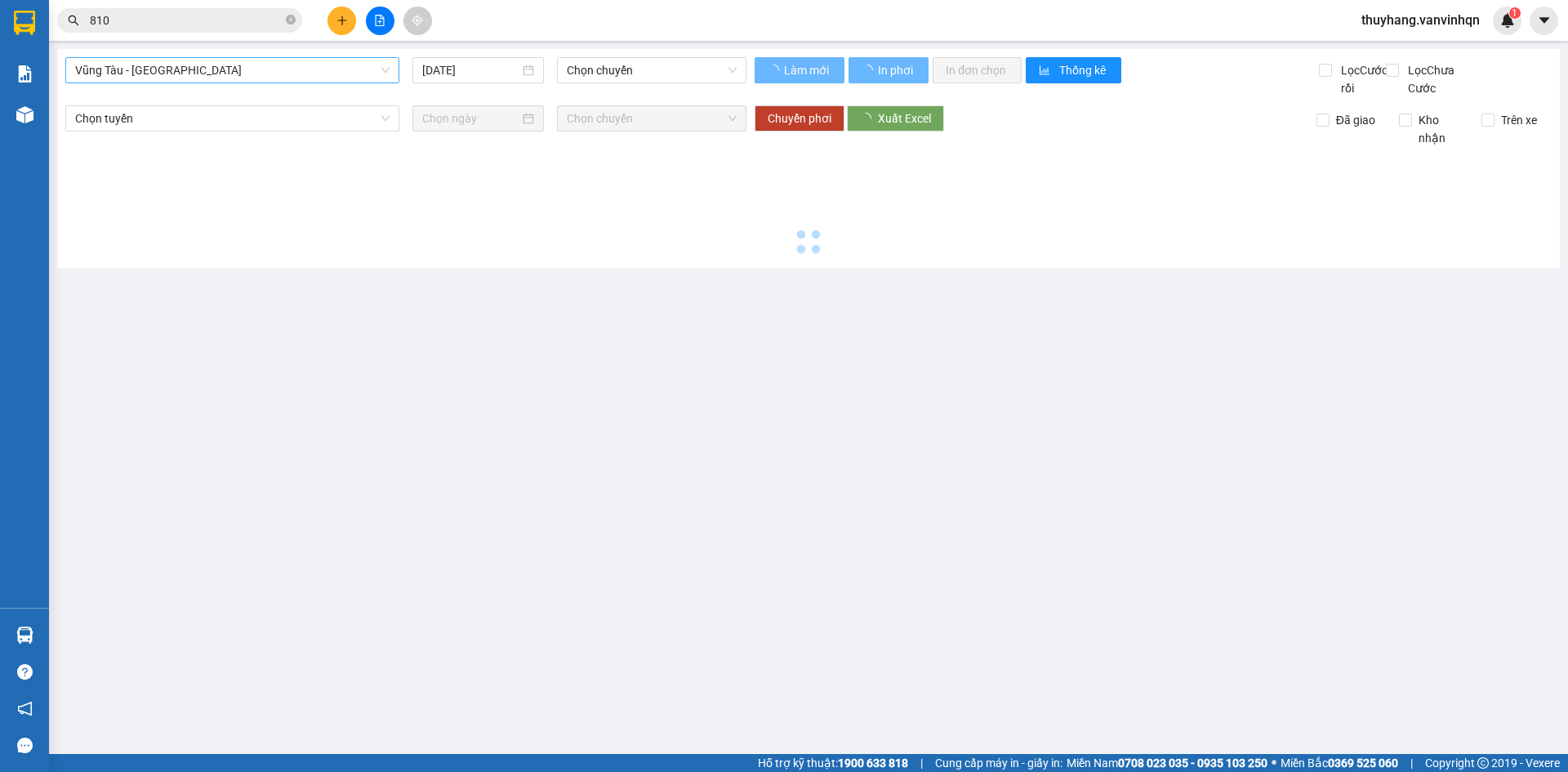
click at [213, 74] on span "Vũng Tàu - [GEOGRAPHIC_DATA]" at bounding box center [232, 70] width 314 height 25
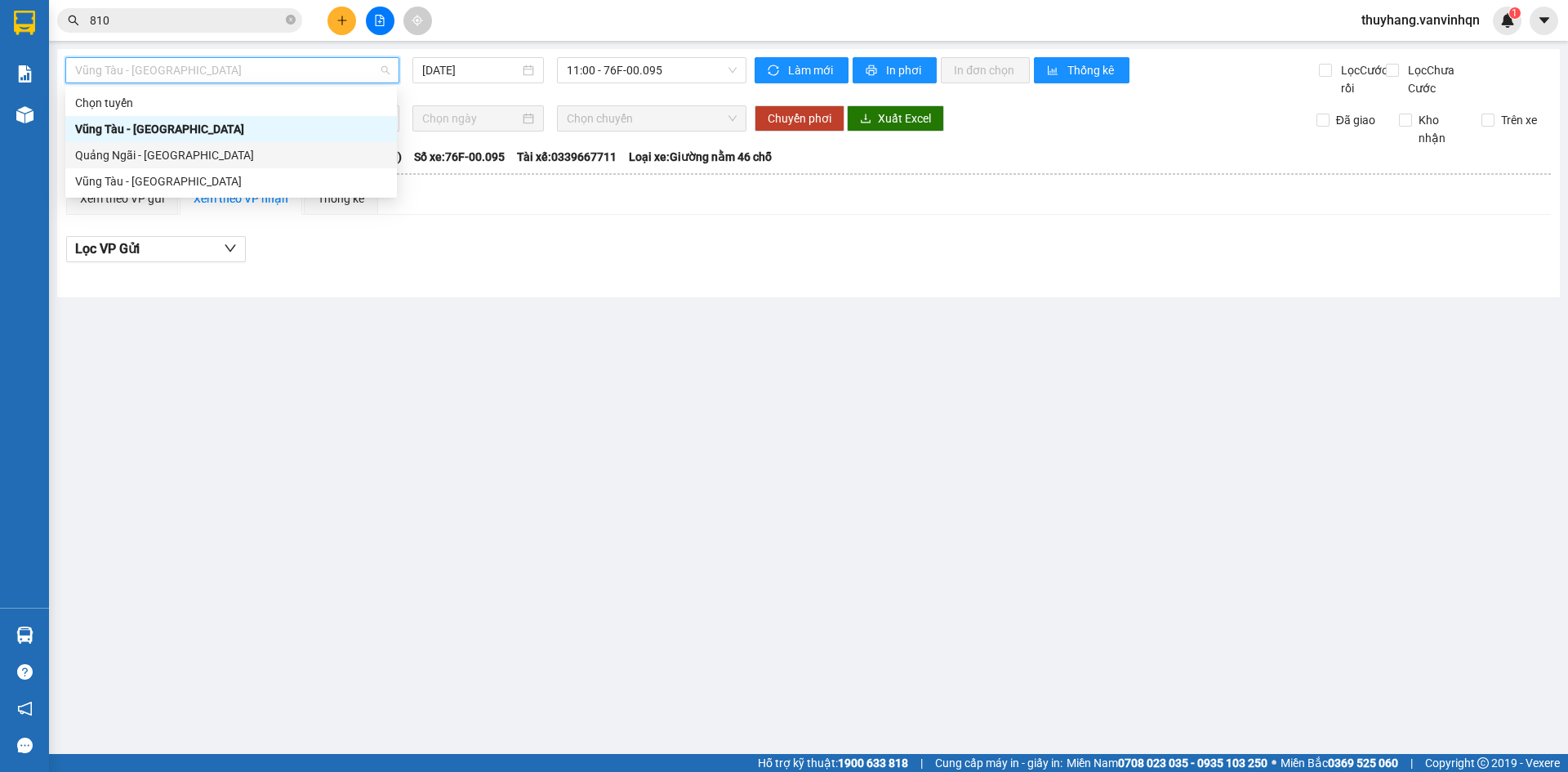
click at [212, 159] on div "Quảng Ngãi - [GEOGRAPHIC_DATA]" at bounding box center [231, 156] width 312 height 18
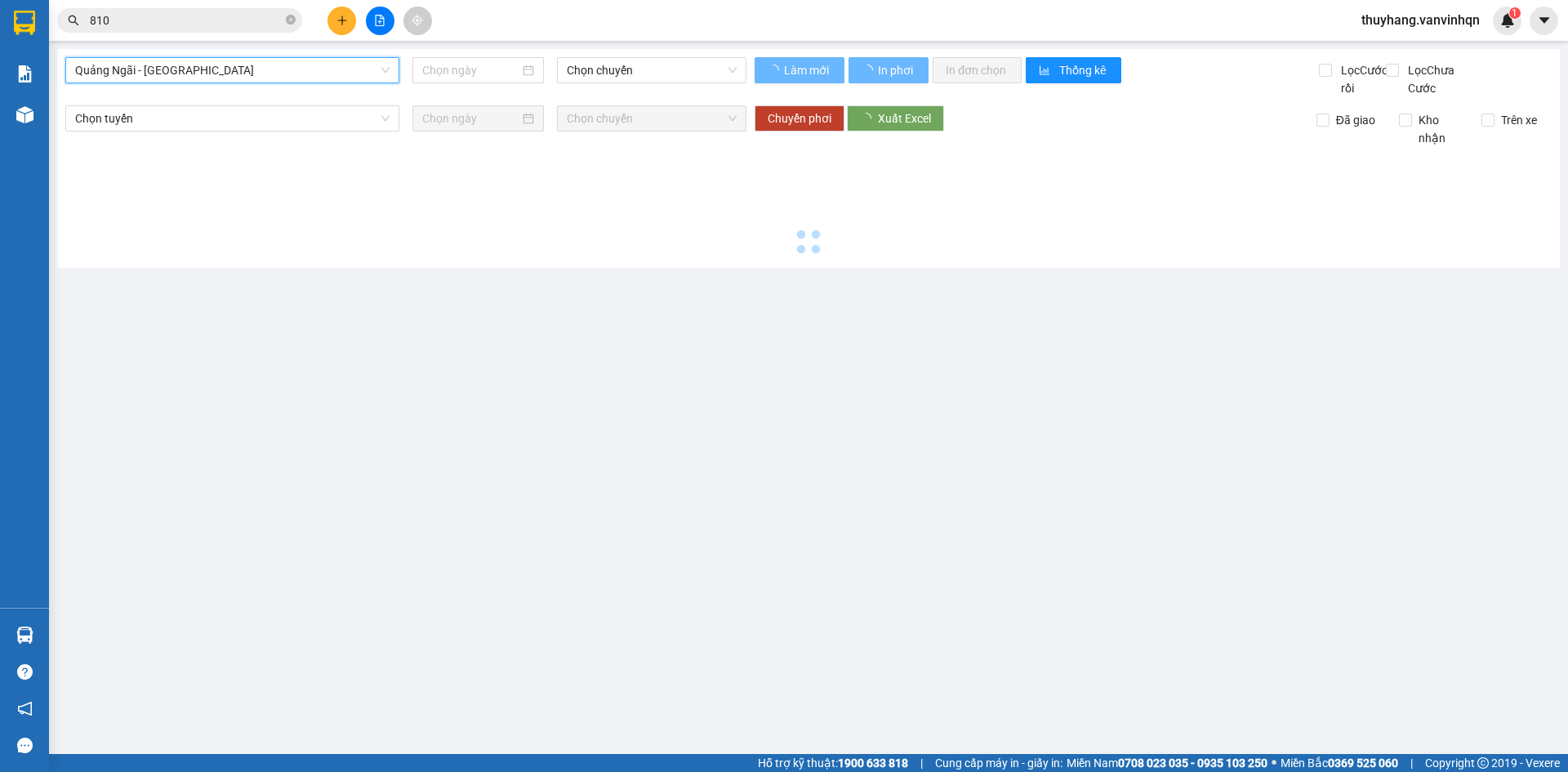
type input "[DATE]"
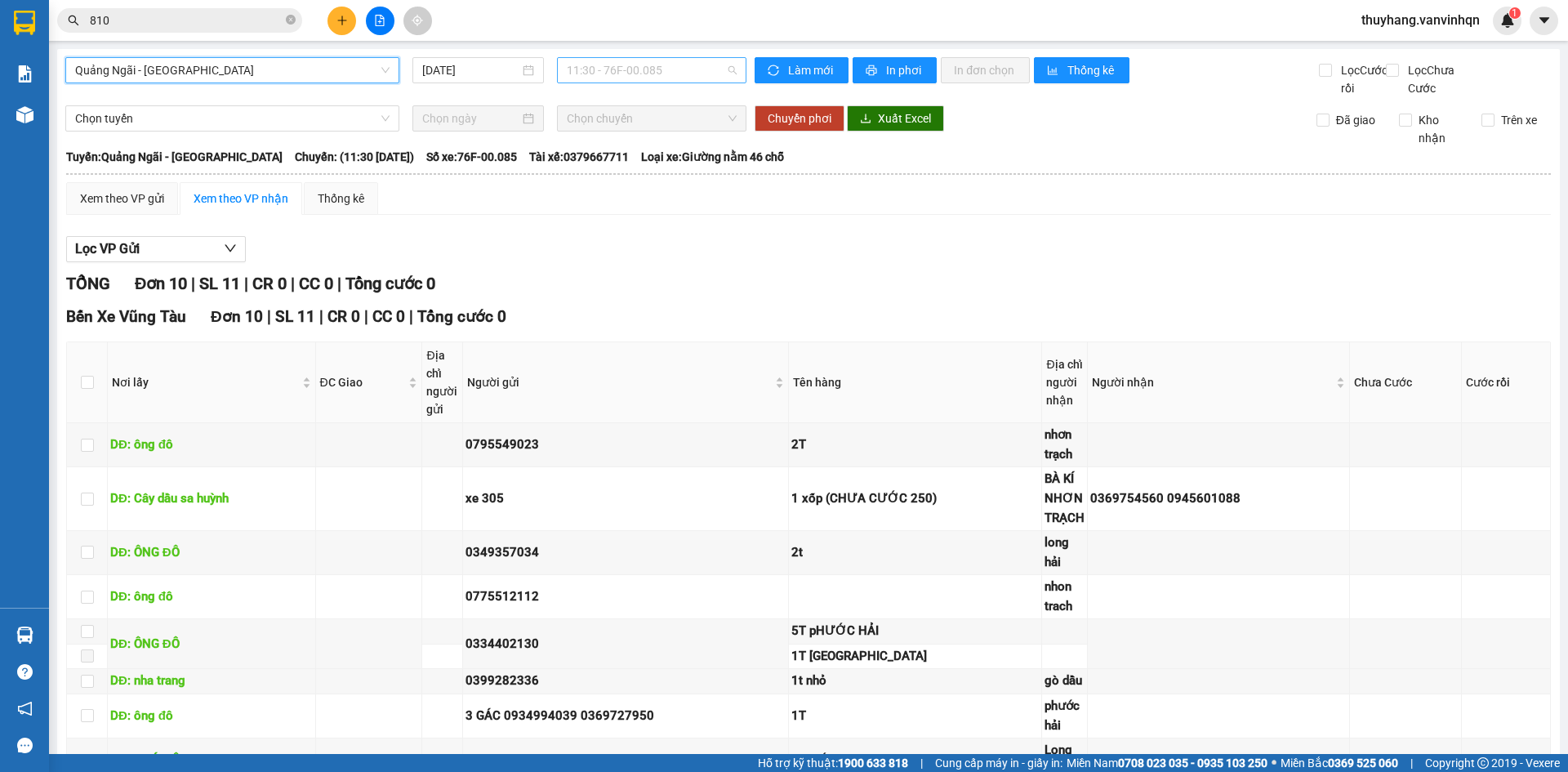
click at [693, 76] on span "11:30 - 76F-00.085" at bounding box center [652, 70] width 169 height 25
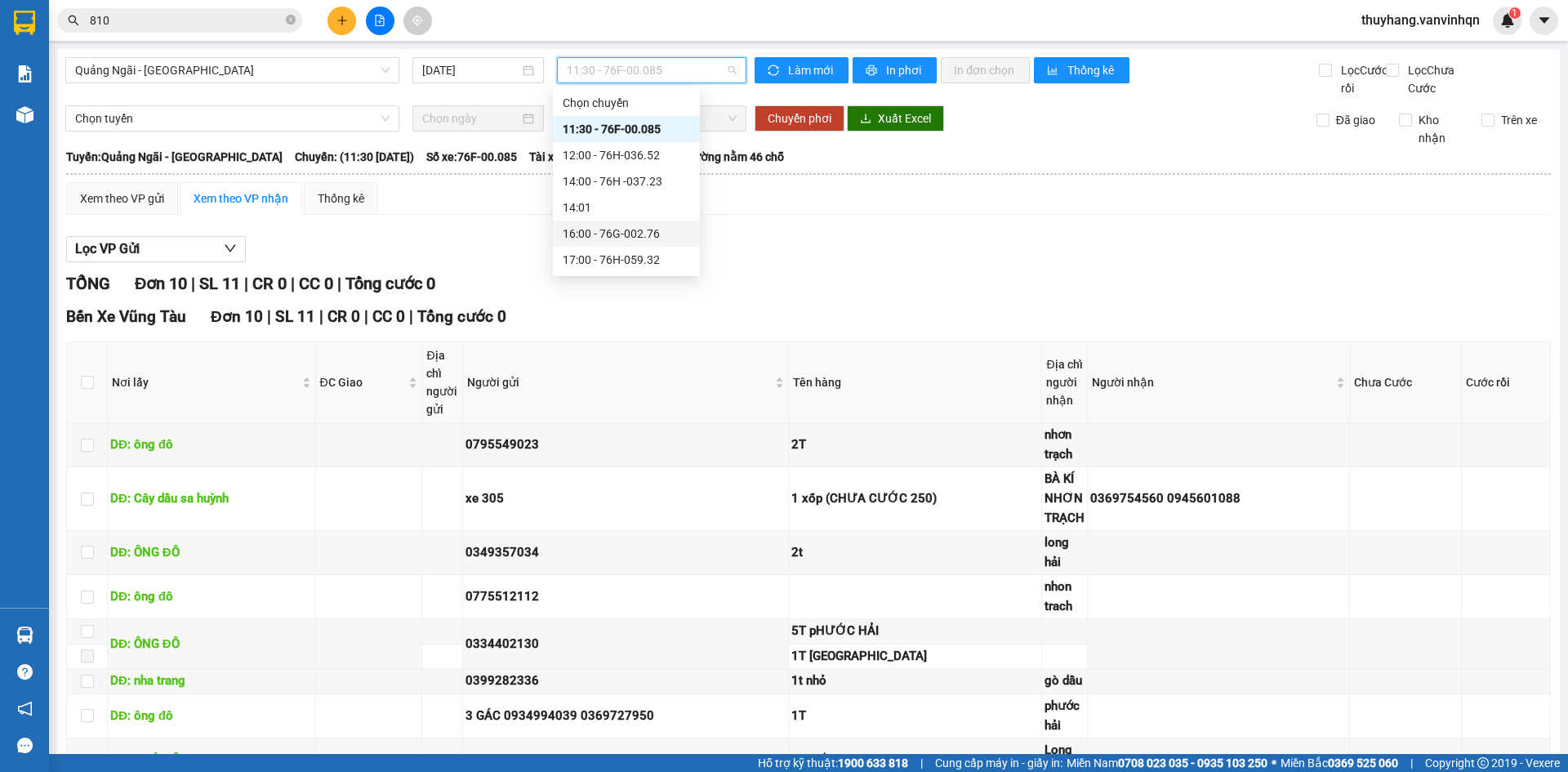
click at [665, 228] on div "16:00 - 76G-002.76" at bounding box center [626, 234] width 127 height 18
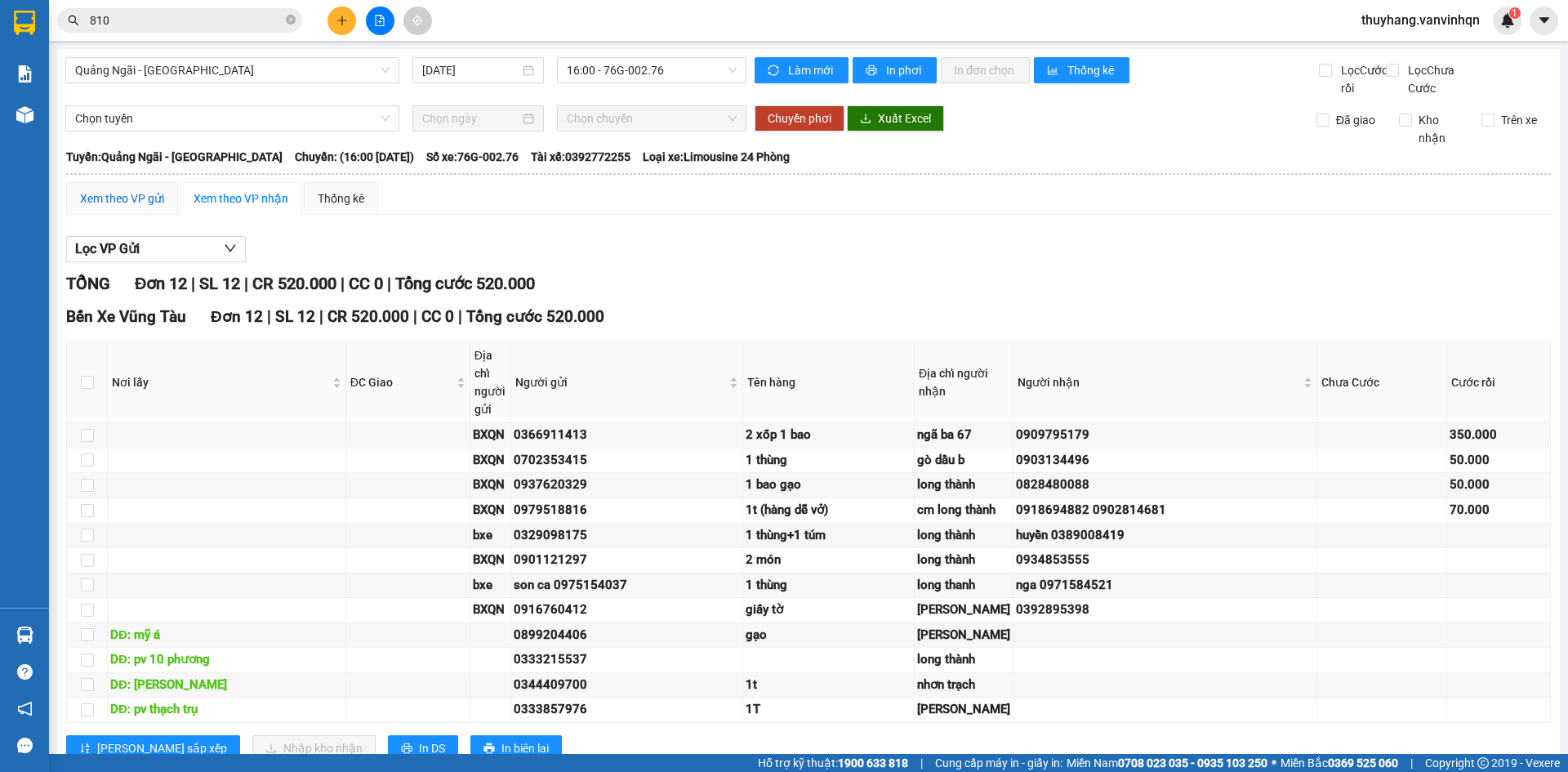
click at [128, 207] on div "Xem theo VP gửi" at bounding box center [122, 199] width 84 height 18
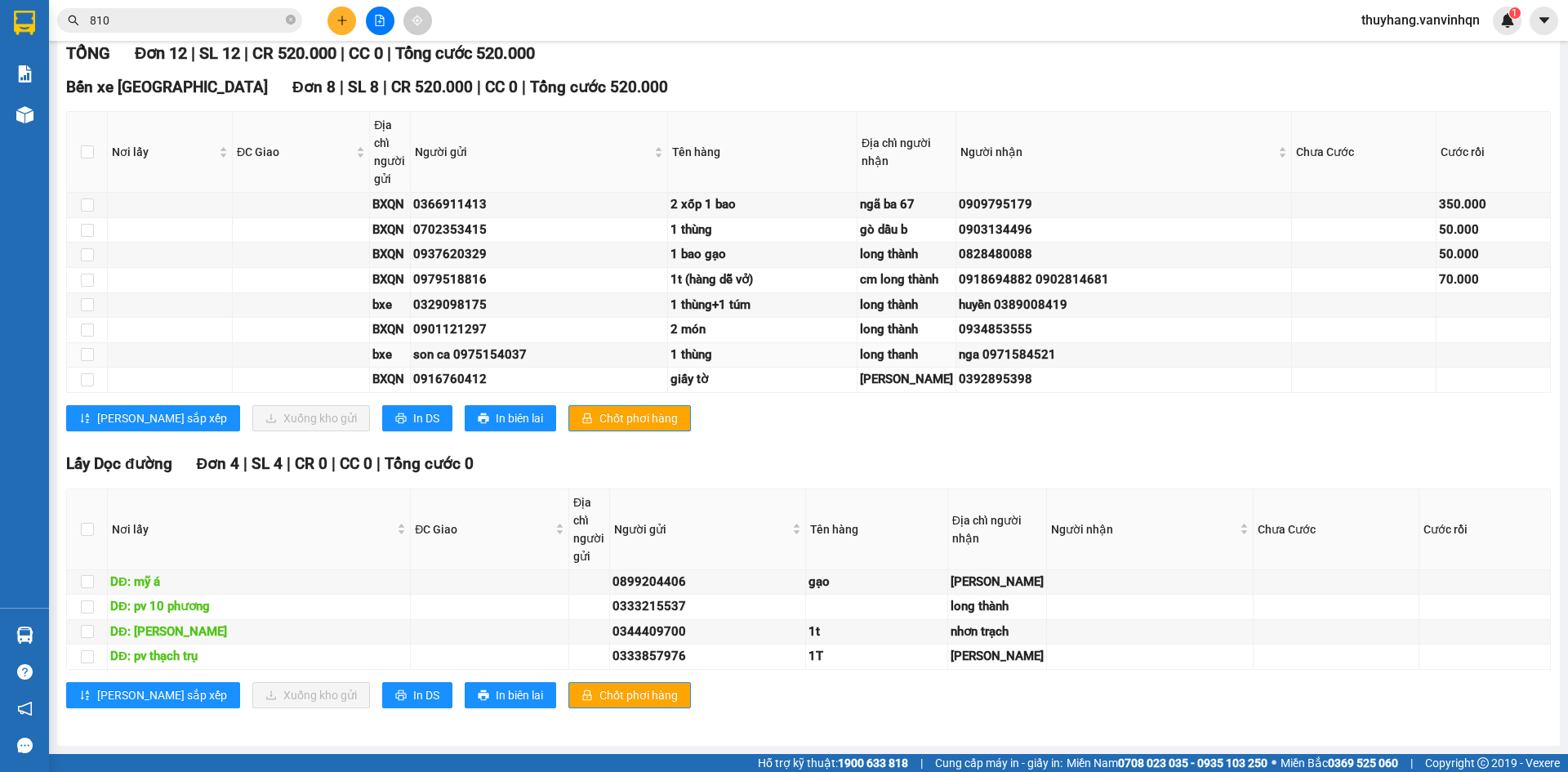
scroll to position [899, 0]
click at [791, 720] on div "Lấy dọc đường Đơn 4 | SL 4 | CR 0 | CC 0 | Tổng cước 0 Nơi lấy ĐC Lấy Địa chỉ n…" at bounding box center [808, 242] width 1484 height 972
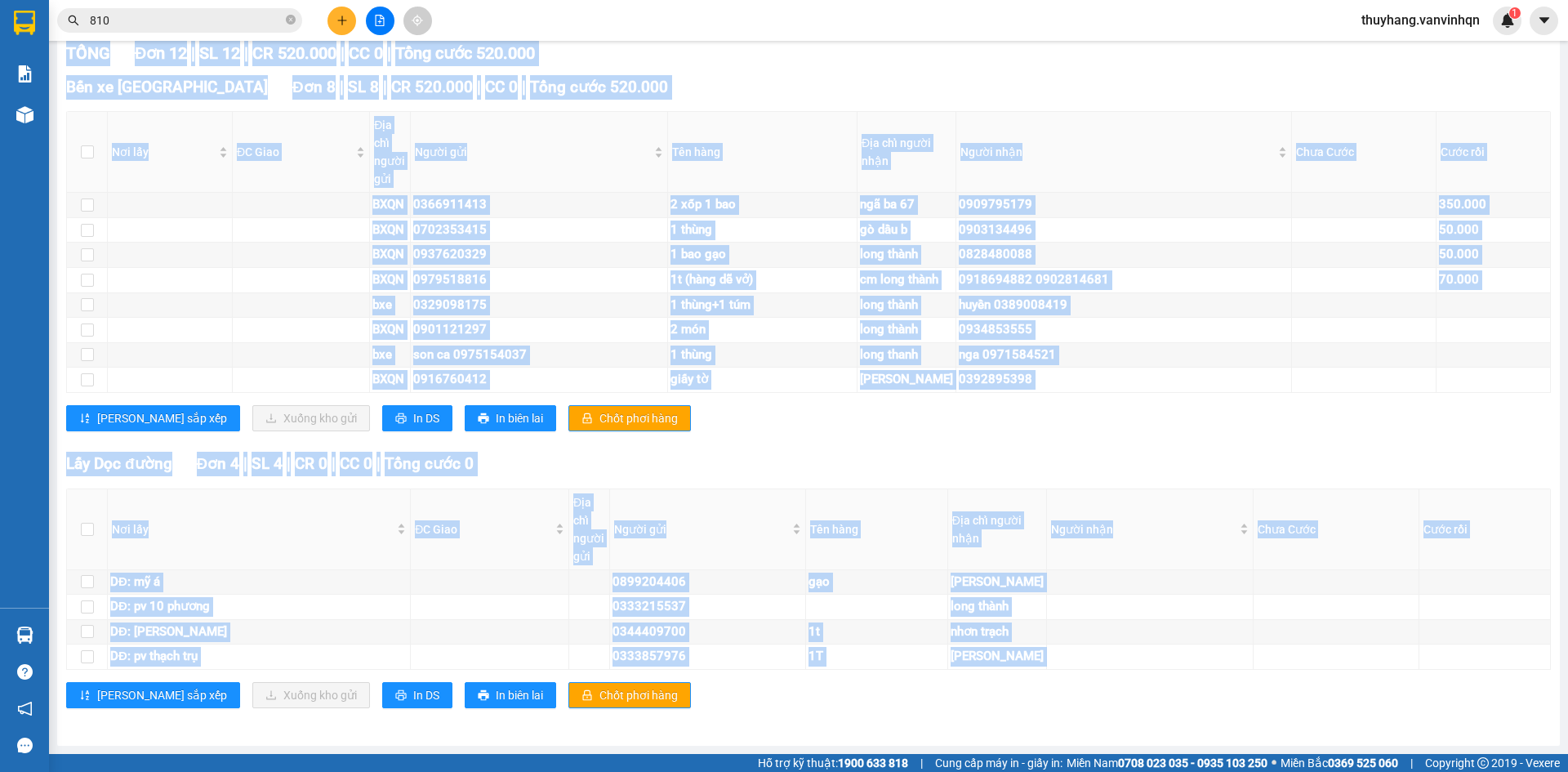
click at [791, 720] on div "Lấy dọc đường Đơn 4 | SL 4 | CR 0 | CC 0 | Tổng cước 0 Nơi lấy ĐC Lấy Địa chỉ n…" at bounding box center [808, 242] width 1484 height 972
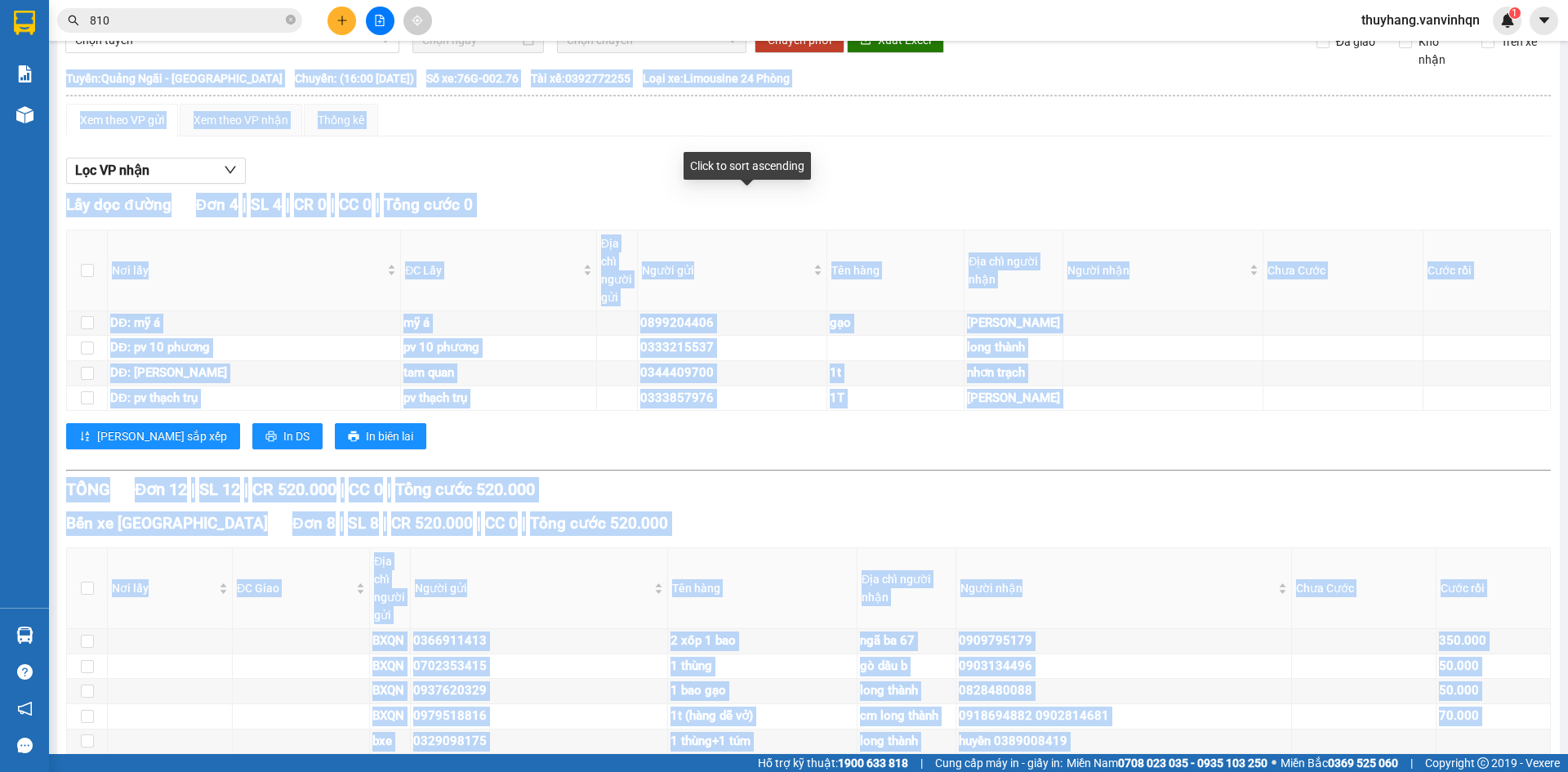
scroll to position [0, 0]
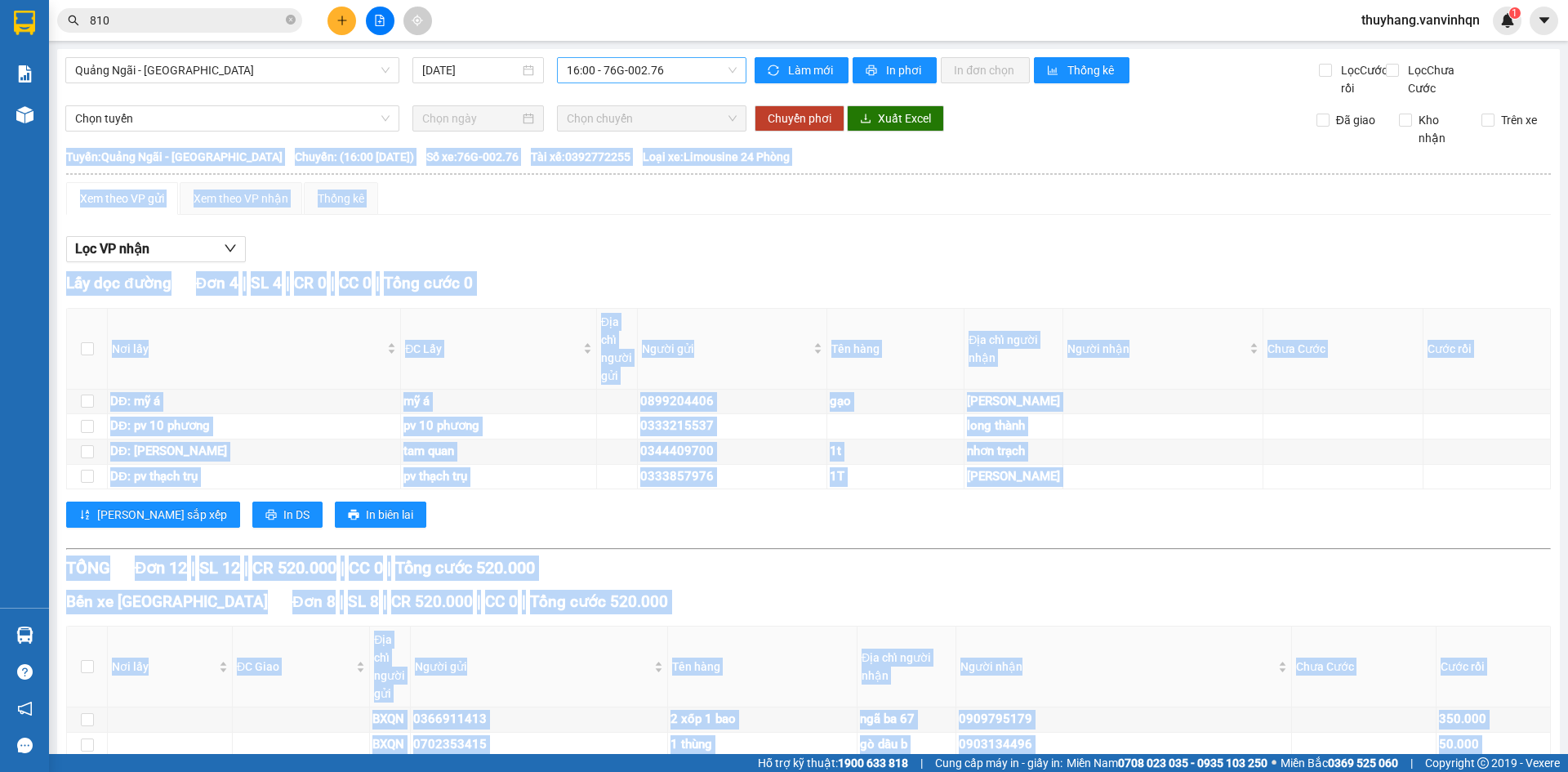
click at [657, 68] on span "16:00 - 76G-002.76" at bounding box center [652, 70] width 169 height 25
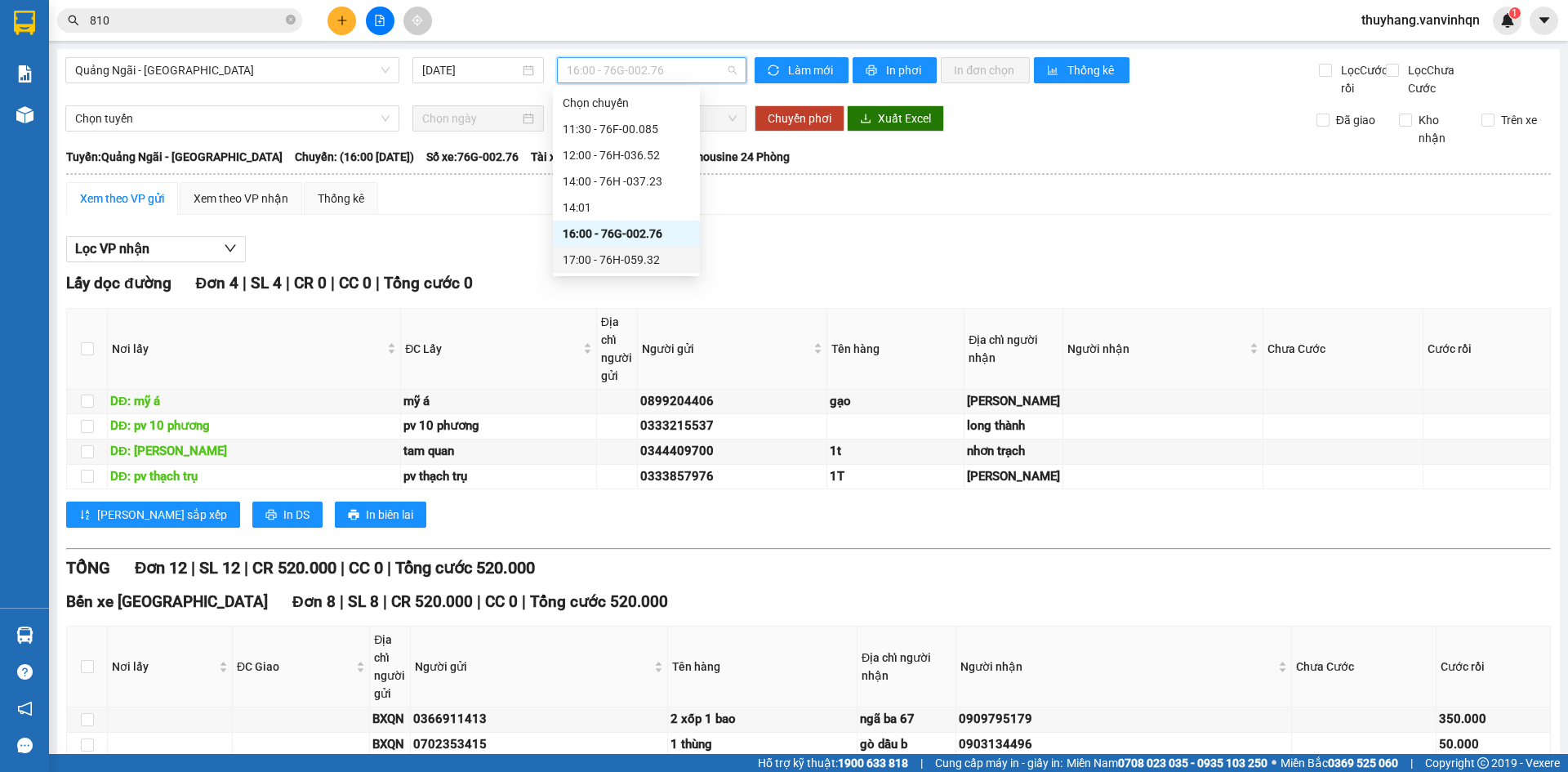
click at [668, 268] on div "17:00 - 76H-059.32" at bounding box center [626, 260] width 127 height 18
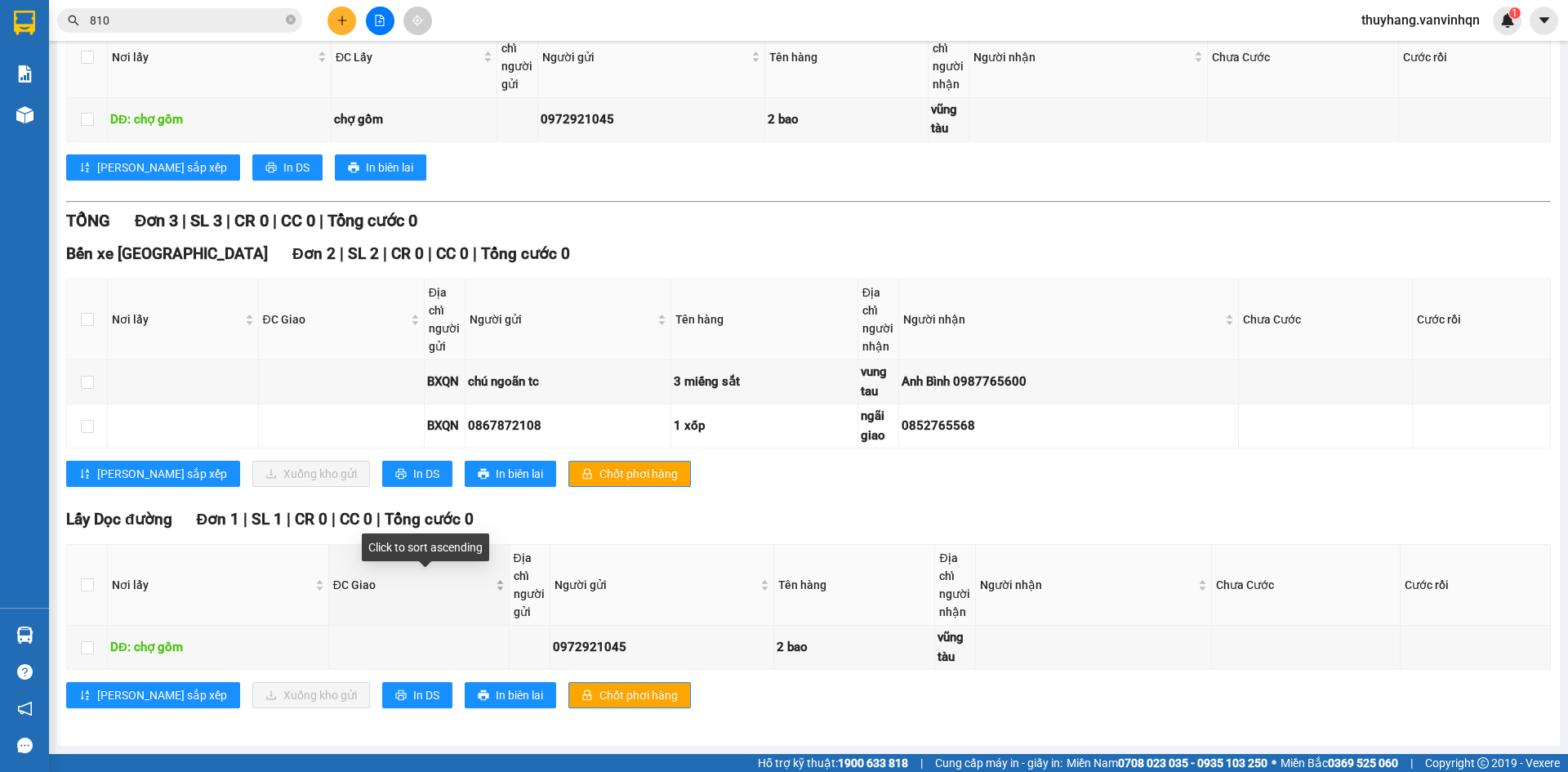
scroll to position [310, 0]
click at [84, 646] on input "checkbox" at bounding box center [87, 648] width 13 height 13
checkbox input "true"
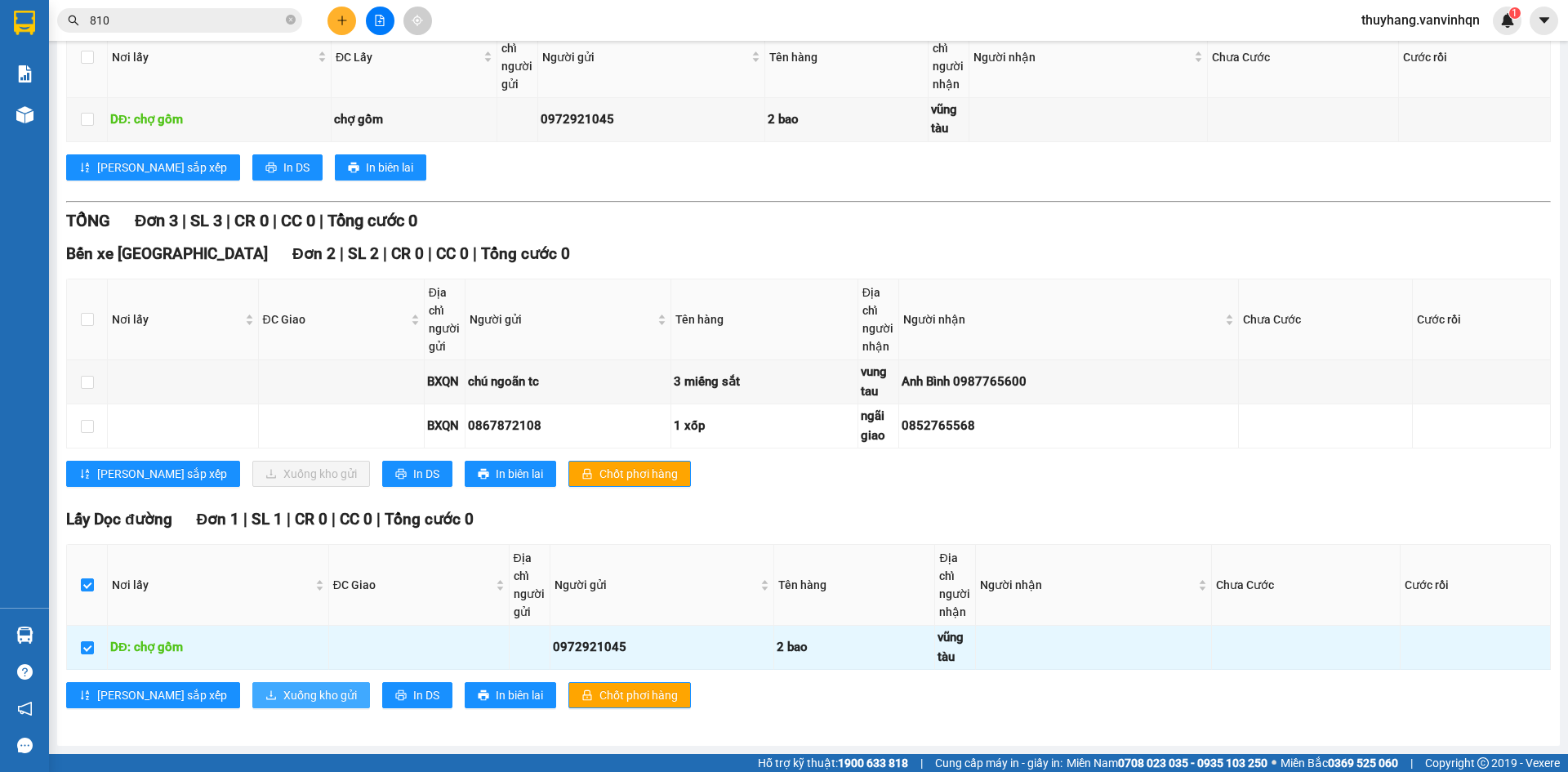
click at [284, 696] on span "Xuống kho gửi" at bounding box center [320, 696] width 74 height 18
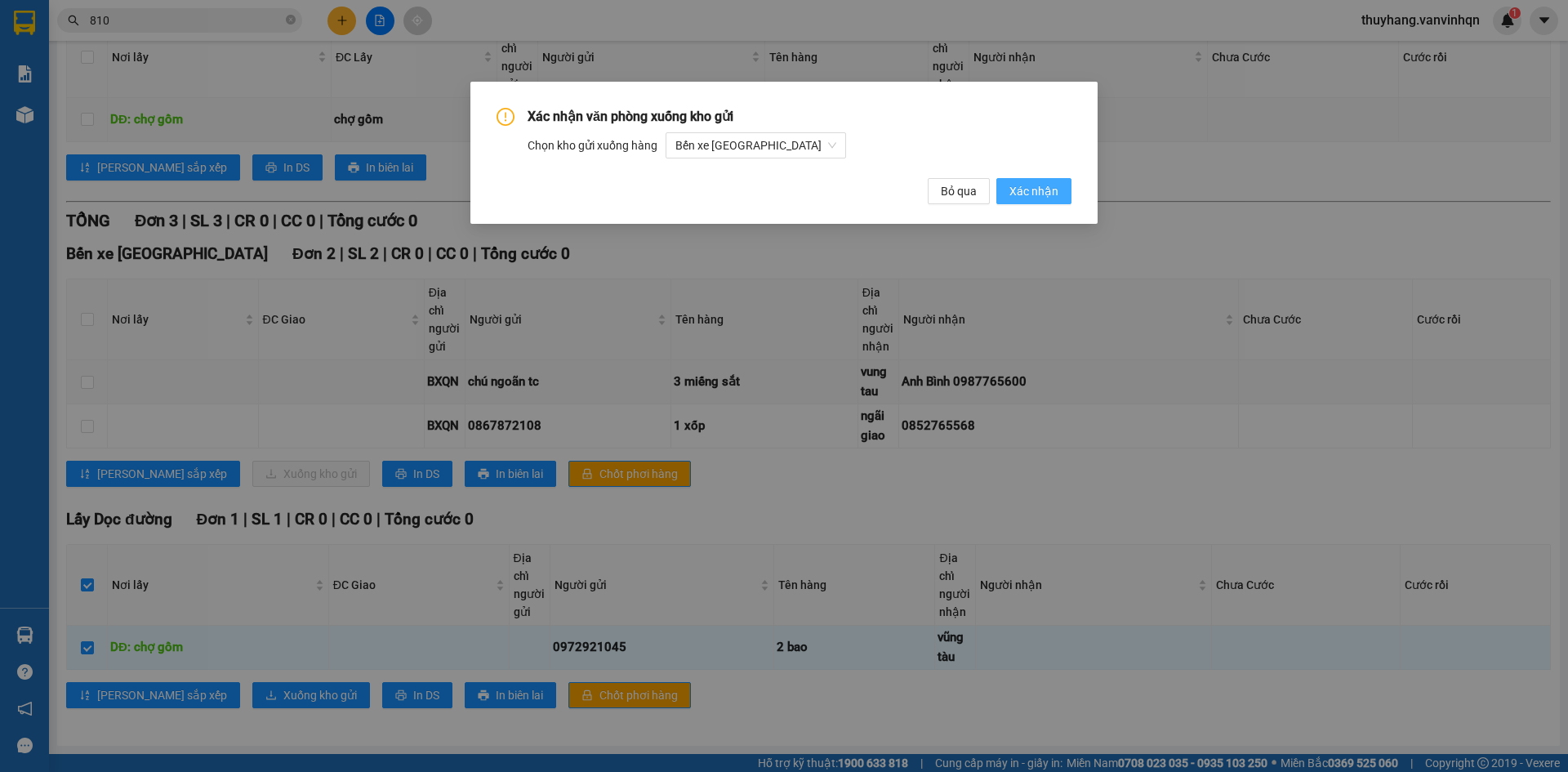
click at [1043, 181] on button "Xác nhận" at bounding box center [1034, 191] width 75 height 26
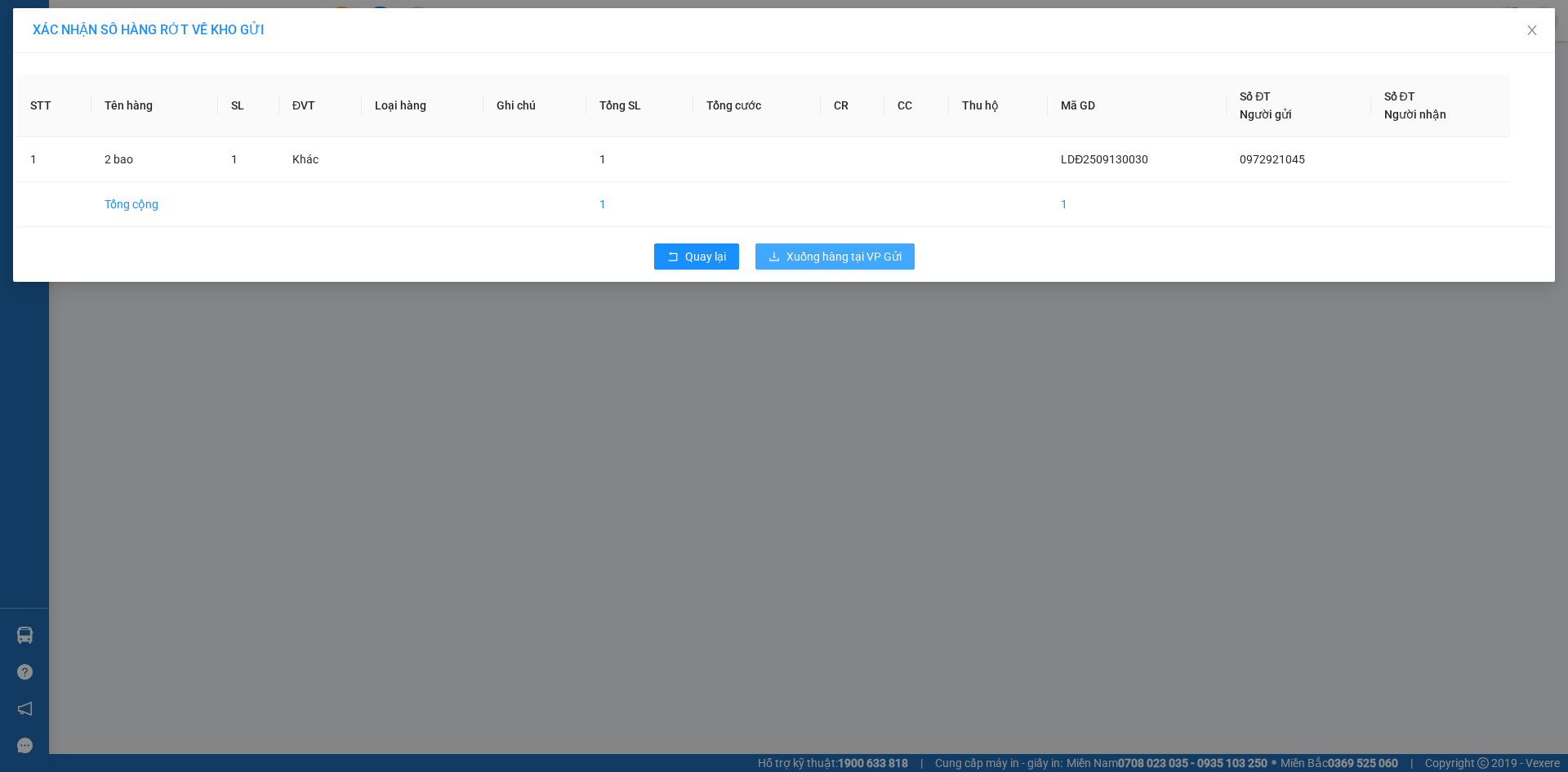
click at [803, 261] on span "Xuống hàng tại VP Gửi" at bounding box center [843, 257] width 115 height 18
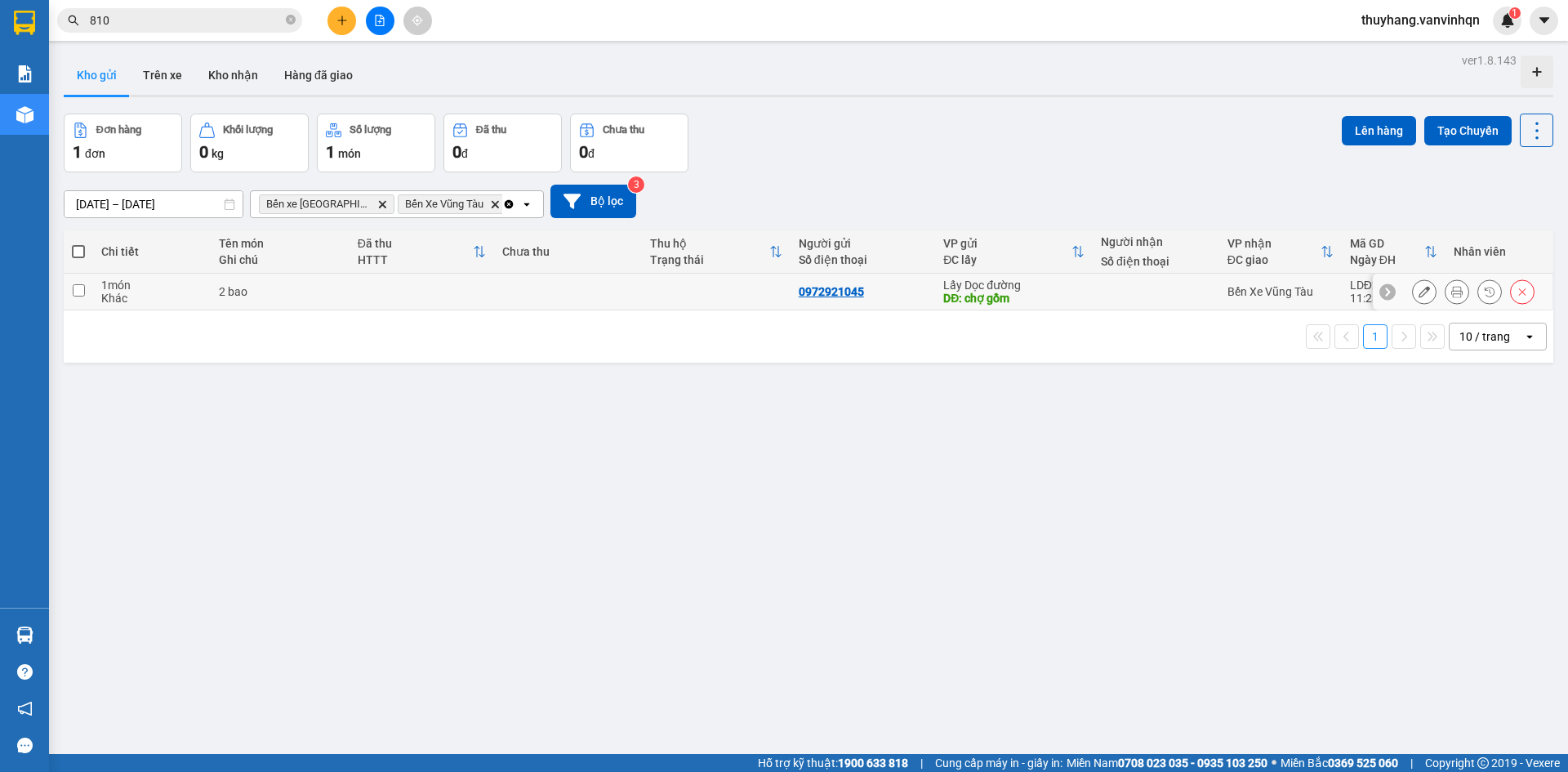
click at [516, 295] on td at bounding box center [568, 292] width 148 height 37
checkbox input "true"
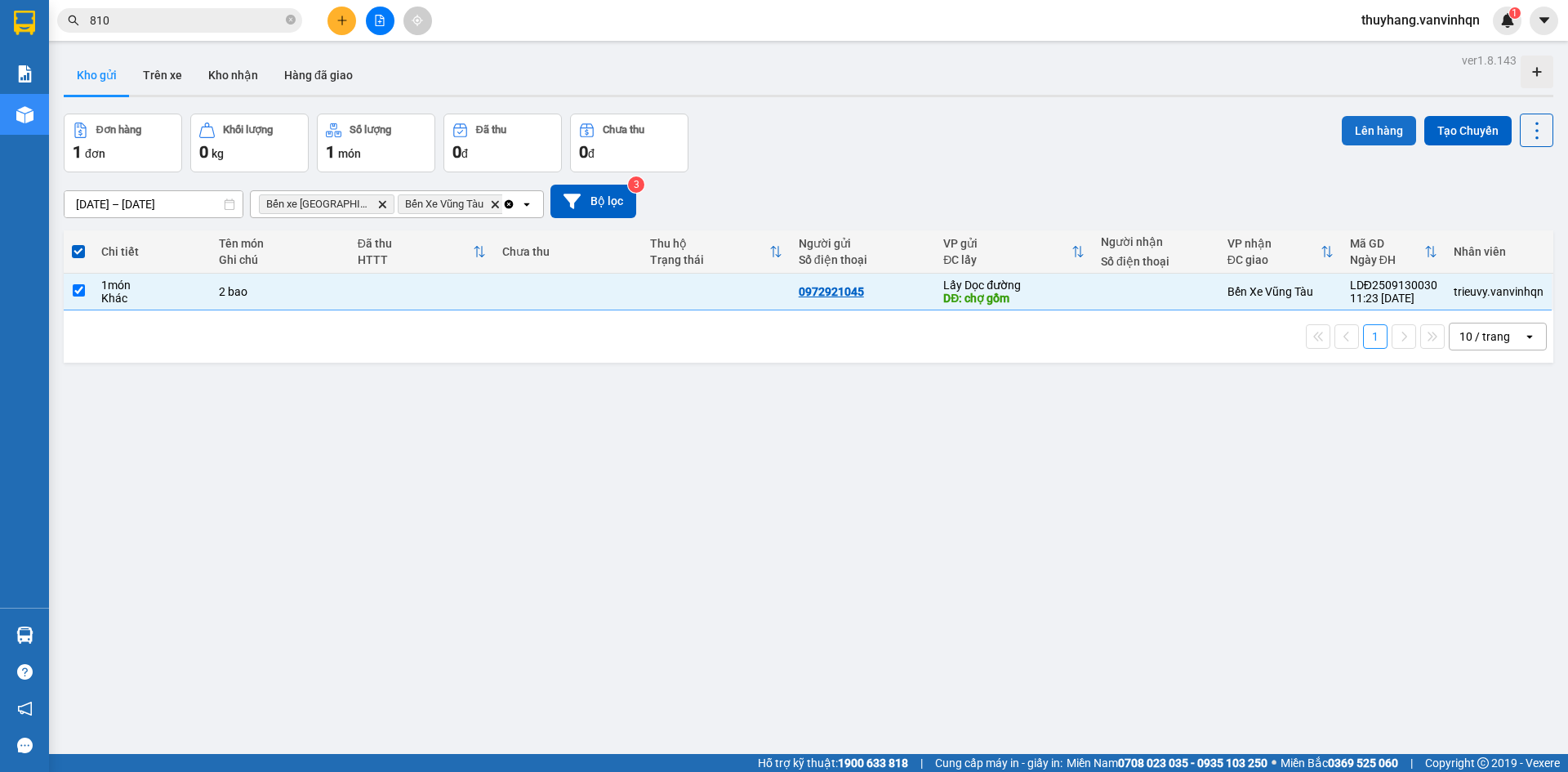
click at [1376, 132] on button "Lên hàng" at bounding box center [1378, 131] width 75 height 29
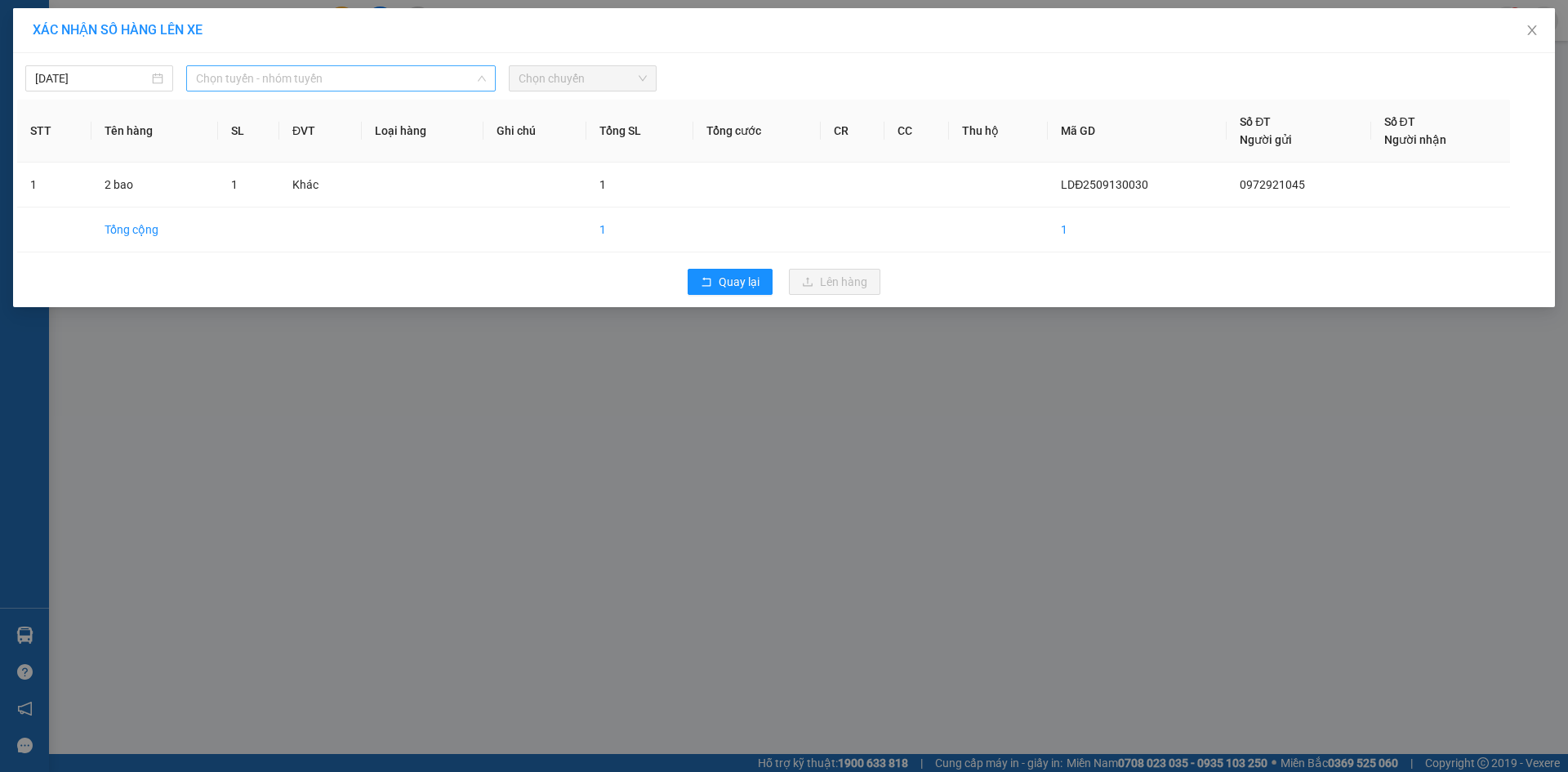
click at [308, 68] on span "Chọn tuyến - nhóm tuyến" at bounding box center [341, 78] width 290 height 25
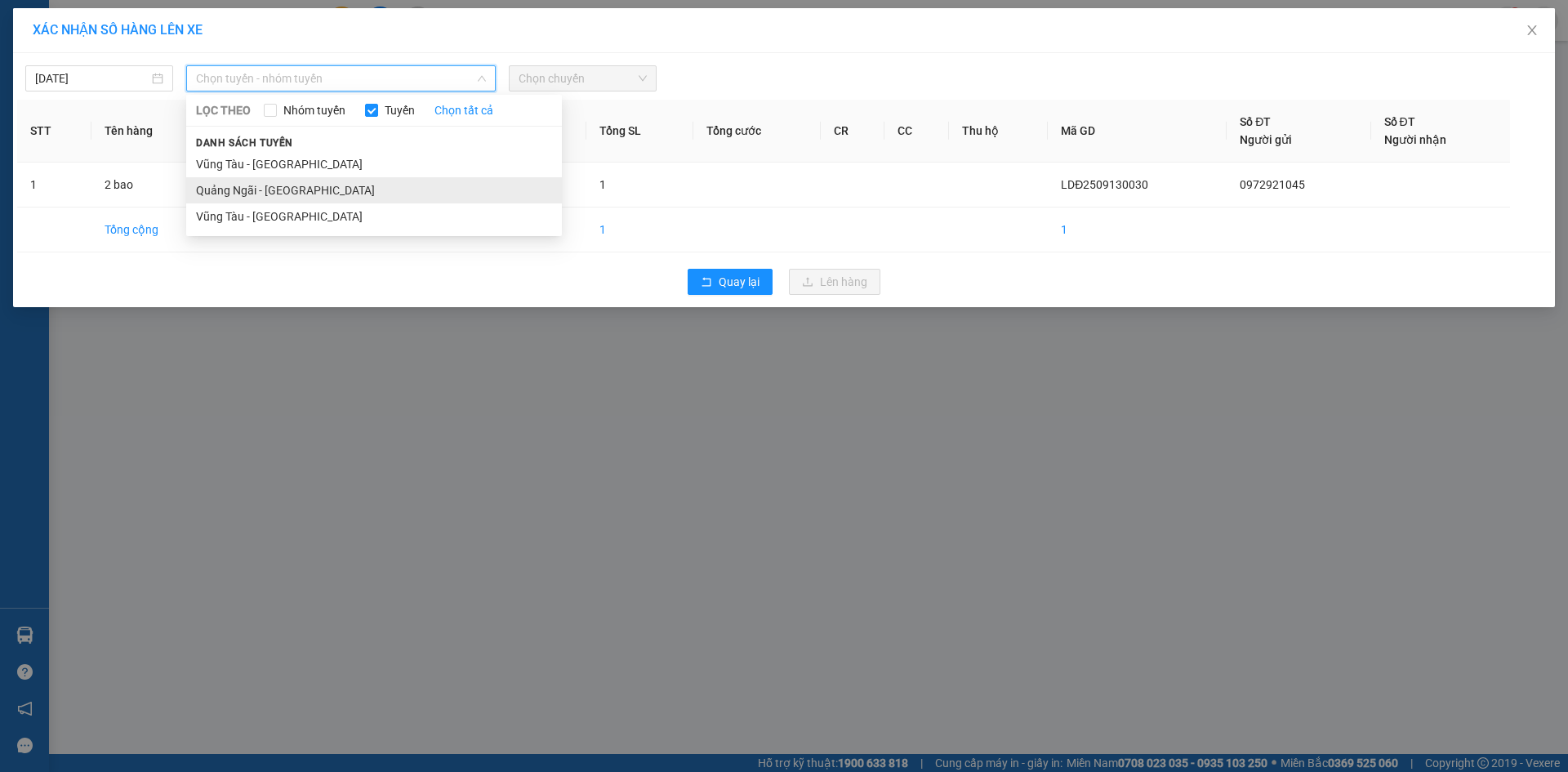
click at [313, 193] on li "Quảng Ngãi - [GEOGRAPHIC_DATA]" at bounding box center [374, 190] width 376 height 26
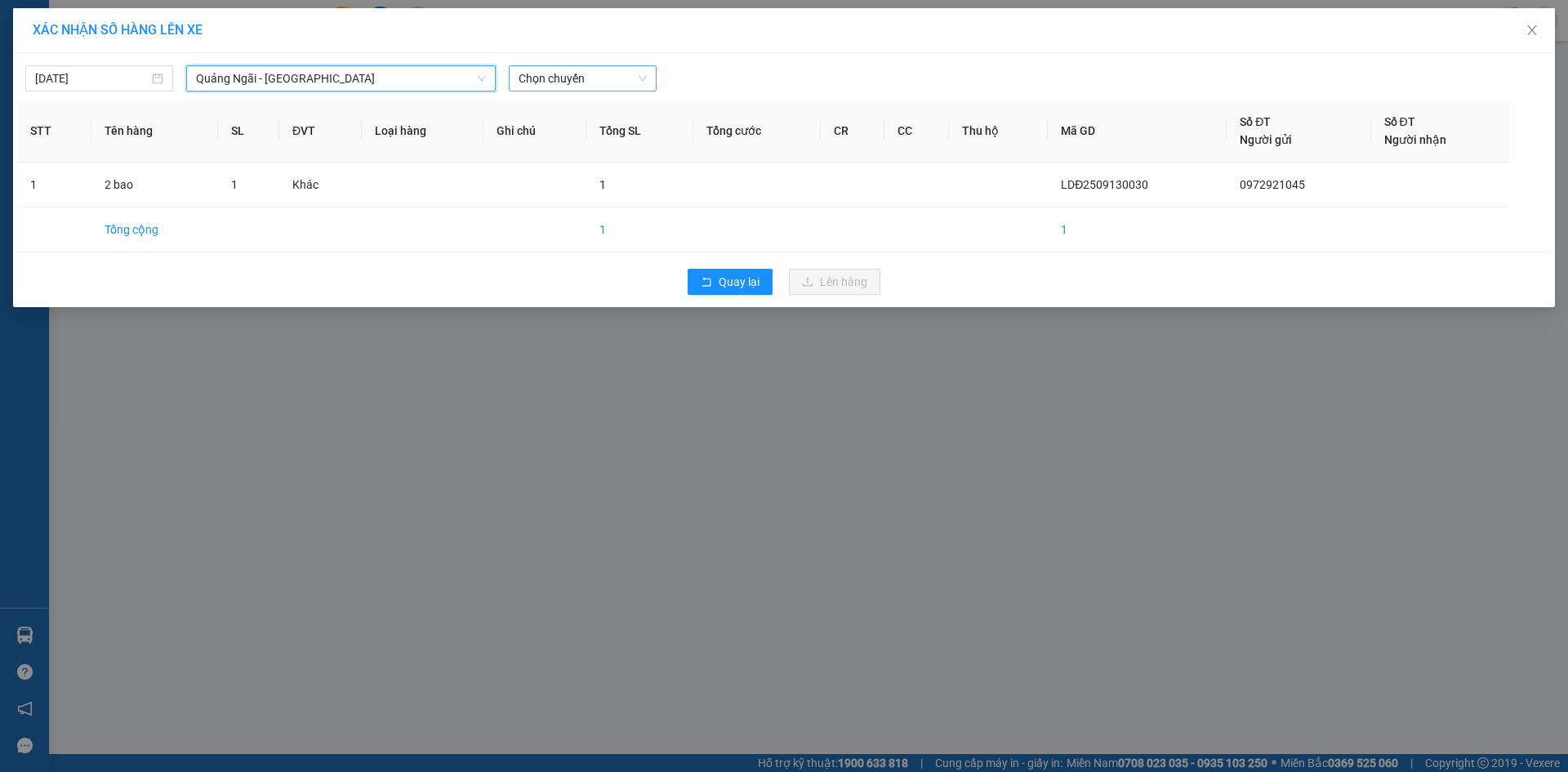
click at [523, 83] on span "Chọn chuyến" at bounding box center [582, 78] width 128 height 25
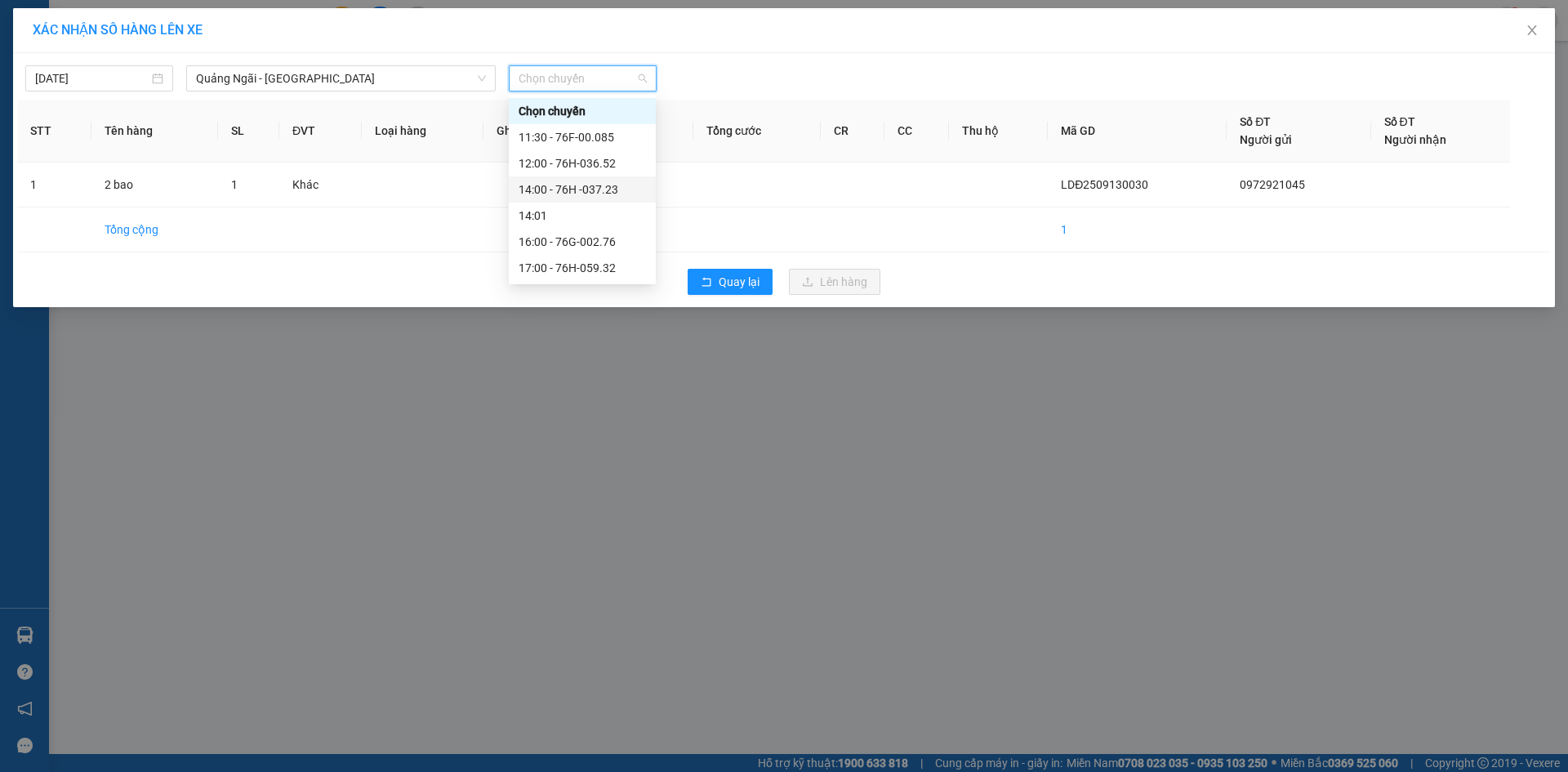
click at [597, 189] on div "14:00 - 76H -037.23" at bounding box center [582, 190] width 127 height 18
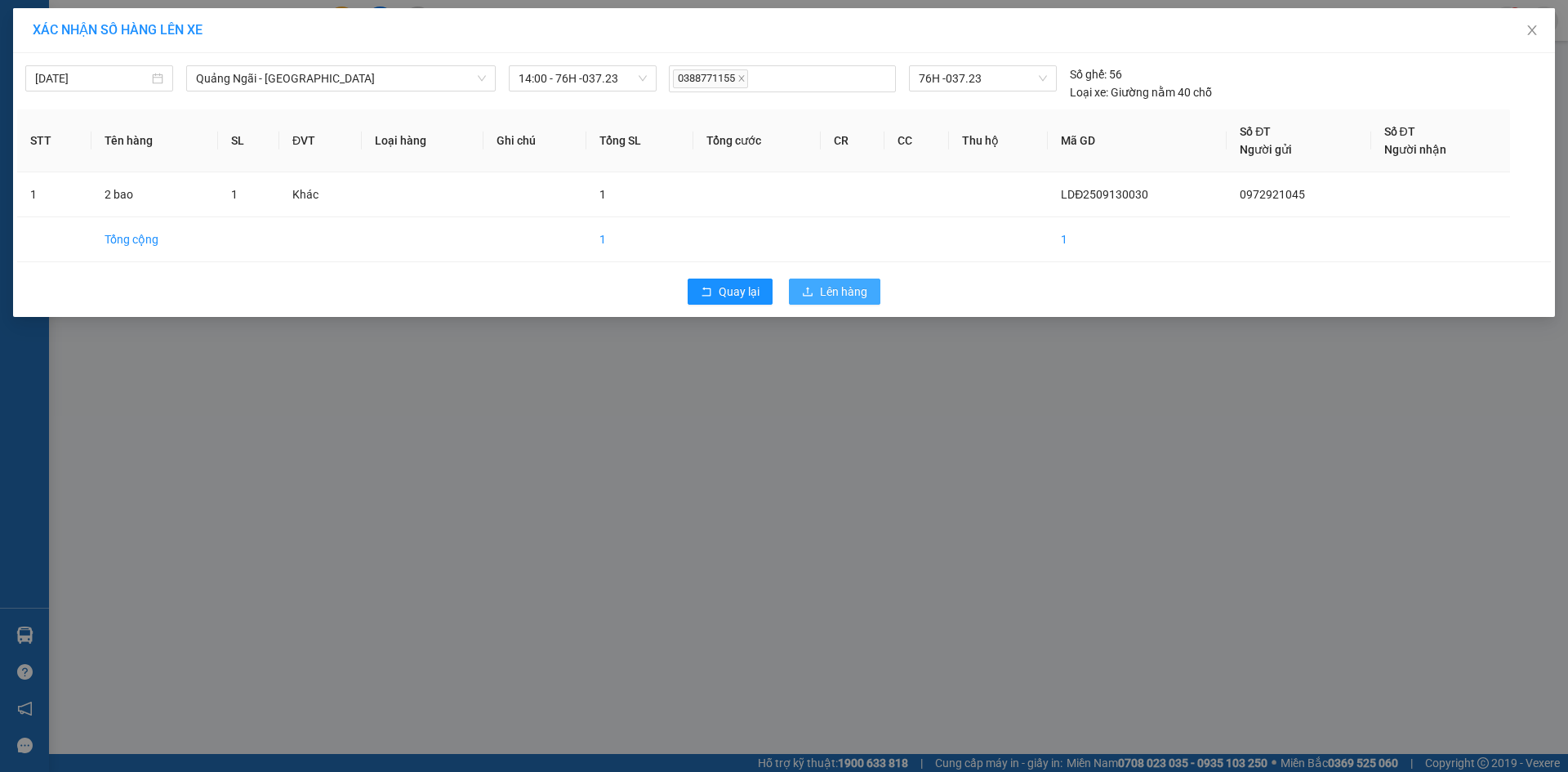
click at [854, 293] on span "Lên hàng" at bounding box center [842, 292] width 47 height 18
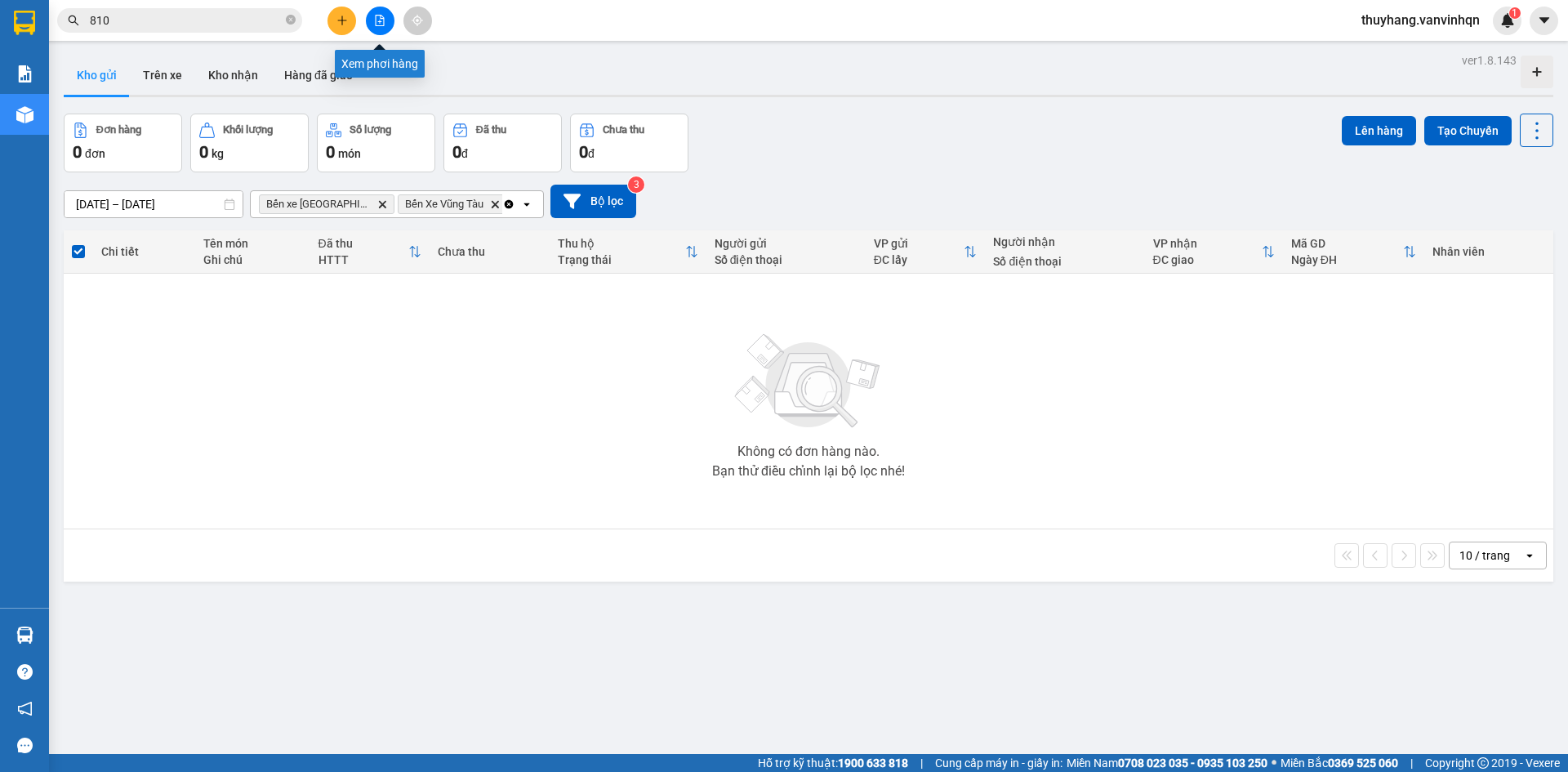
click at [378, 28] on button at bounding box center [379, 20] width 29 height 29
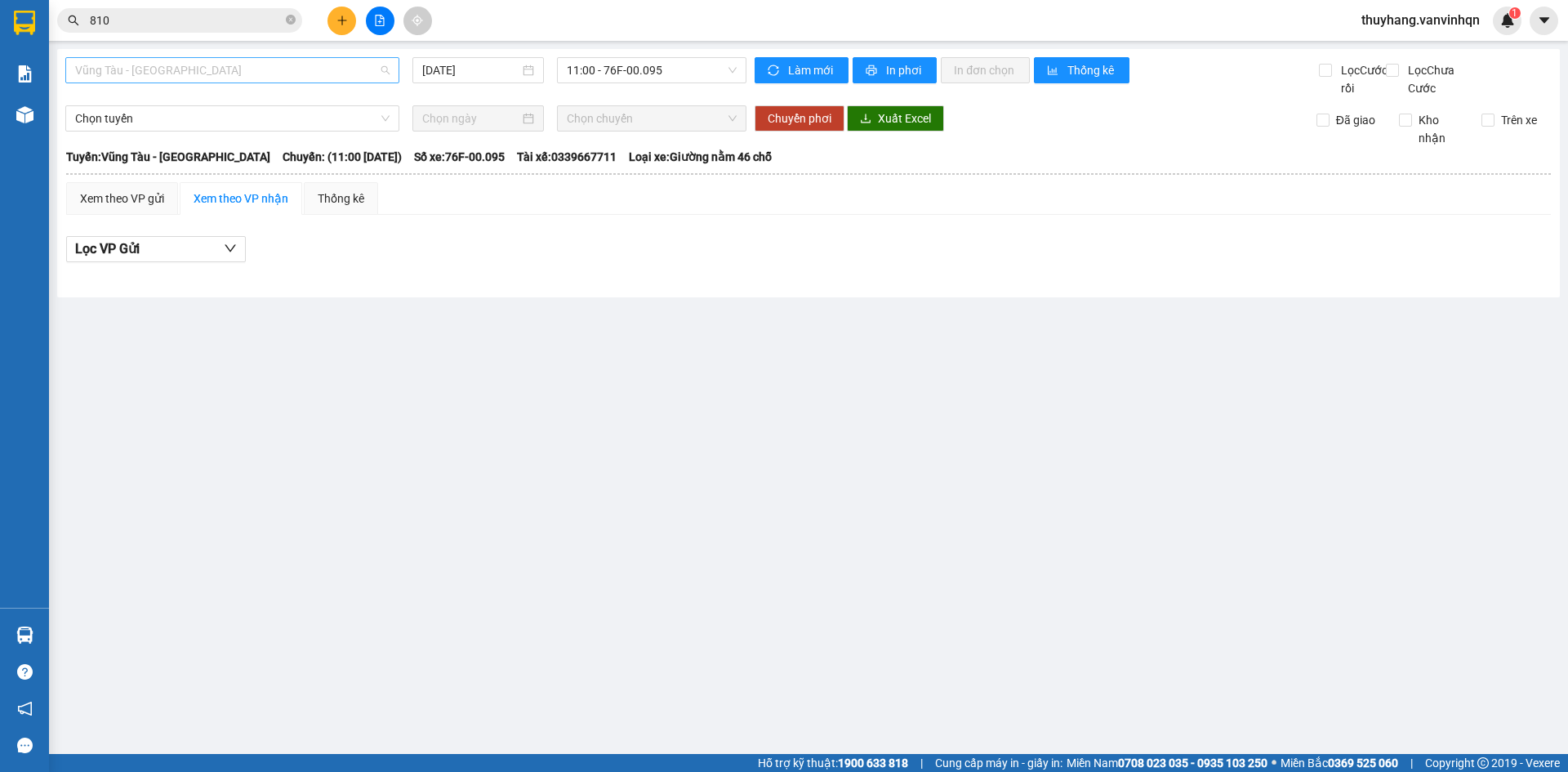
click at [277, 70] on span "Vũng Tàu - [GEOGRAPHIC_DATA]" at bounding box center [232, 70] width 314 height 25
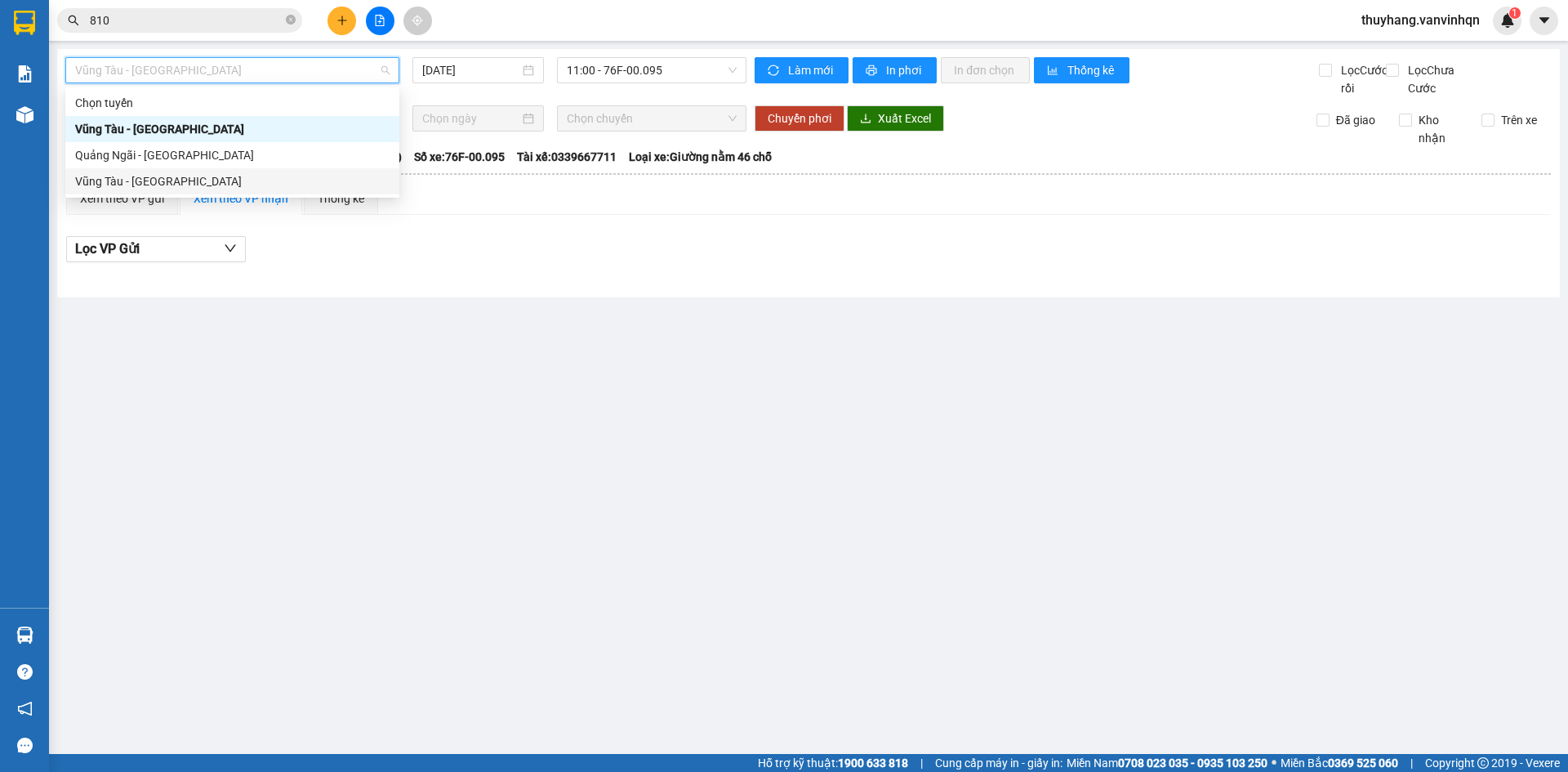
click at [257, 160] on div "Quảng Ngãi - [GEOGRAPHIC_DATA]" at bounding box center [232, 156] width 314 height 18
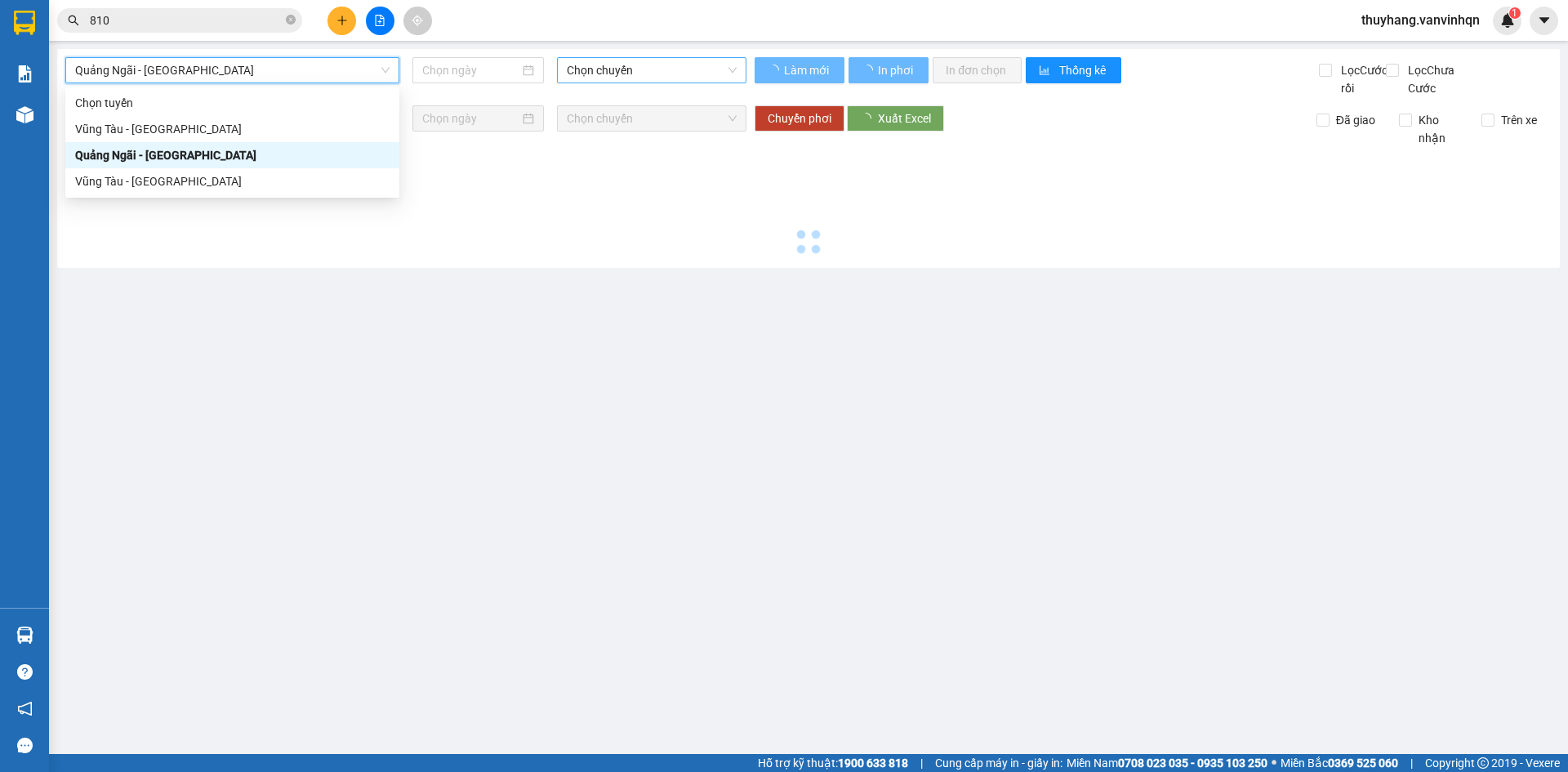
type input "[DATE]"
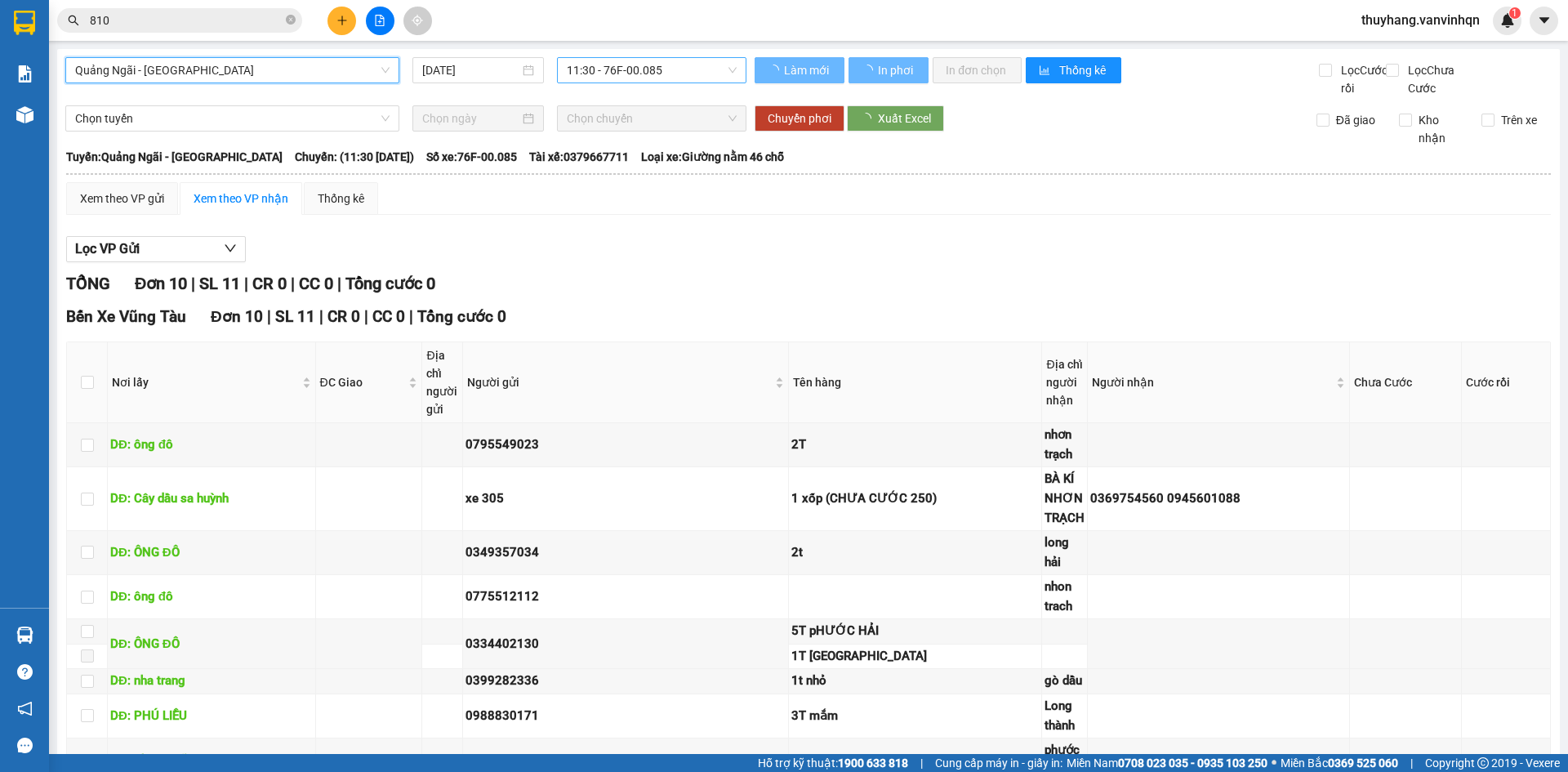
click at [626, 76] on span "11:30 - 76F-00.085" at bounding box center [652, 70] width 169 height 25
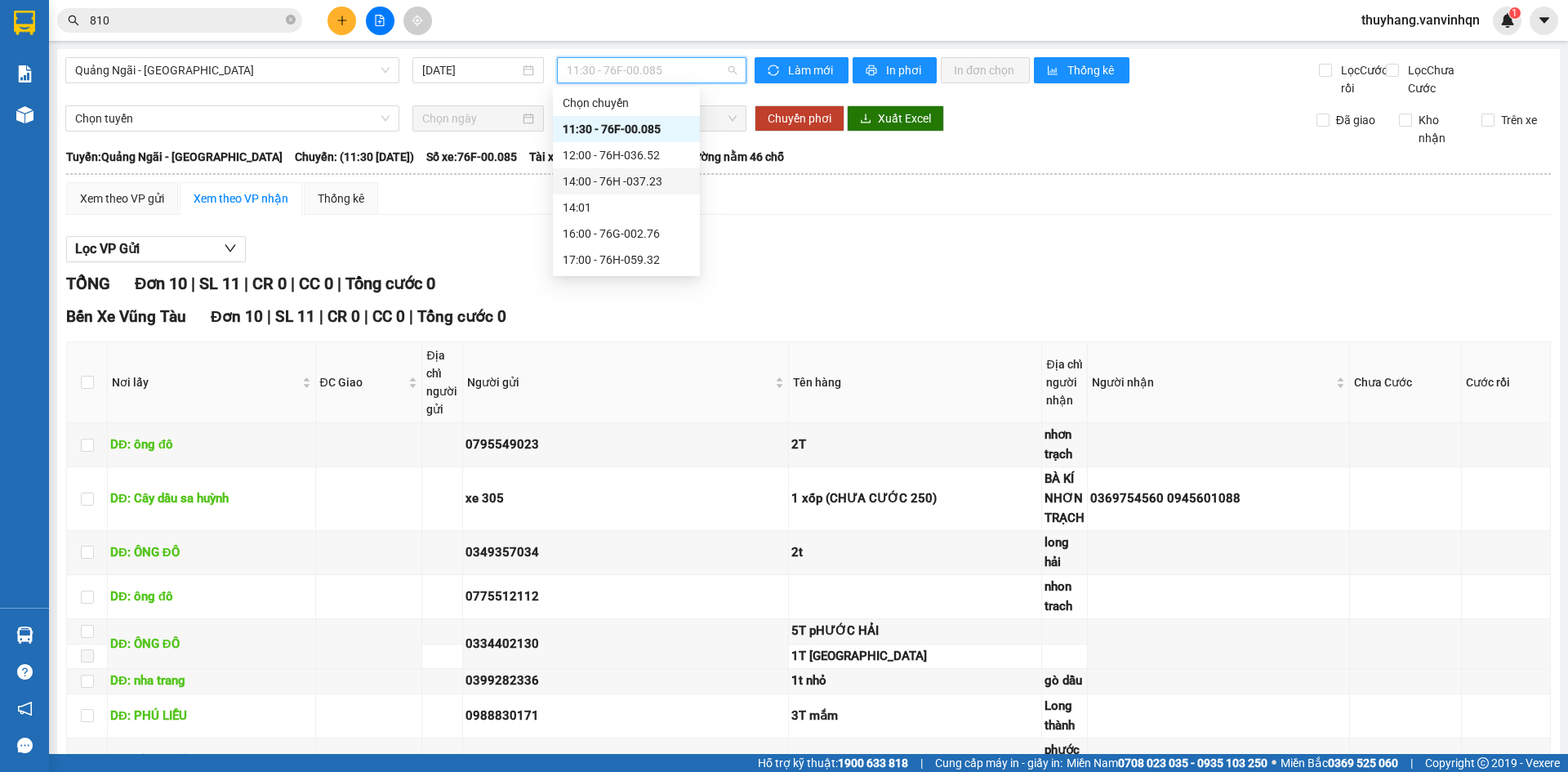
click at [671, 182] on div "14:00 - 76H -037.23" at bounding box center [626, 181] width 127 height 18
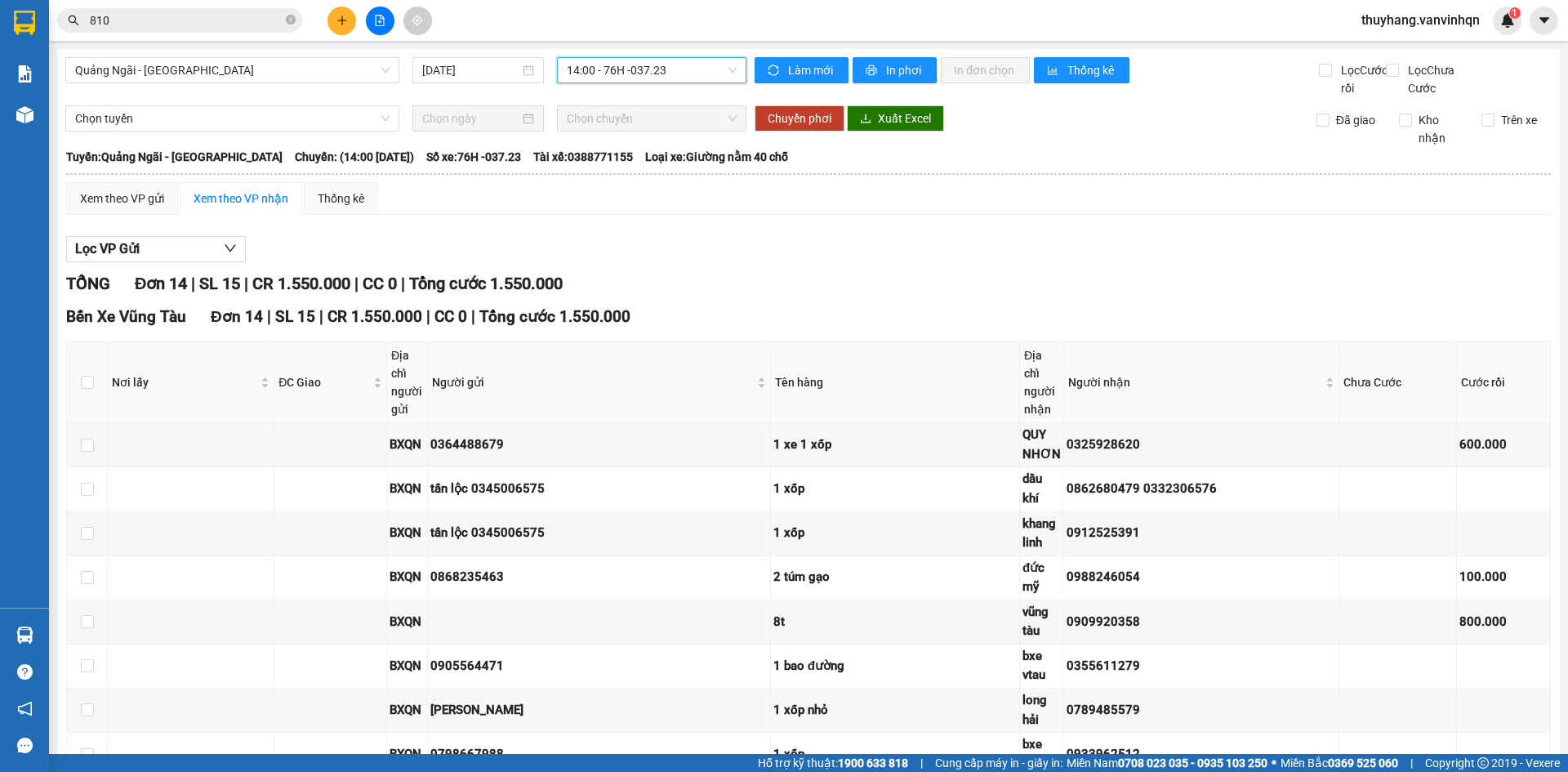
click at [669, 68] on span "14:00 - 76H -037.23" at bounding box center [652, 70] width 169 height 25
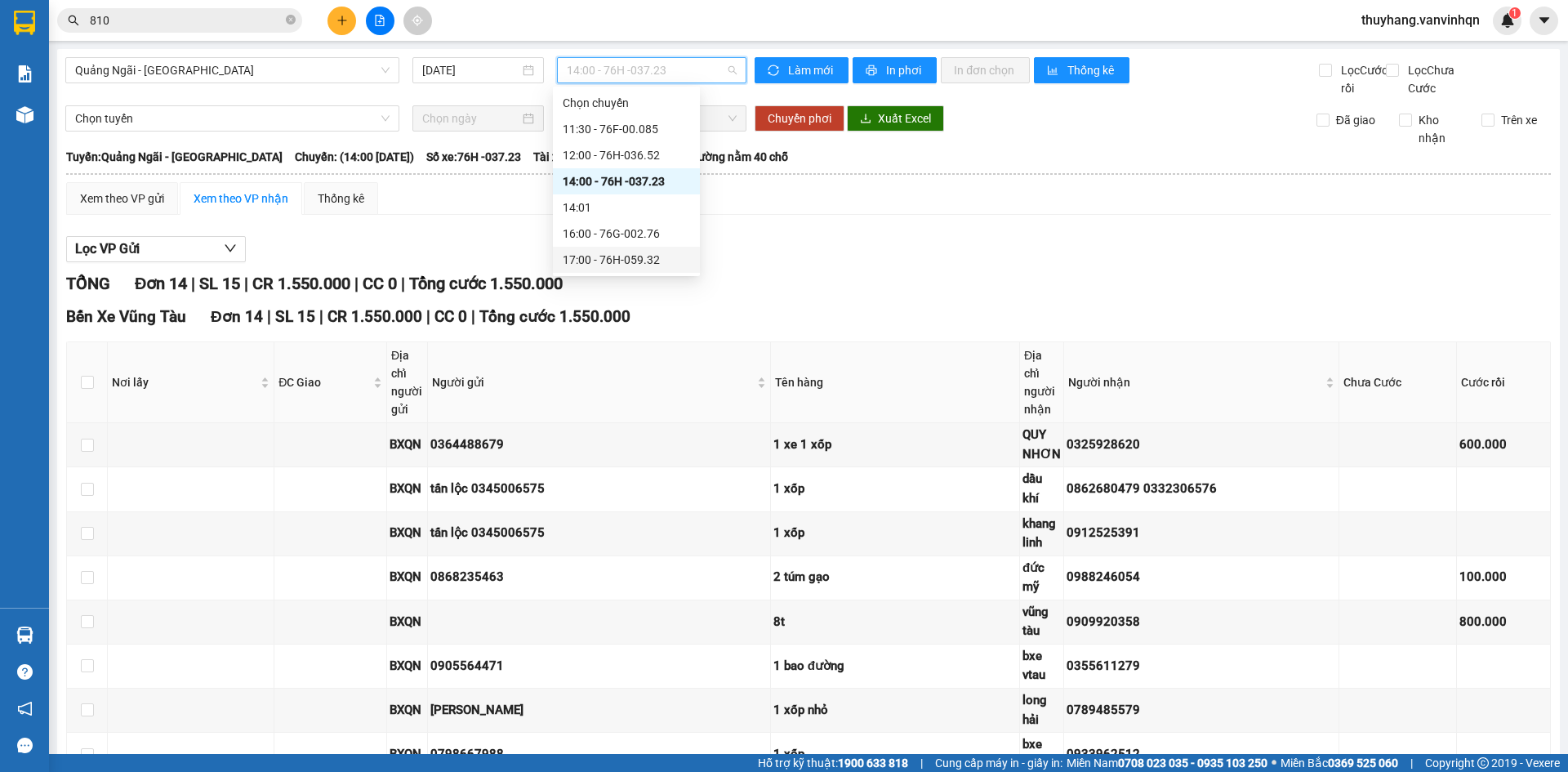
click at [674, 261] on div "17:00 - 76H-059.32" at bounding box center [626, 260] width 127 height 18
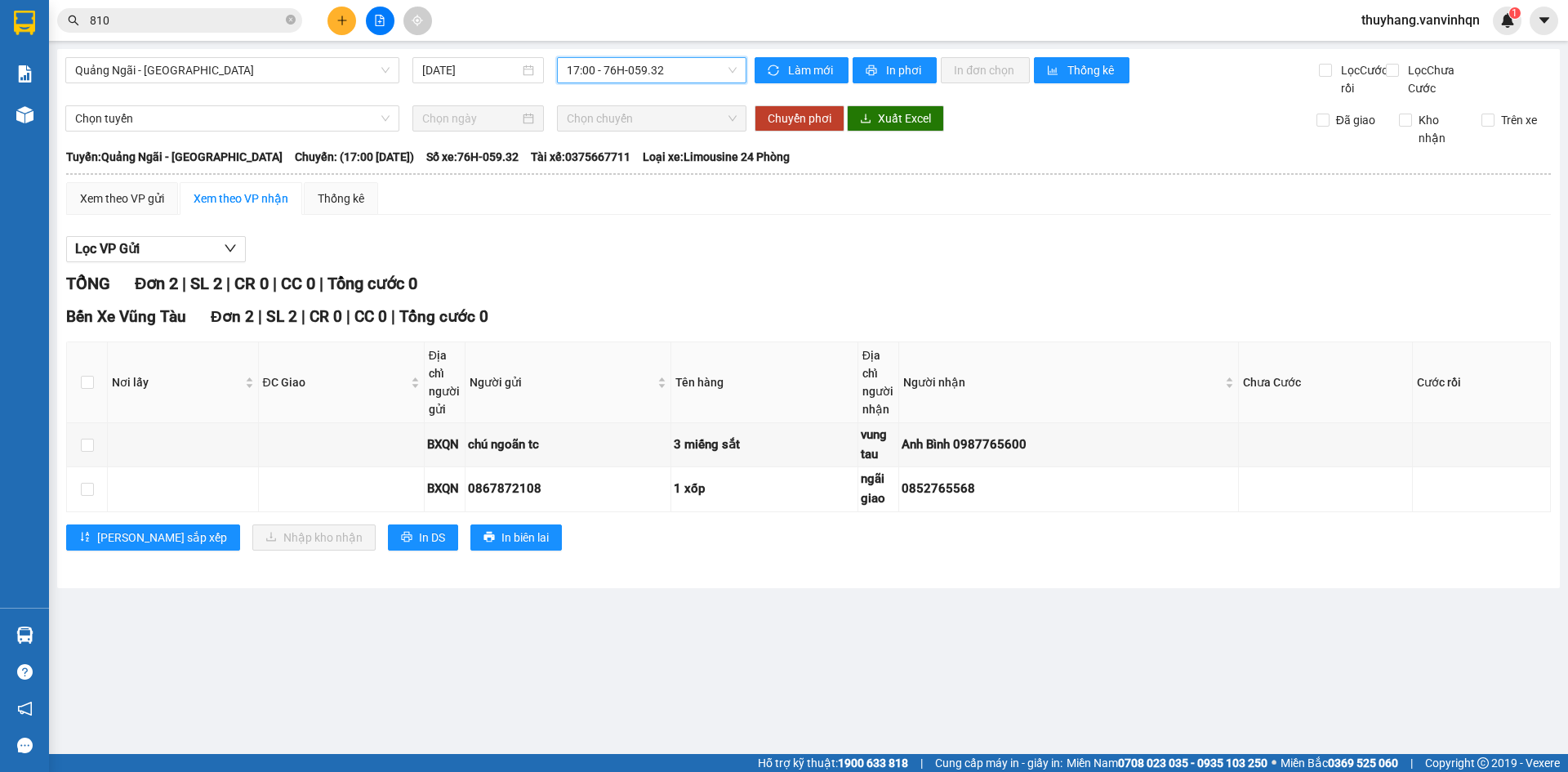
click at [1100, 297] on div "TỔNG Đơn 2 | SL 2 | CR 0 | CC 0 | Tổng cước 0" at bounding box center [808, 283] width 1484 height 25
click at [1101, 297] on div "TỔNG Đơn 2 | SL 2 | CR 0 | CC 0 | Tổng cước 0" at bounding box center [808, 283] width 1484 height 25
